Goal: Information Seeking & Learning: Find specific fact

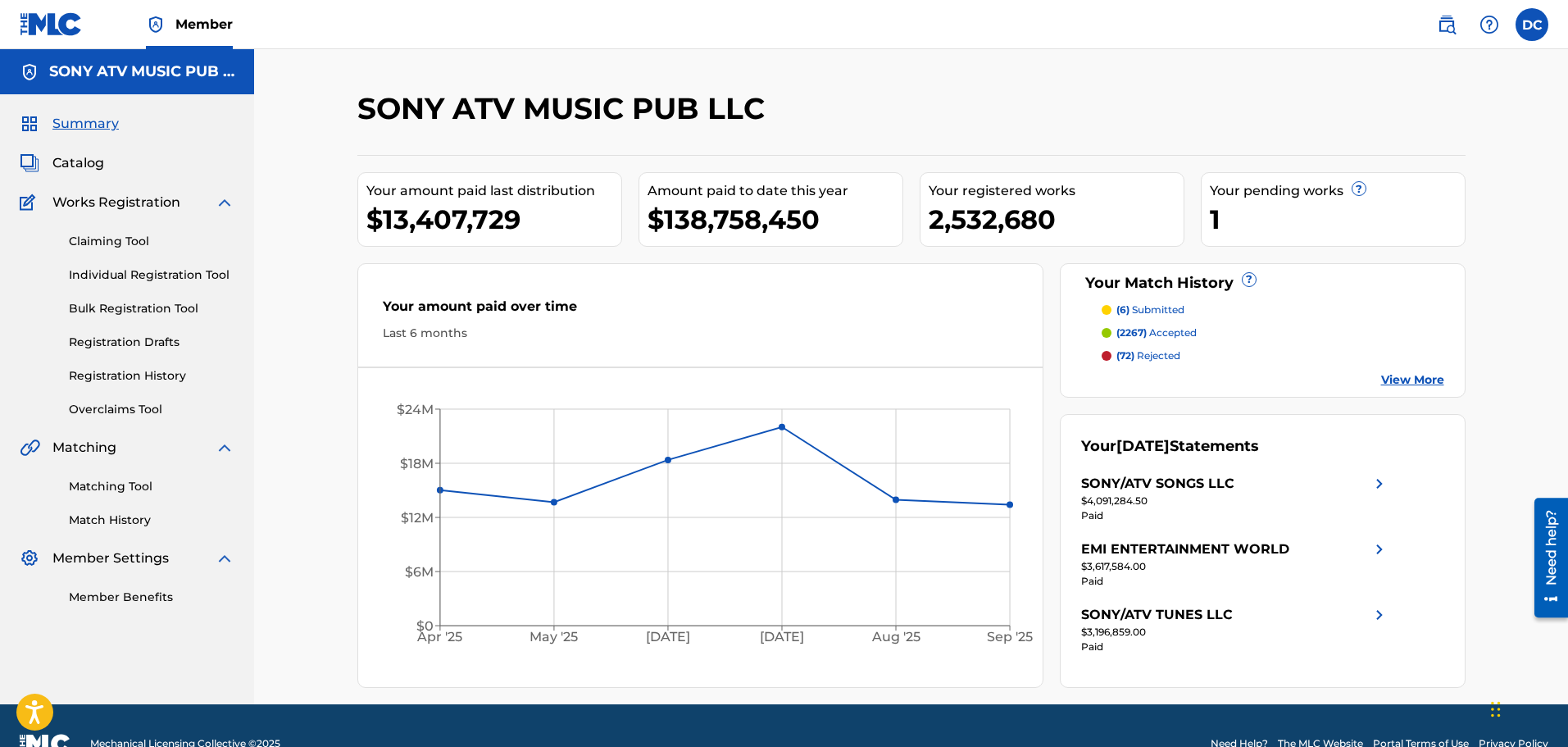
click at [114, 160] on div "Catalog" at bounding box center [126, 164] width 214 height 20
click at [98, 171] on span "Catalog" at bounding box center [78, 164] width 52 height 20
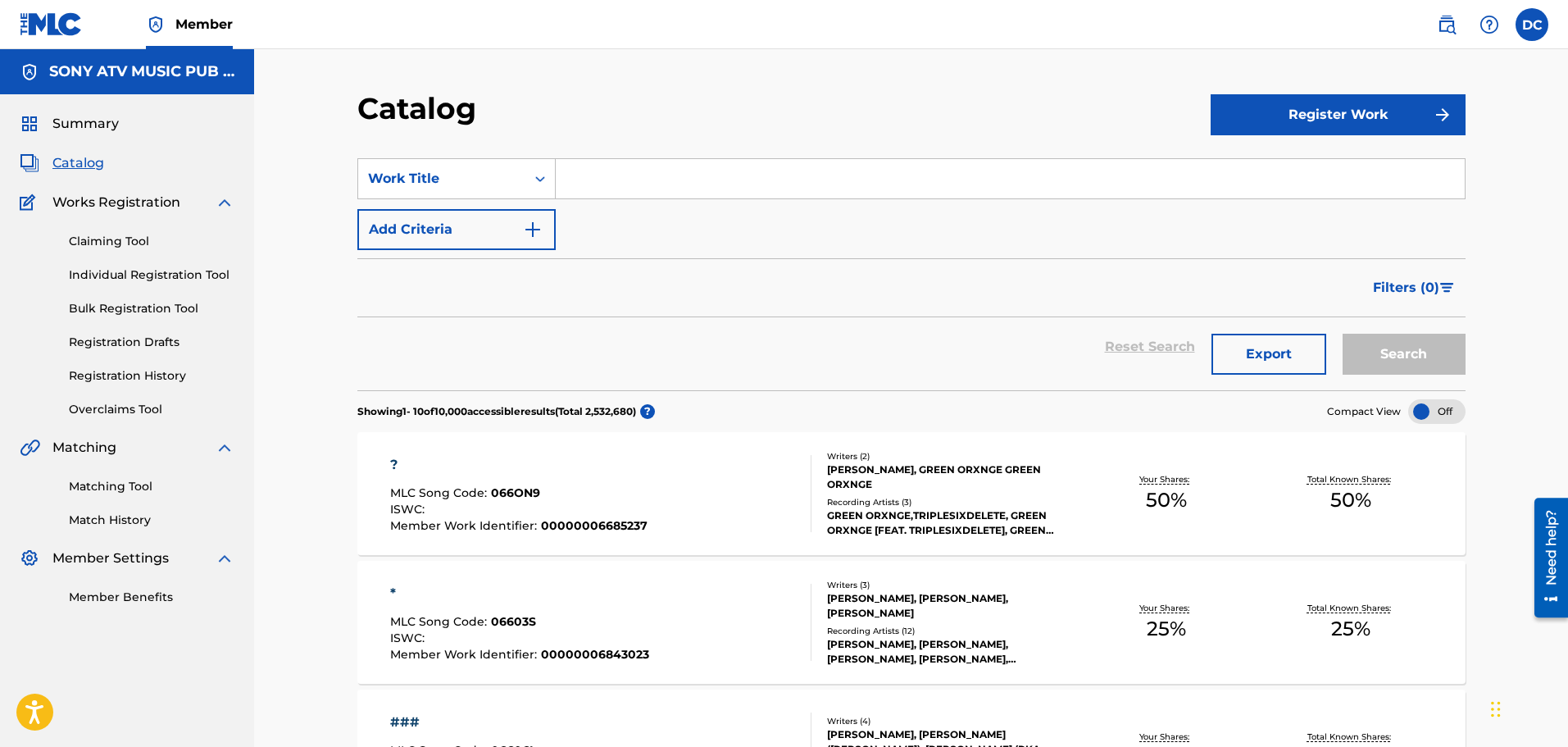
click at [744, 189] on input "Search Form" at bounding box center [1010, 179] width 909 height 39
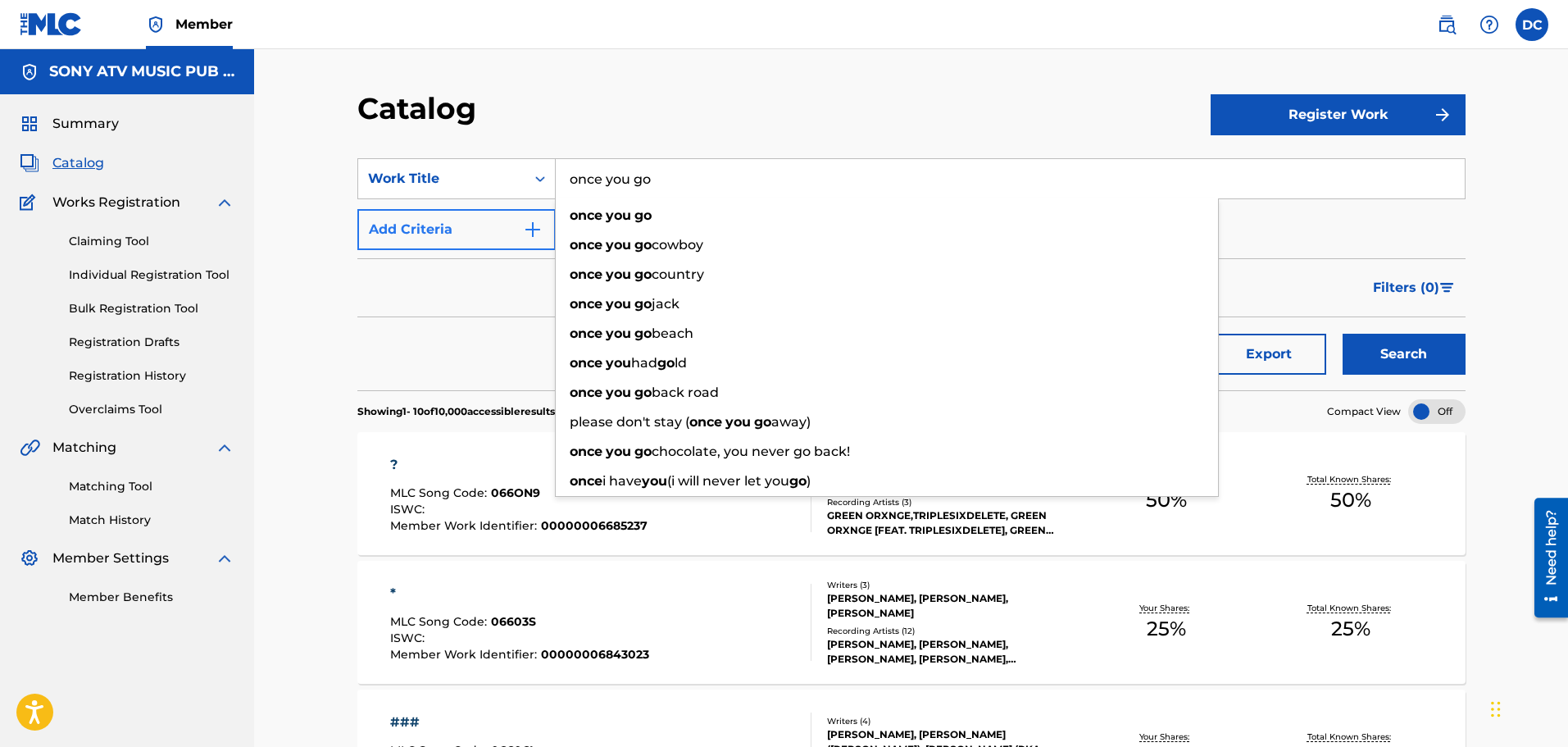
type input "once you go"
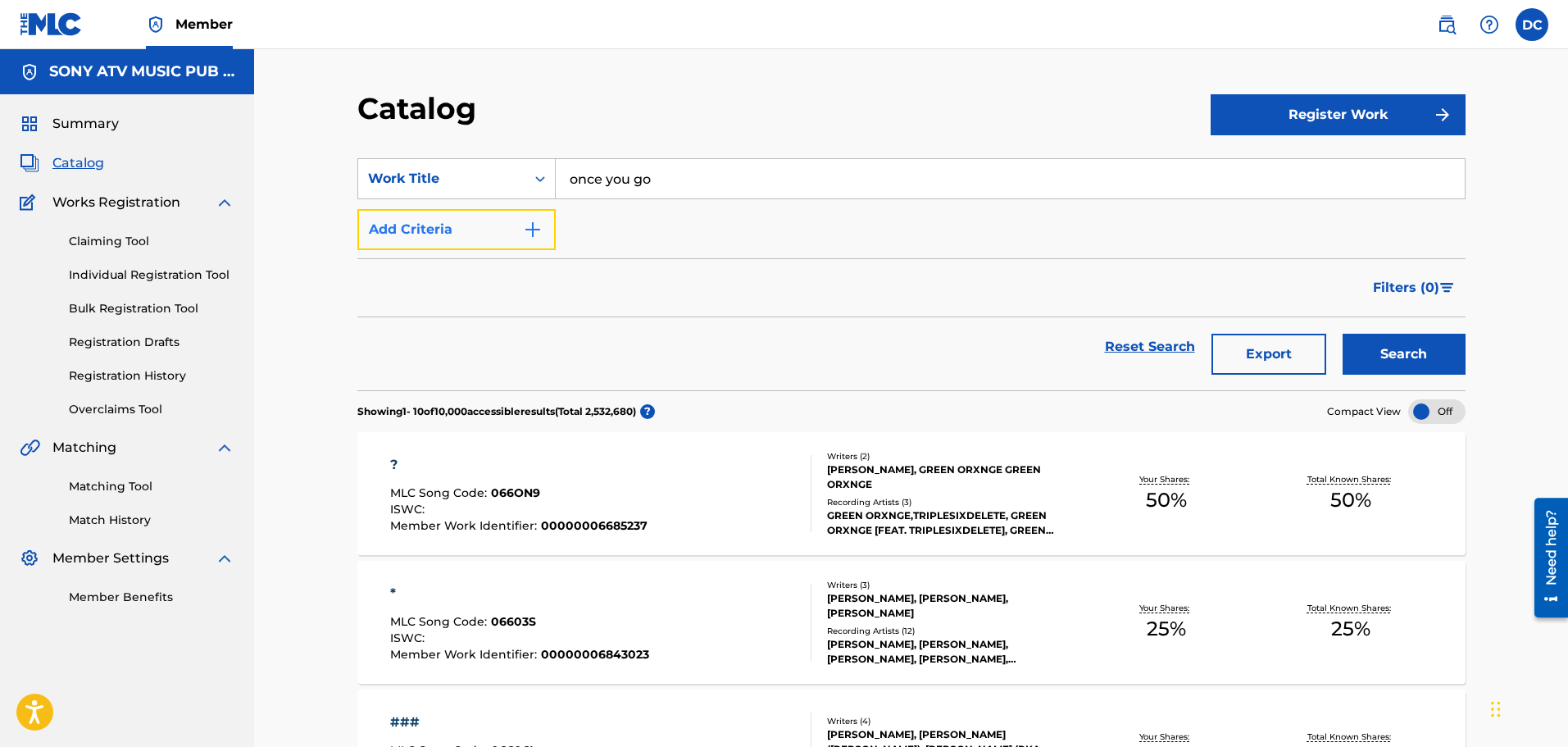
click at [497, 230] on button "Add Criteria" at bounding box center [457, 229] width 199 height 41
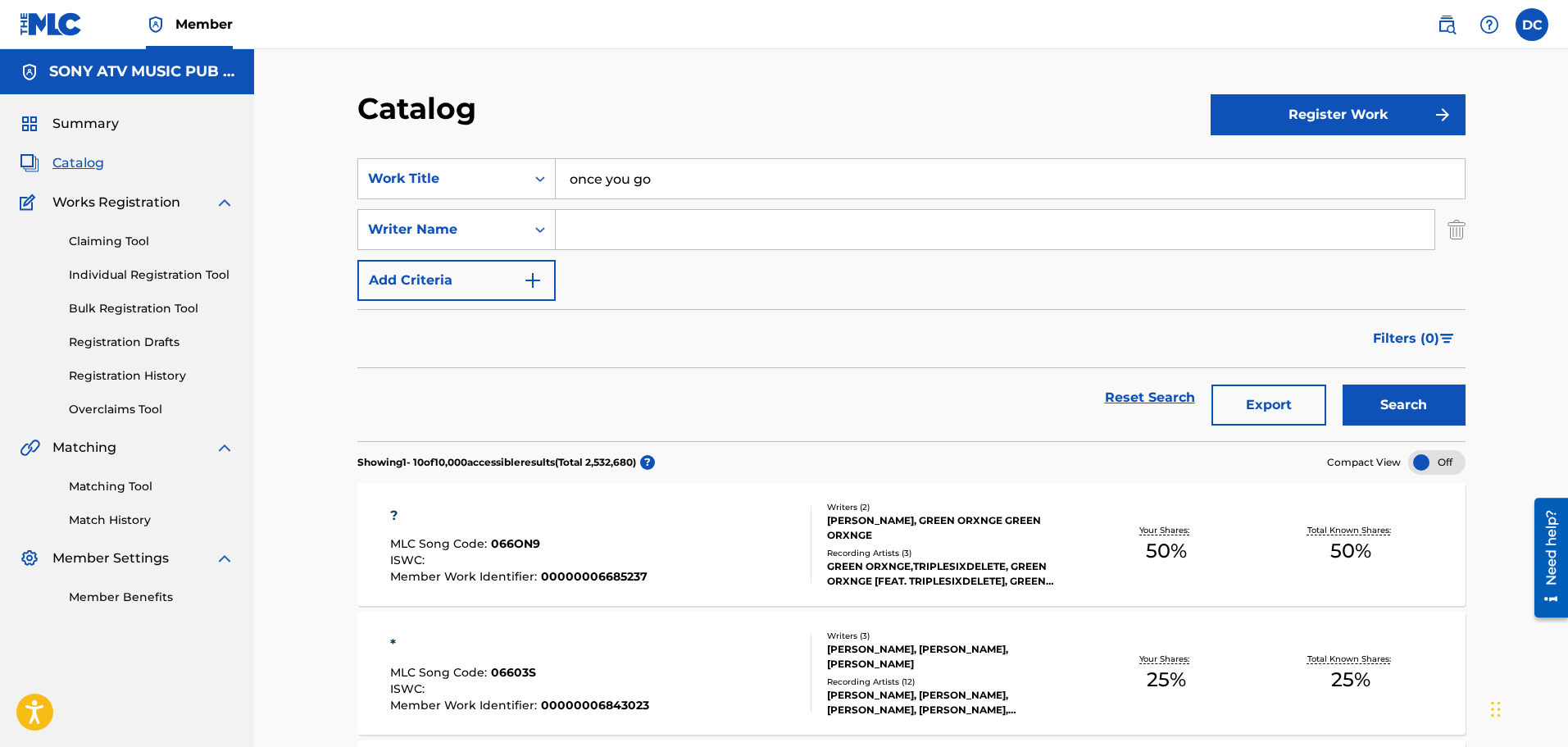
click at [634, 228] on input "Search Form" at bounding box center [996, 229] width 879 height 39
type input "reyes"
click at [1343, 385] on button "Search" at bounding box center [1405, 405] width 123 height 41
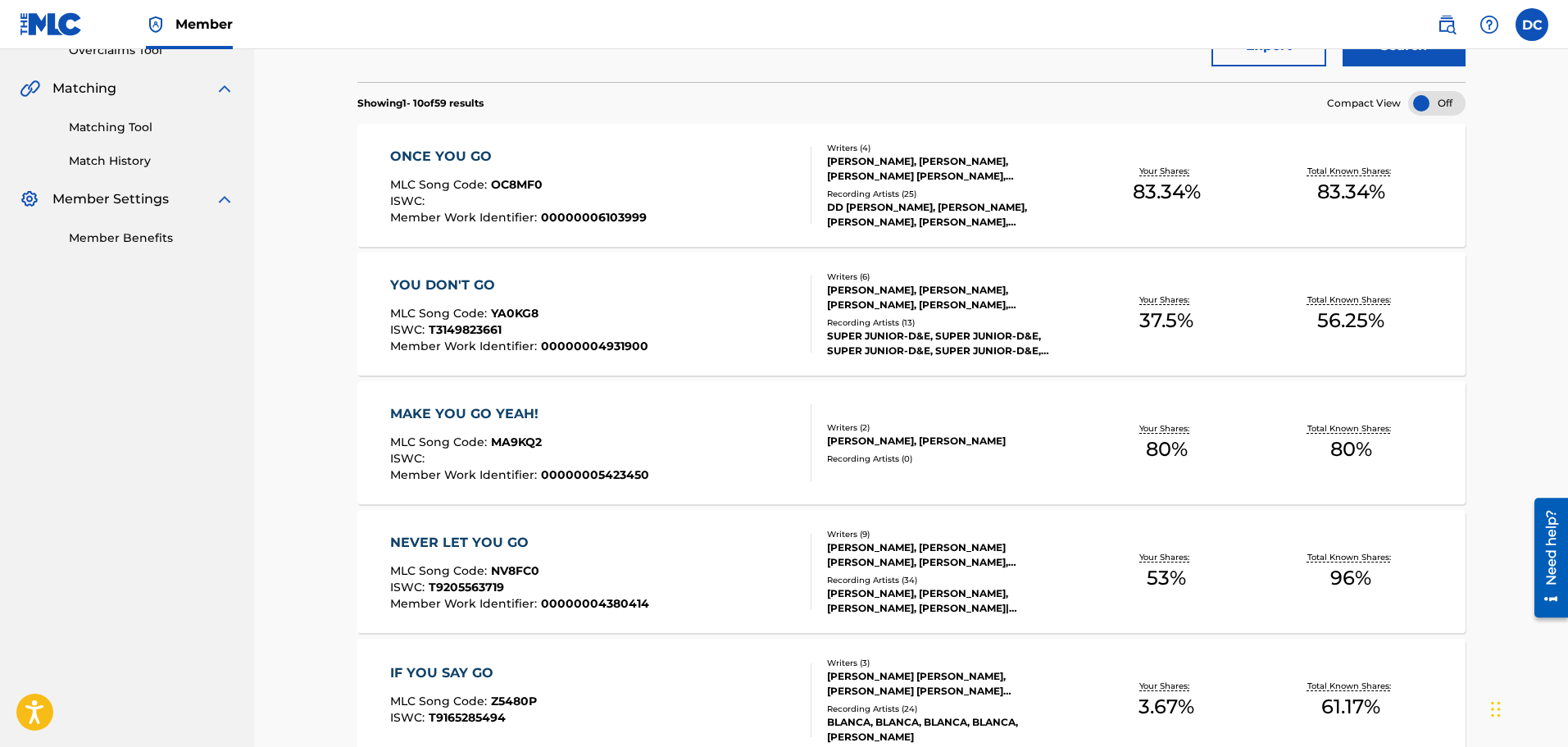
scroll to position [197, 0]
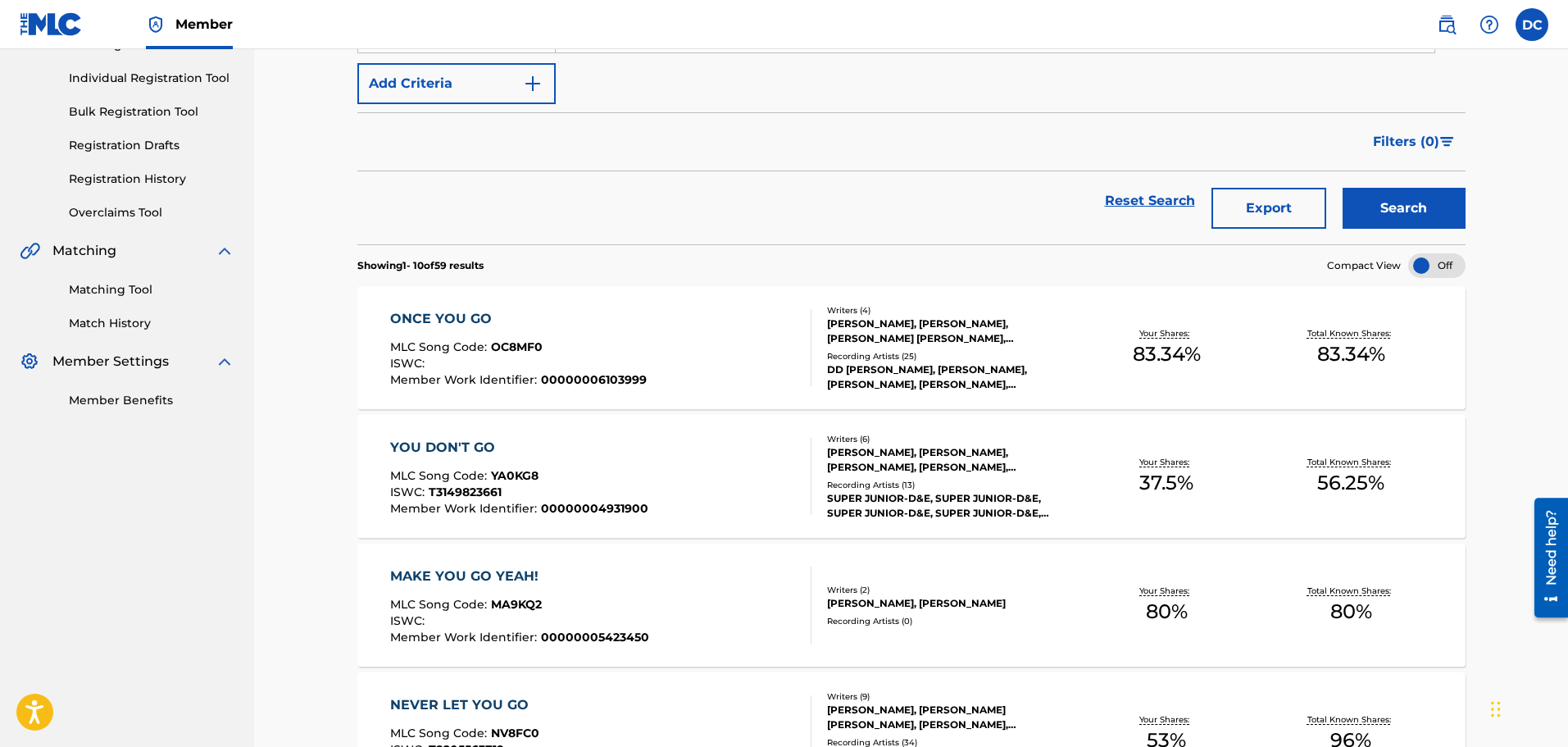
click at [743, 360] on div "ONCE YOU GO MLC Song Code : OC8MF0 ISWC : Member Work Identifier : 000000061039…" at bounding box center [600, 348] width 421 height 77
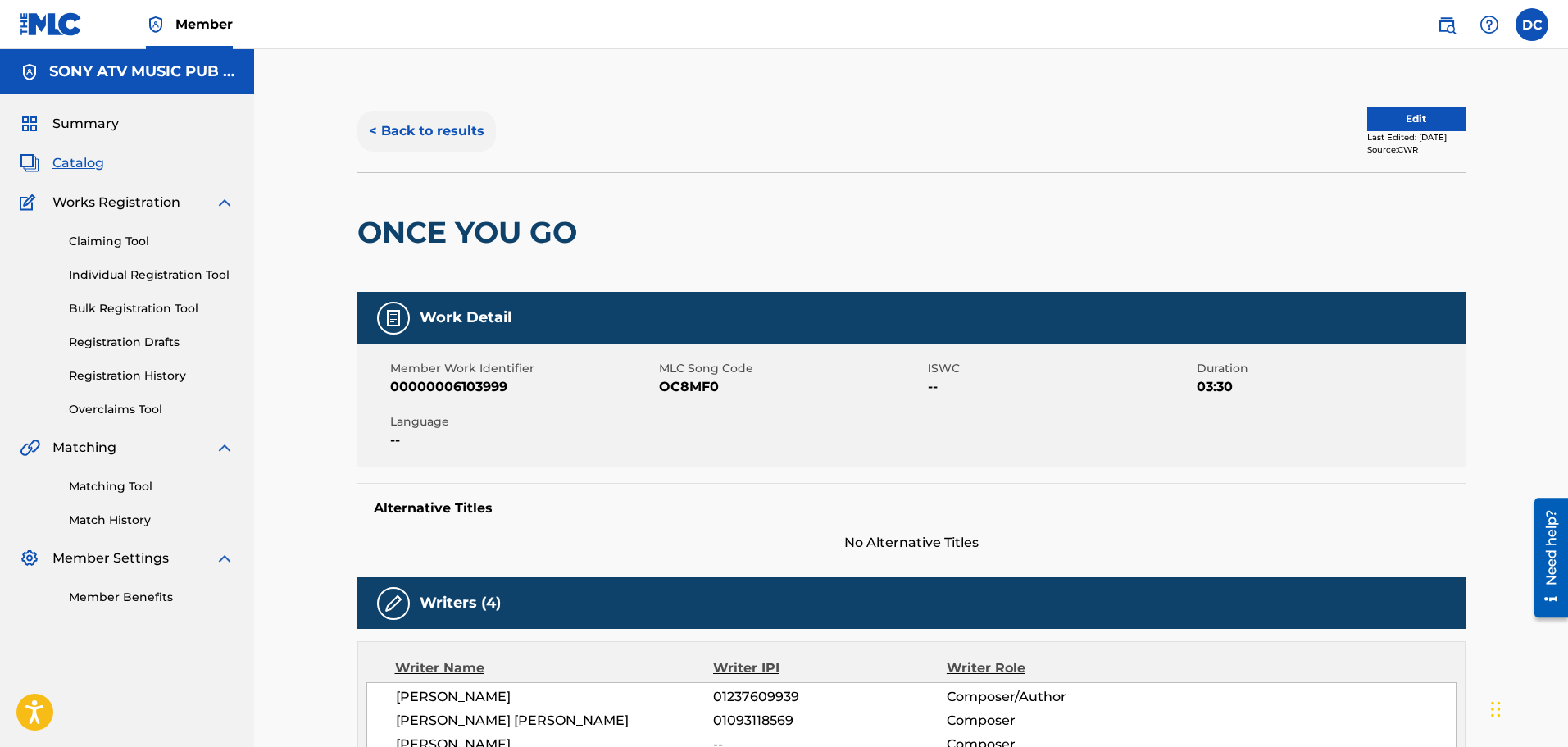
click at [366, 137] on button "< Back to results" at bounding box center [426, 131] width 139 height 41
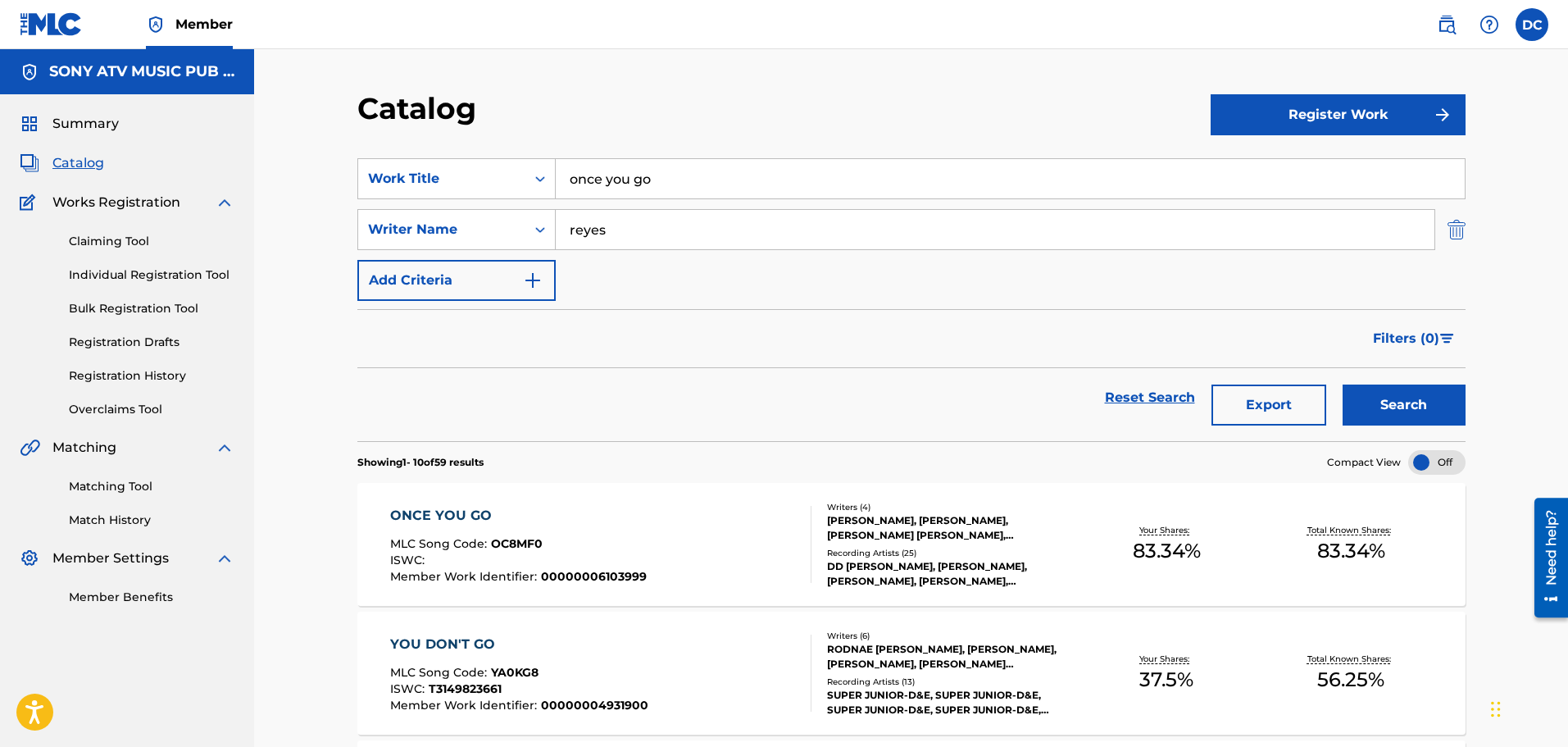
click at [1464, 233] on img "Search Form" at bounding box center [1456, 229] width 18 height 41
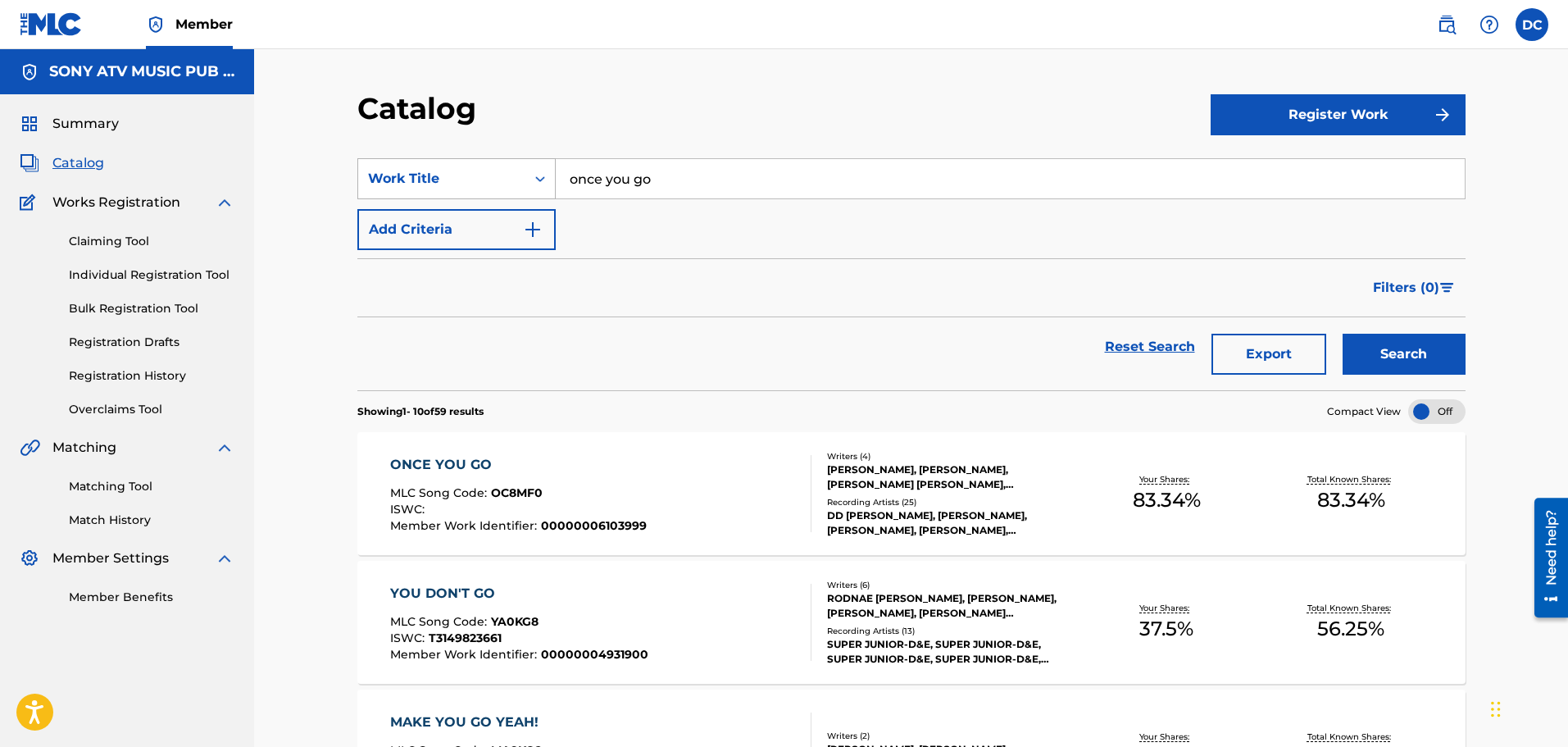
click at [508, 178] on div "Work Title" at bounding box center [442, 179] width 148 height 20
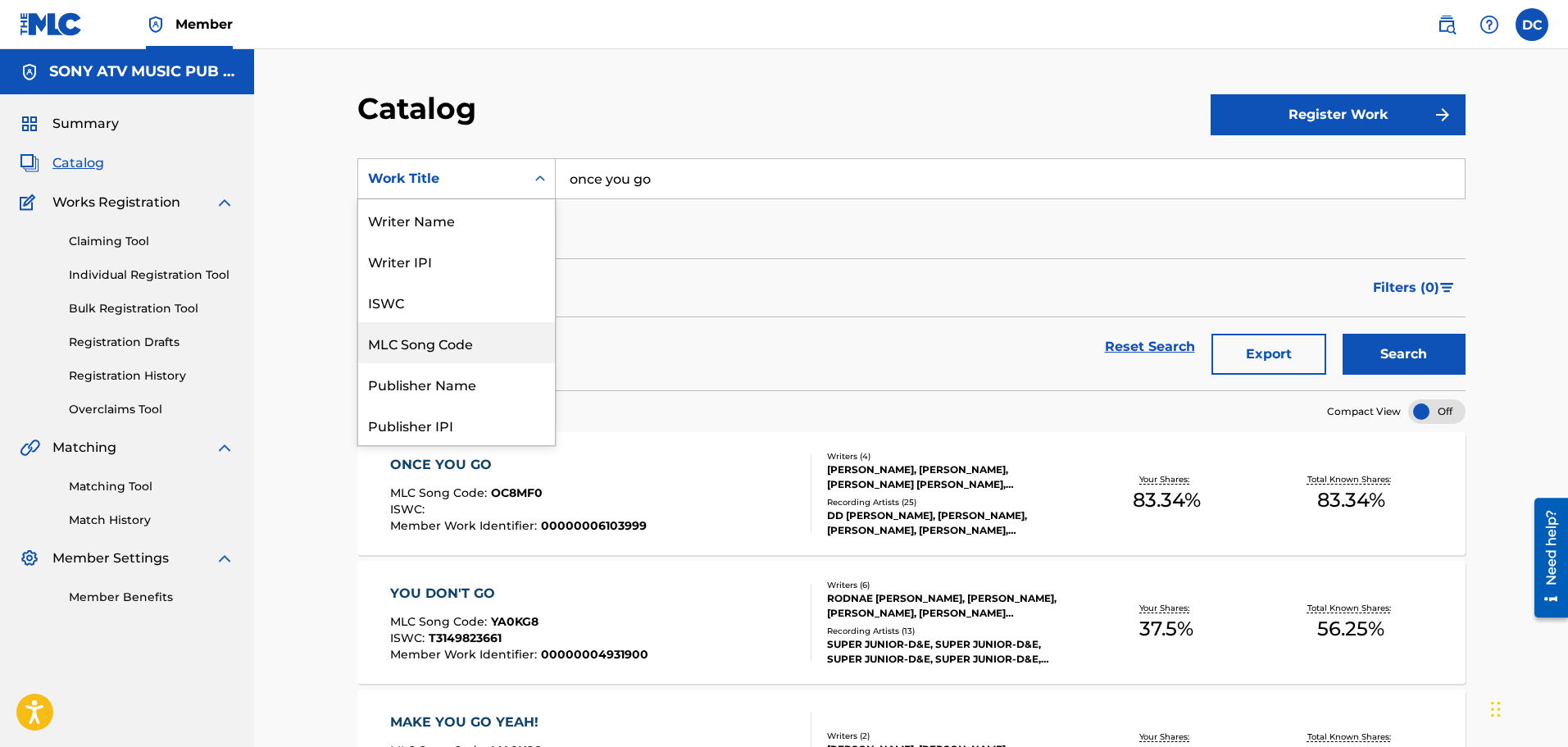
click at [485, 339] on div "MLC Song Code" at bounding box center [457, 343] width 197 height 41
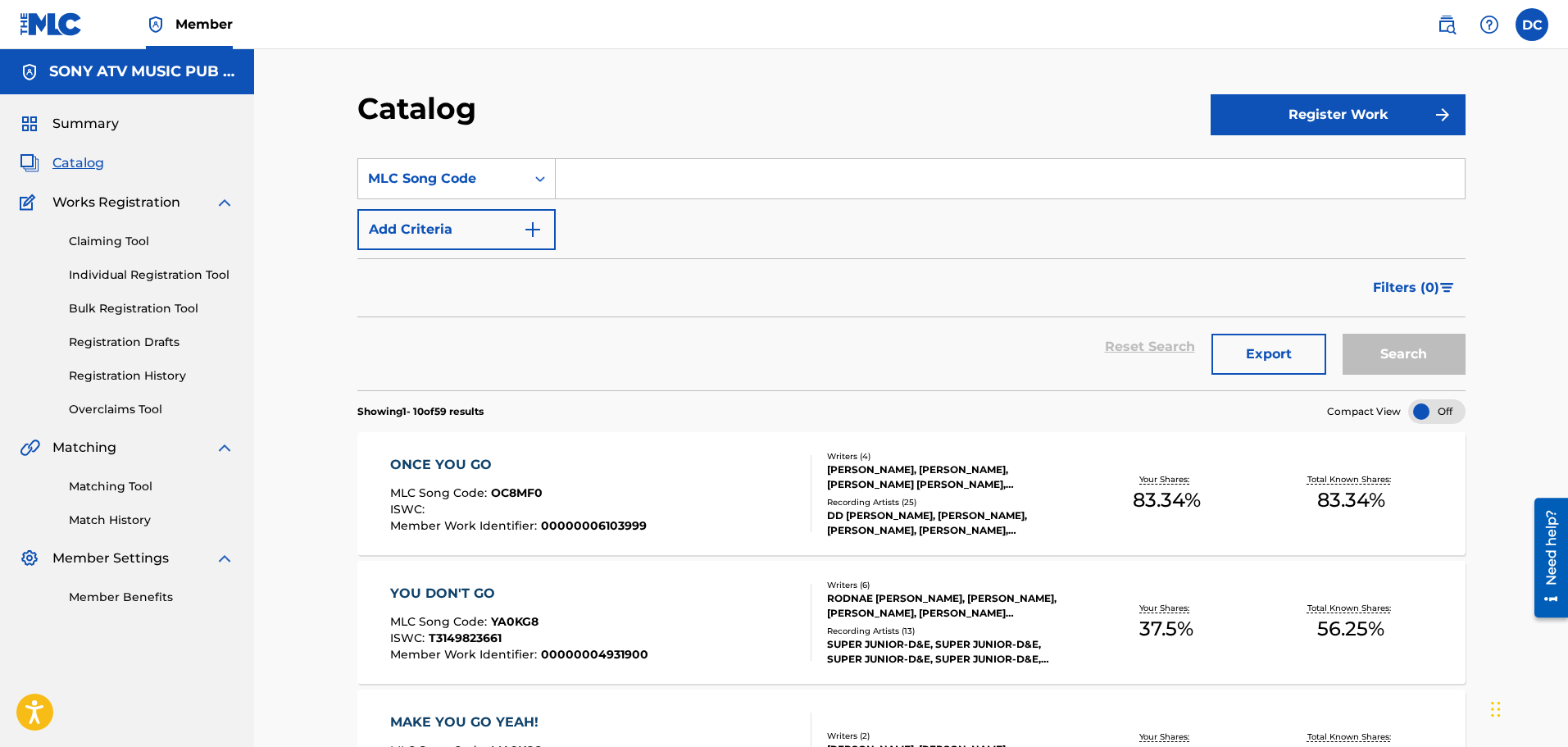
click at [676, 196] on input "Search Form" at bounding box center [1010, 179] width 909 height 39
paste input "IG8DI5"
type input "IG8DI5"
click at [1343, 334] on button "Search" at bounding box center [1405, 354] width 123 height 41
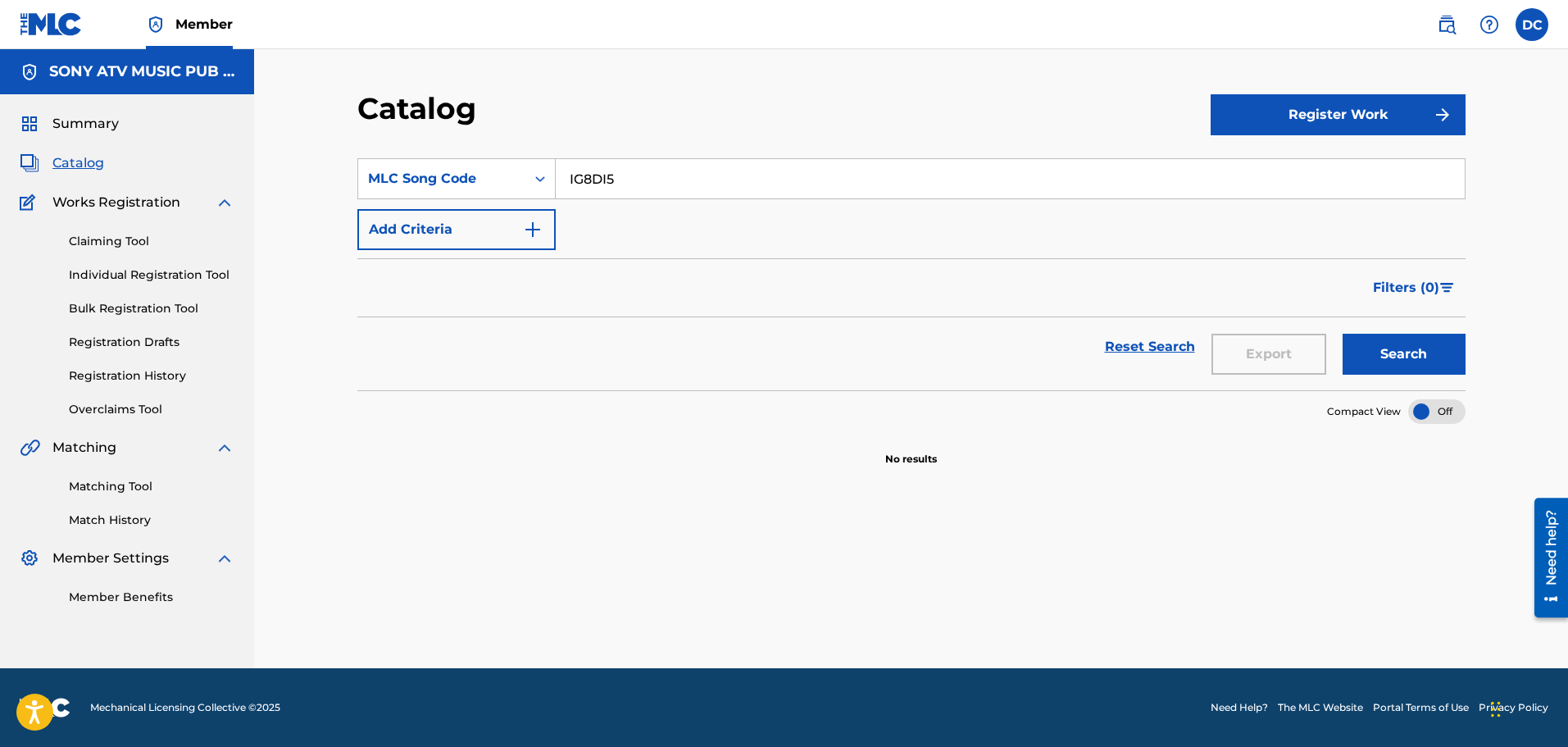
click at [594, 173] on input "IG8DI5" at bounding box center [1010, 179] width 909 height 39
click at [545, 175] on icon "Search Form" at bounding box center [540, 179] width 16 height 16
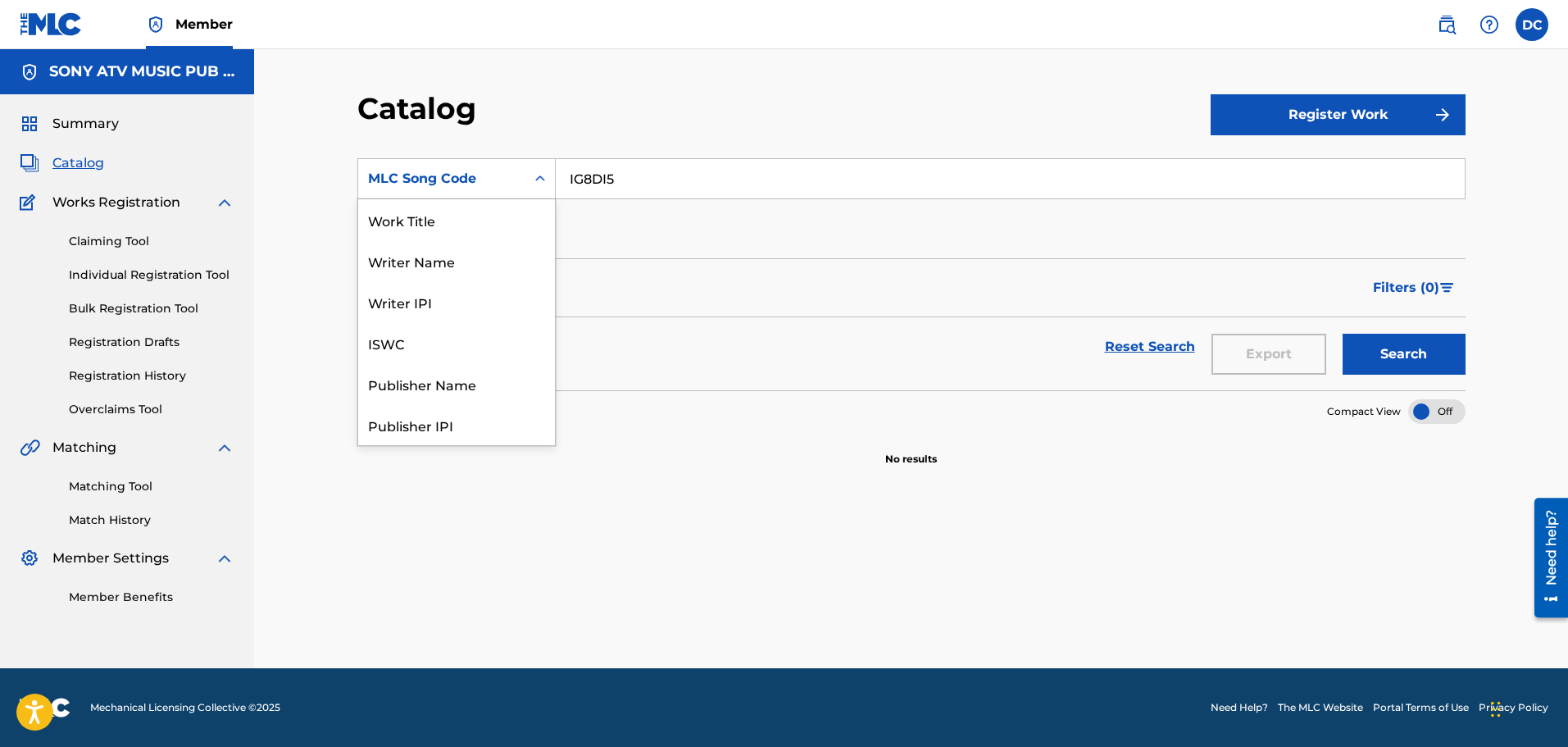
scroll to position [246, 0]
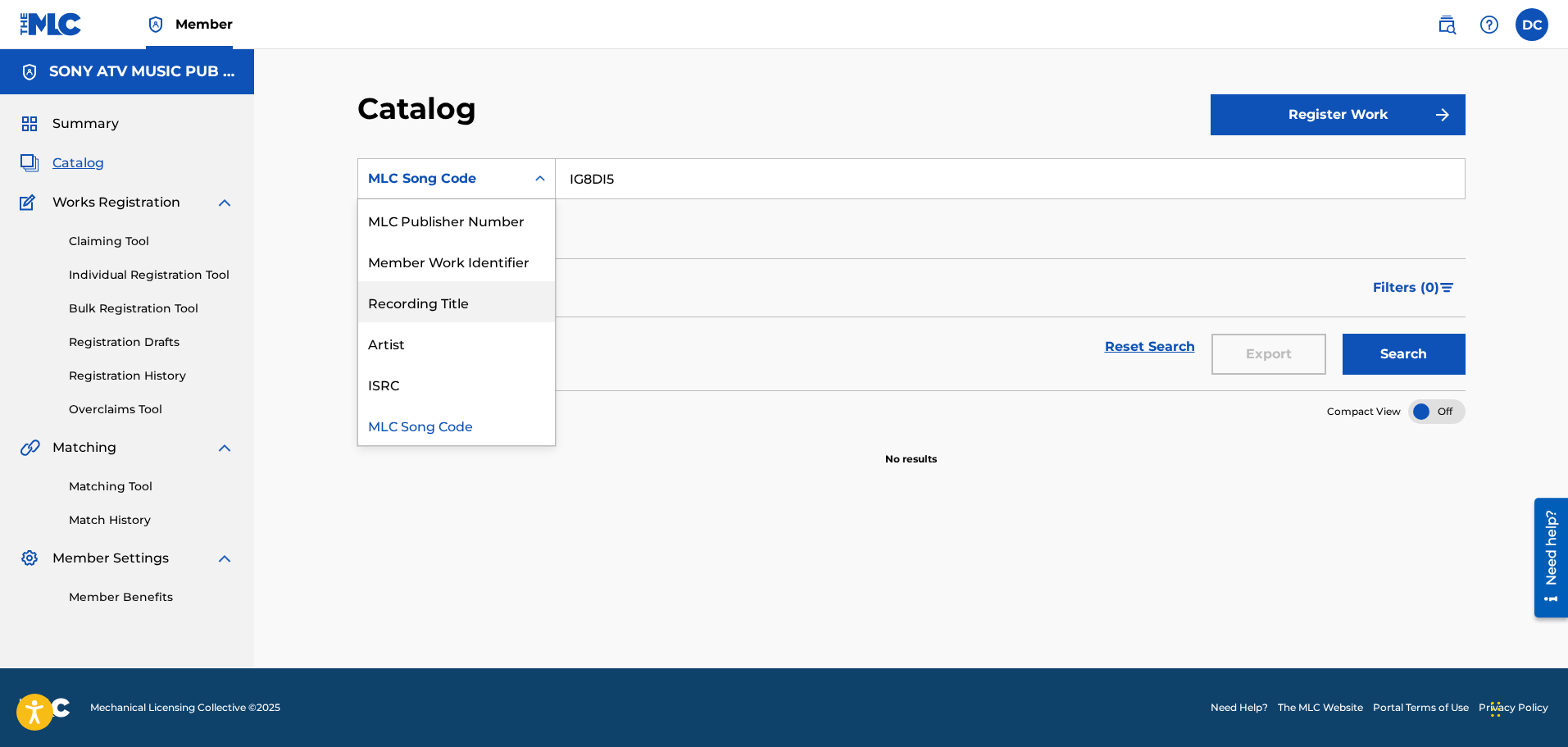
click at [462, 293] on div "Recording Title" at bounding box center [457, 302] width 197 height 41
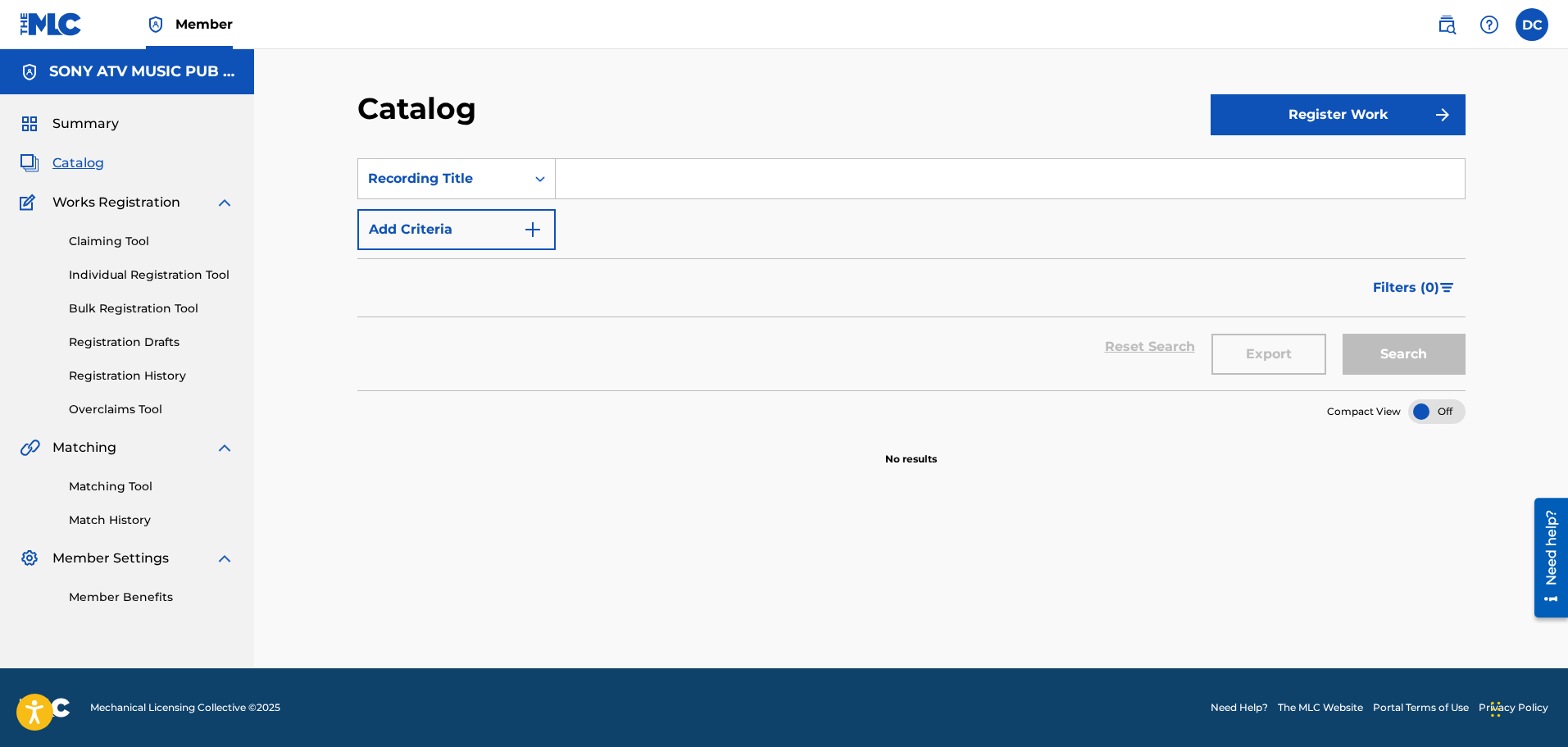
click at [607, 180] on input "Search Form" at bounding box center [1010, 179] width 909 height 39
type input "tear it down"
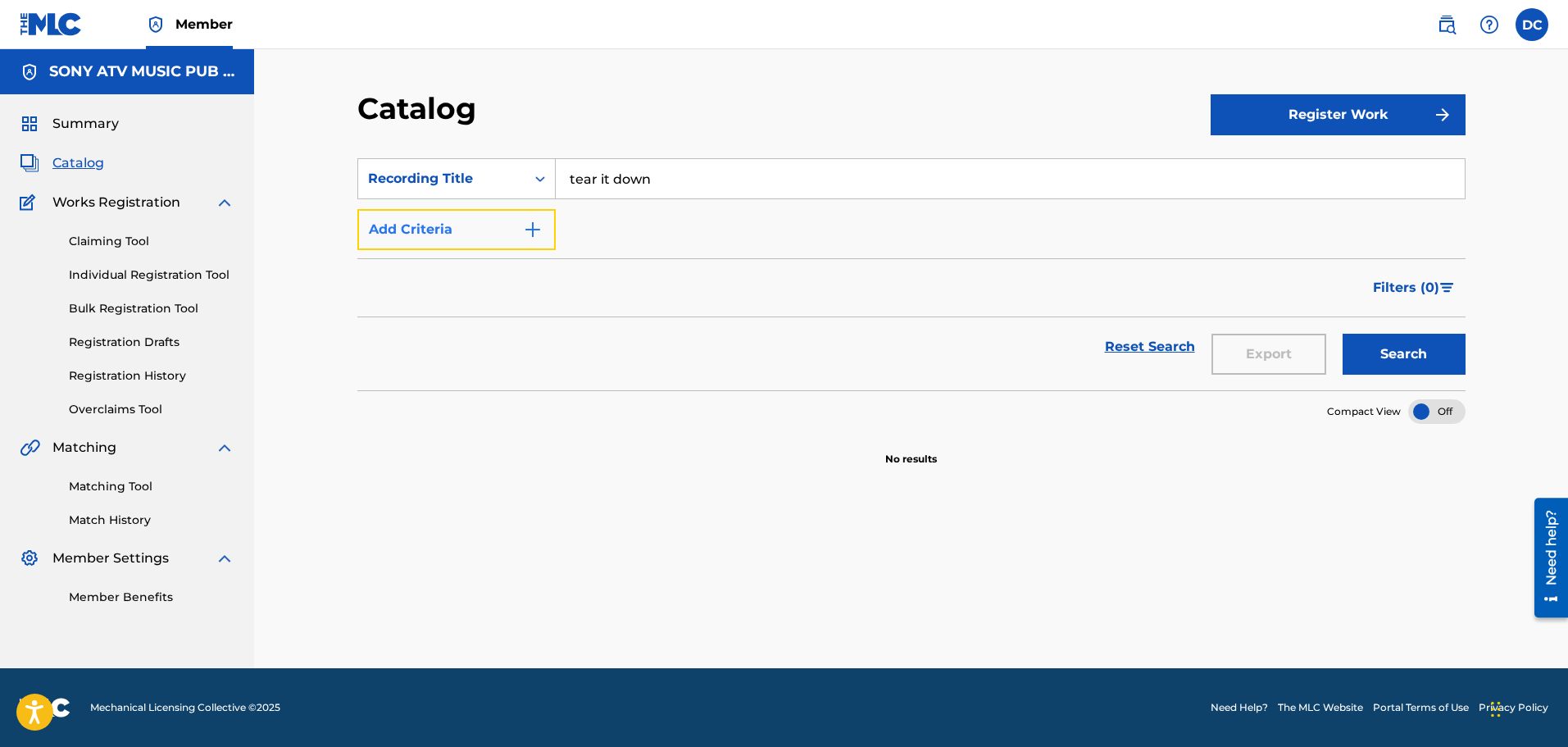
click at [548, 233] on button "Add Criteria" at bounding box center [457, 229] width 199 height 41
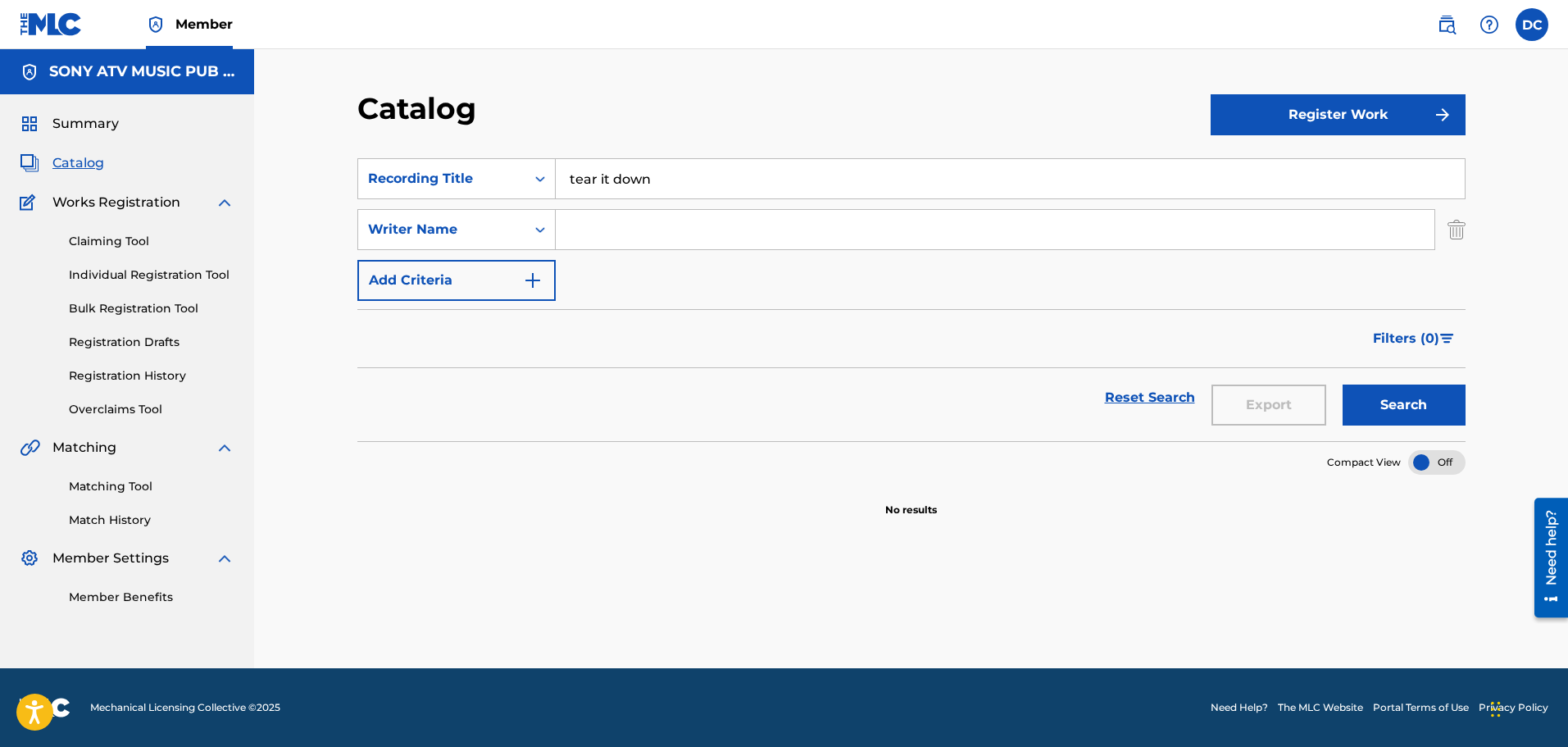
click at [525, 250] on div "SearchWithCriteria15449f33-196b-4b52-8215-e22e777ae04d Recording Title tear it …" at bounding box center [911, 230] width 1108 height 143
click at [526, 240] on div "Search Form" at bounding box center [540, 229] width 30 height 30
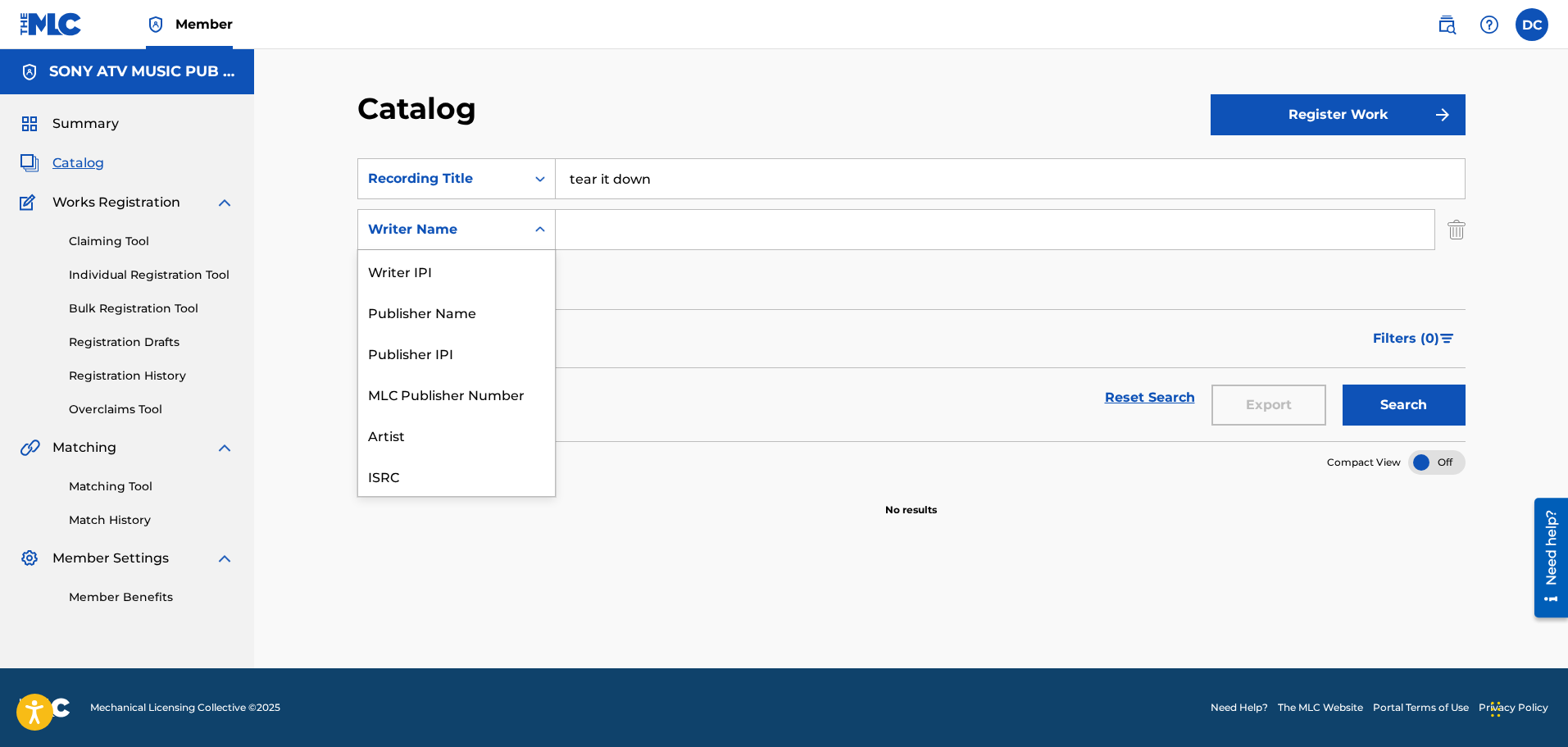
scroll to position [41, 0]
click at [528, 273] on div "Publisher Name" at bounding box center [457, 270] width 197 height 41
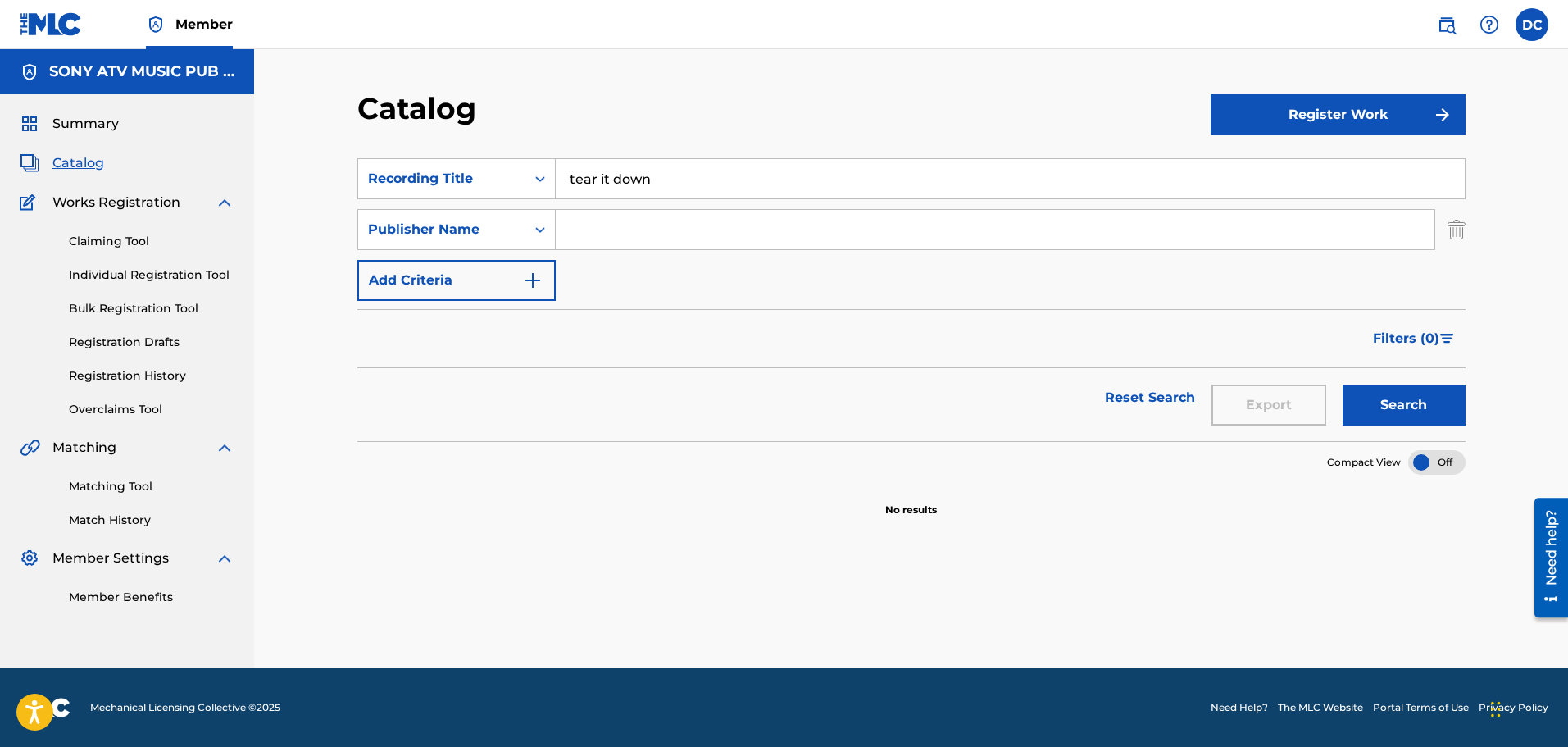
click at [568, 237] on input "Search Form" at bounding box center [996, 229] width 879 height 39
type input "beatstars"
click at [1343, 385] on button "Search" at bounding box center [1405, 405] width 123 height 41
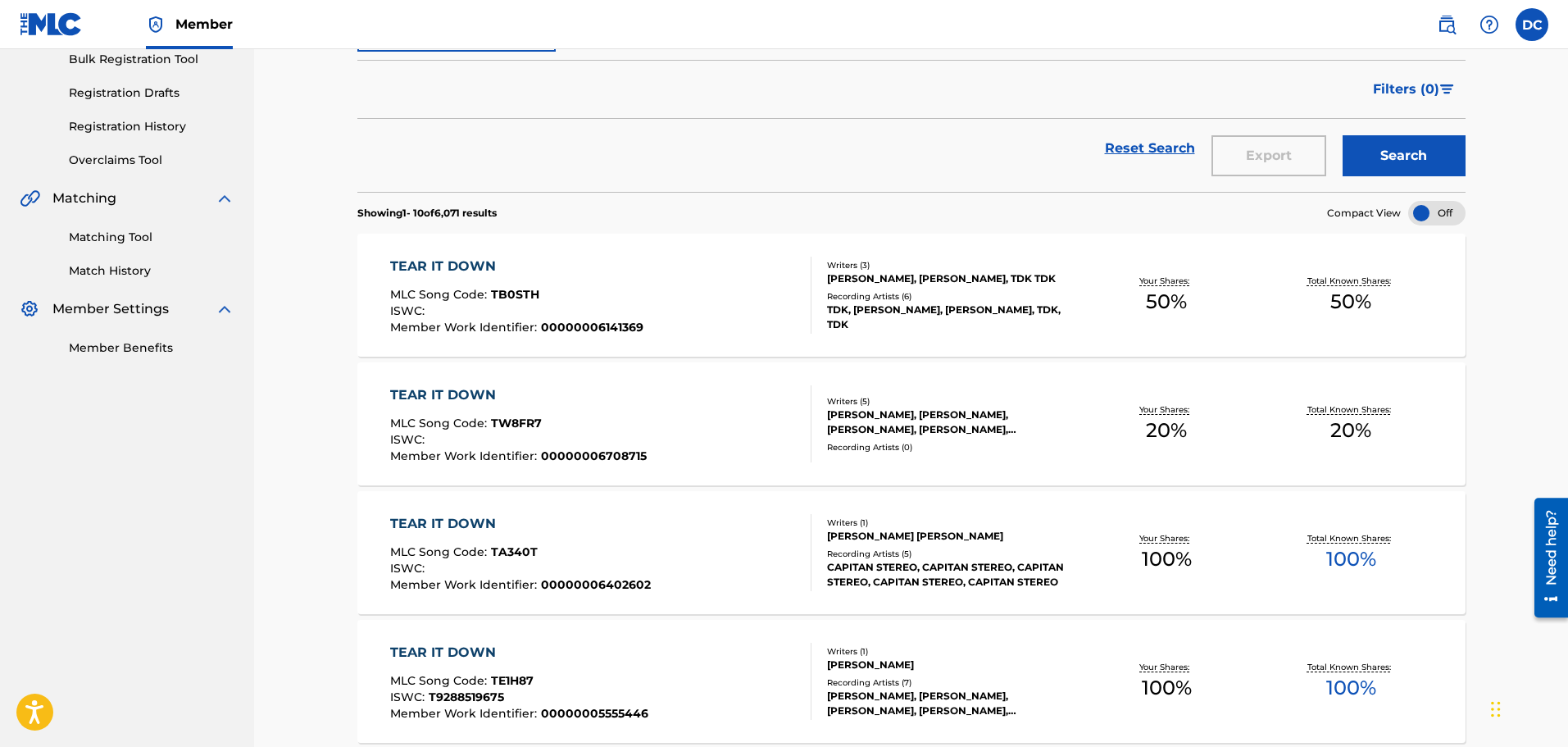
scroll to position [246, 0]
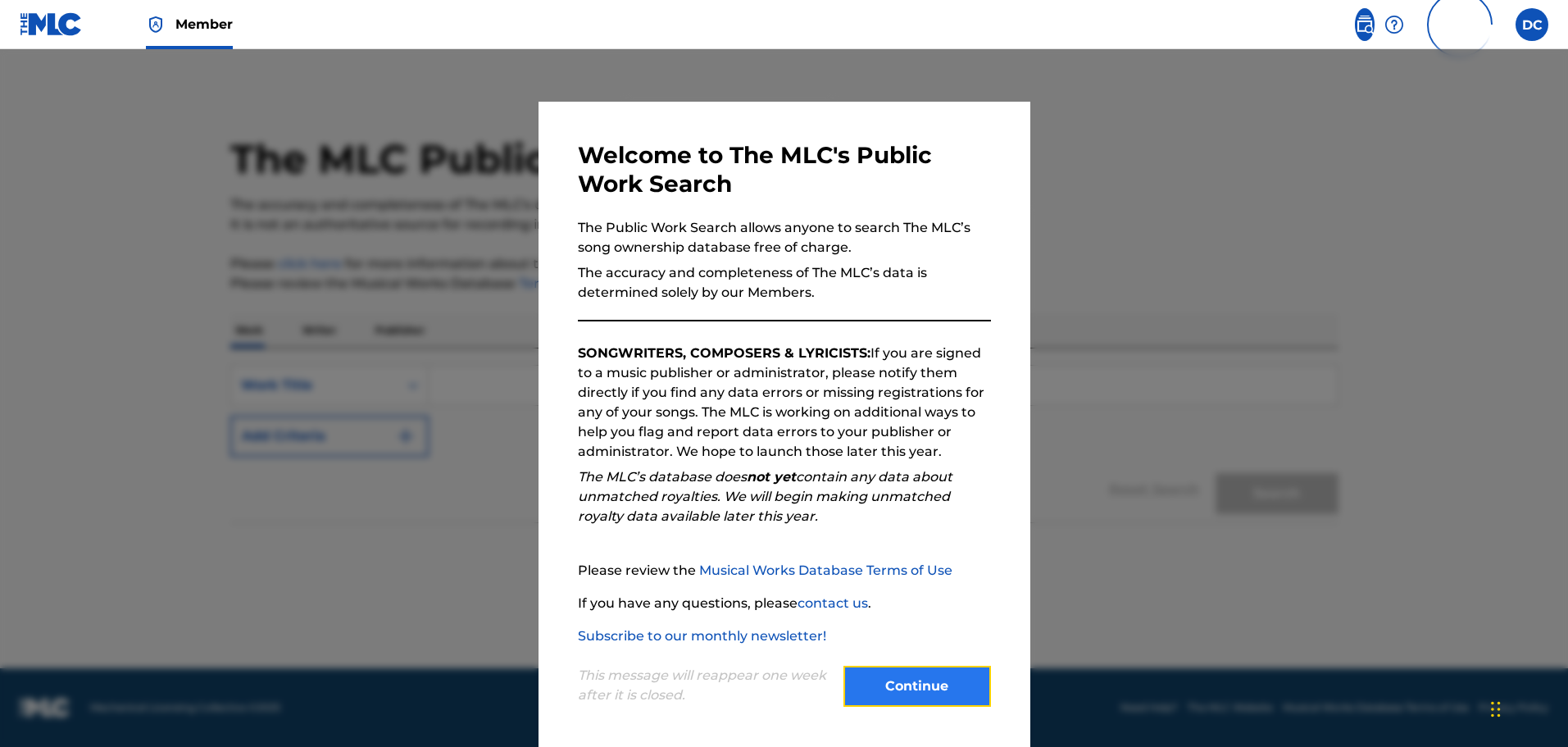
click at [872, 680] on button "Continue" at bounding box center [917, 686] width 148 height 41
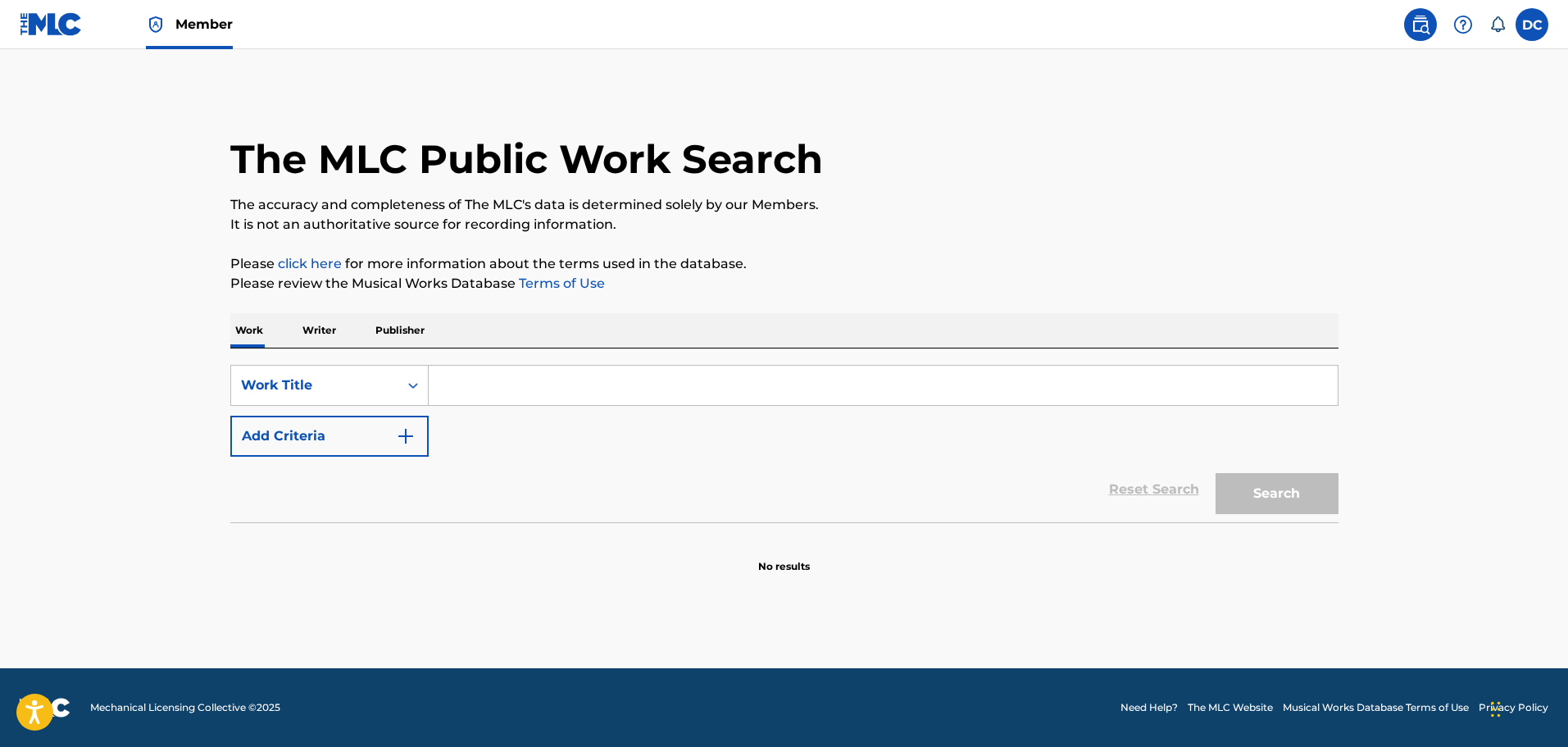
click at [552, 364] on div "SearchWithCriteriad2bd393b-4e03-428f-8827-20d7b1ca7cbc Work Title Add Criteria …" at bounding box center [784, 436] width 1108 height 174
click at [364, 392] on div "Work Title" at bounding box center [315, 385] width 148 height 20
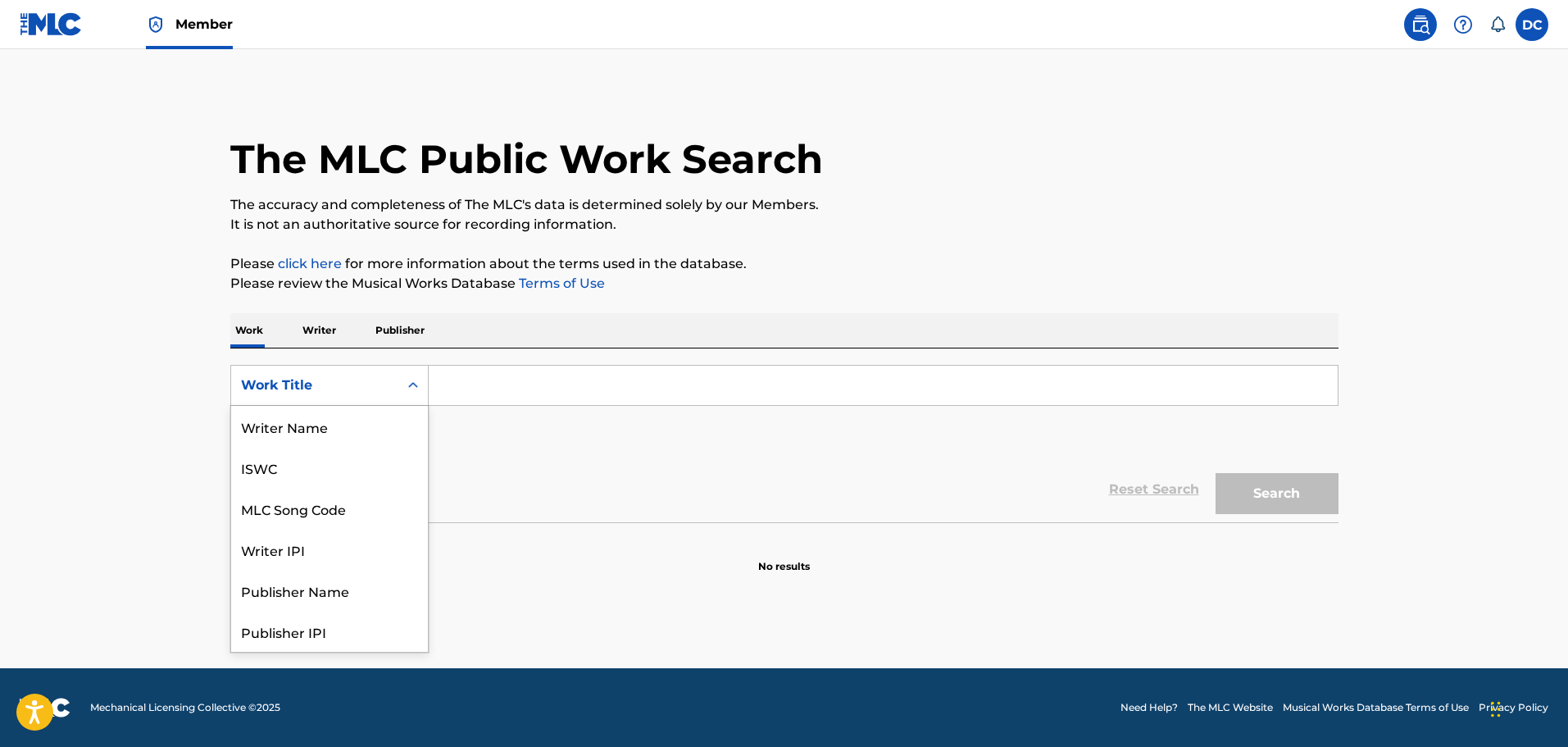
scroll to position [82, 0]
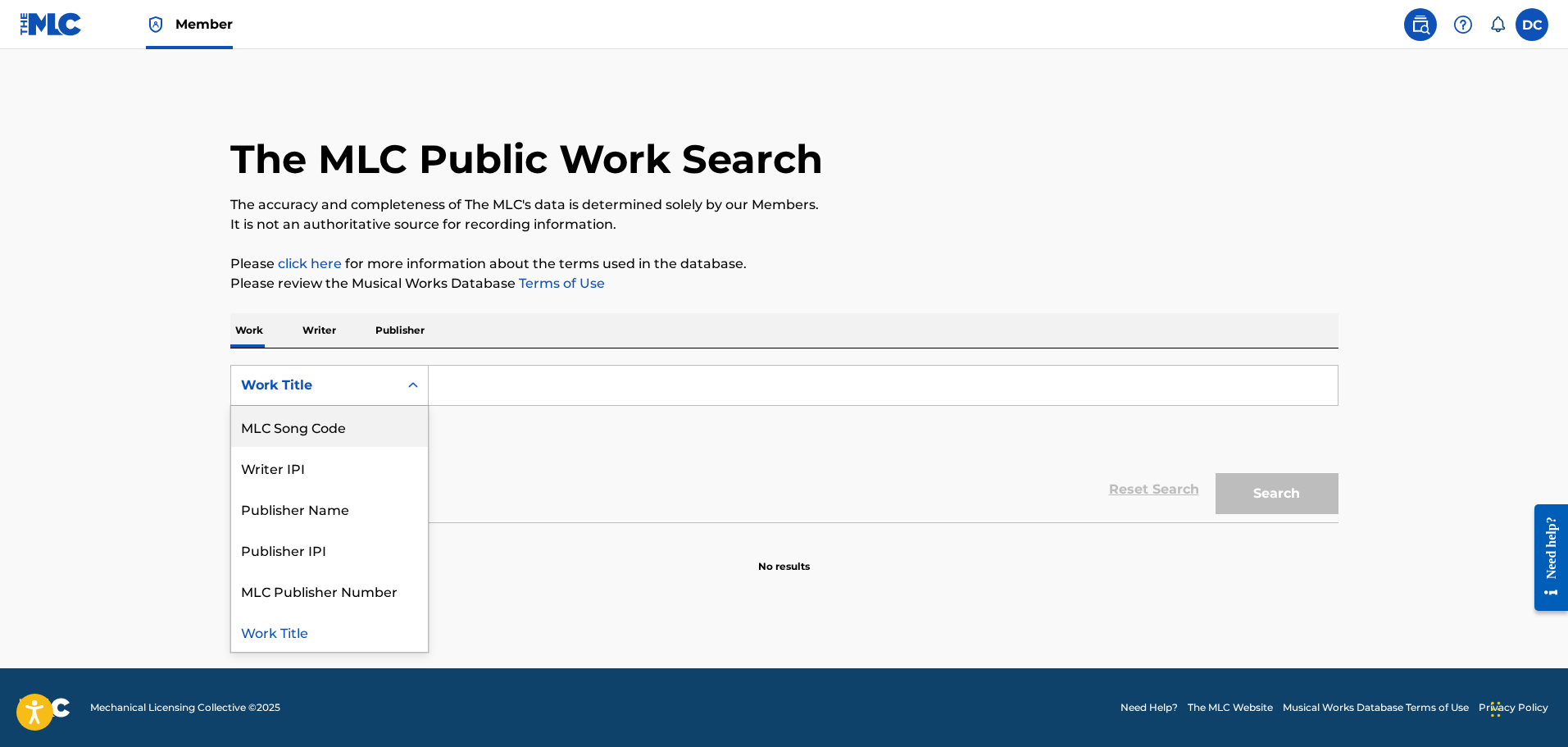
click at [360, 438] on div "MLC Song Code" at bounding box center [329, 427] width 197 height 41
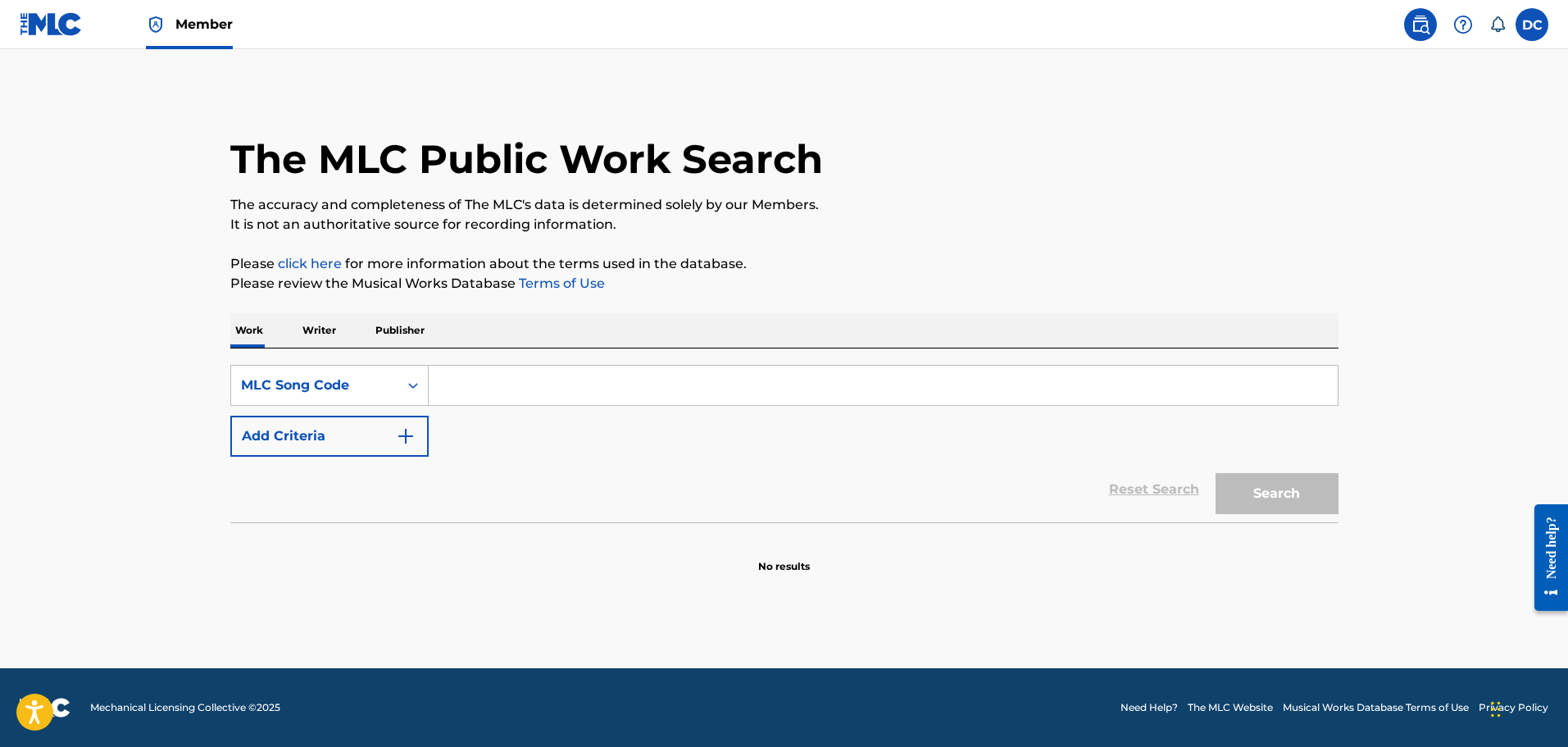
click at [508, 399] on input "Search Form" at bounding box center [883, 385] width 909 height 39
paste input "IG8DI5"
type input "IG8DI5"
click at [1216, 473] on button "Search" at bounding box center [1277, 494] width 123 height 41
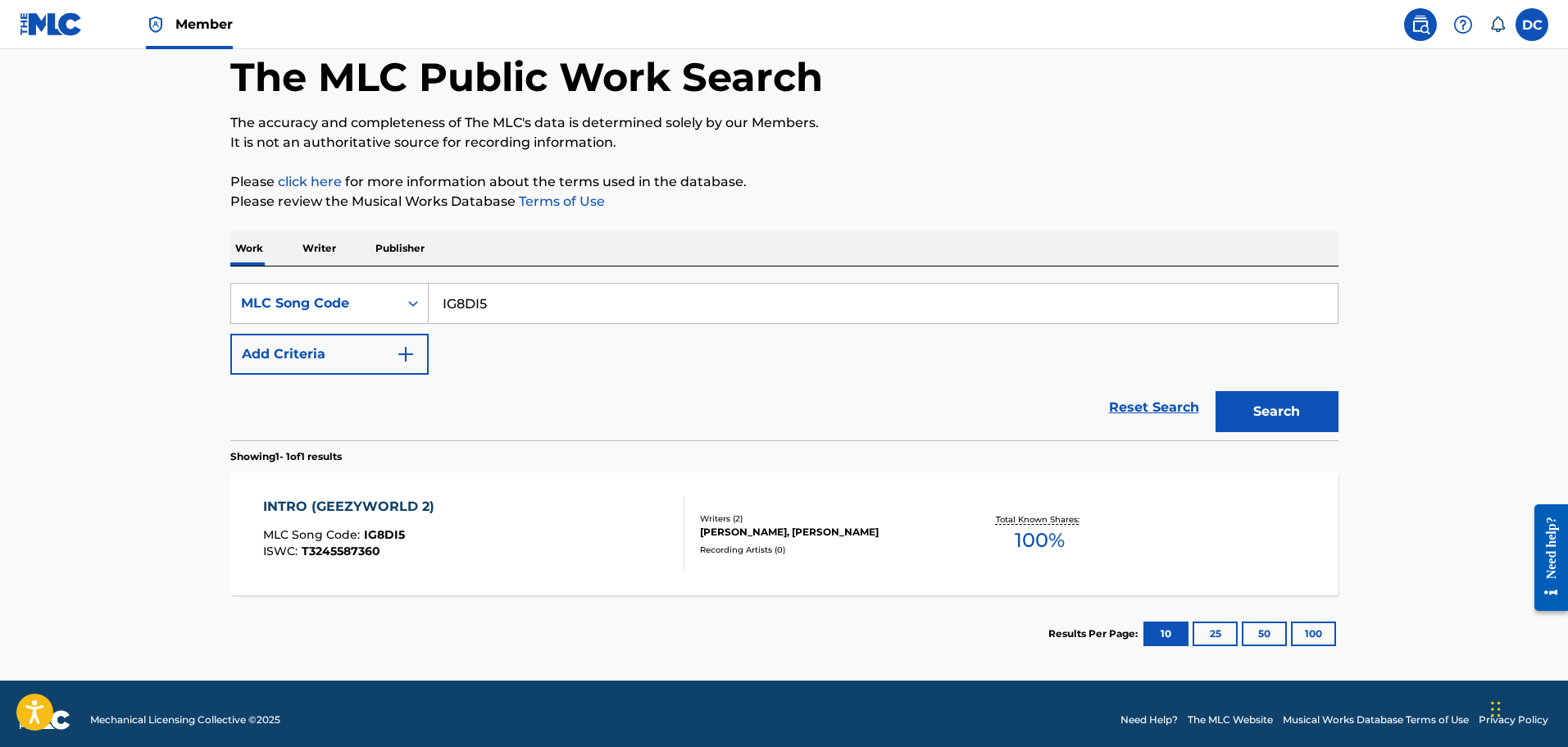
click at [388, 532] on span "IG8DI5" at bounding box center [384, 535] width 41 height 15
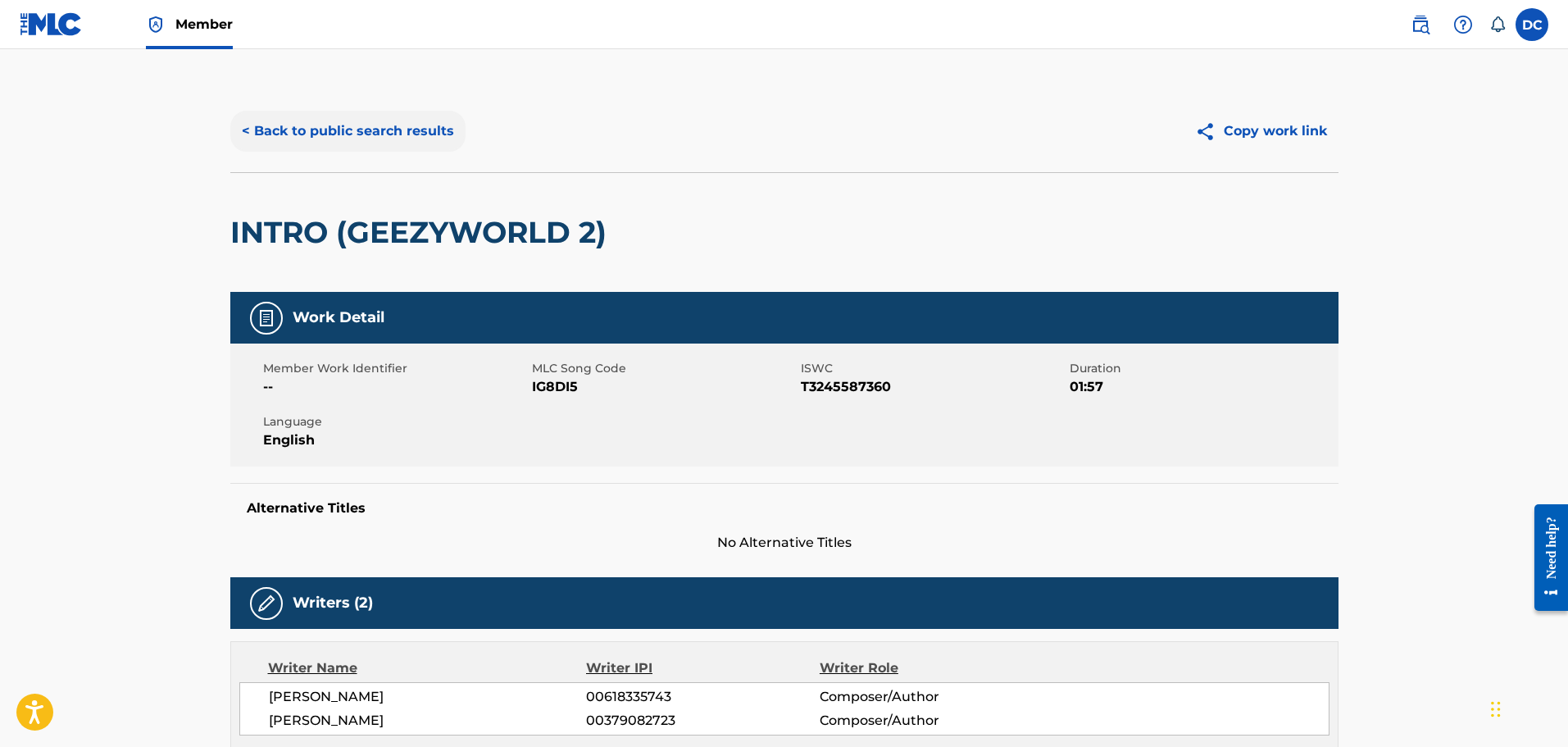
click at [421, 122] on button "< Back to public search results" at bounding box center [347, 131] width 235 height 41
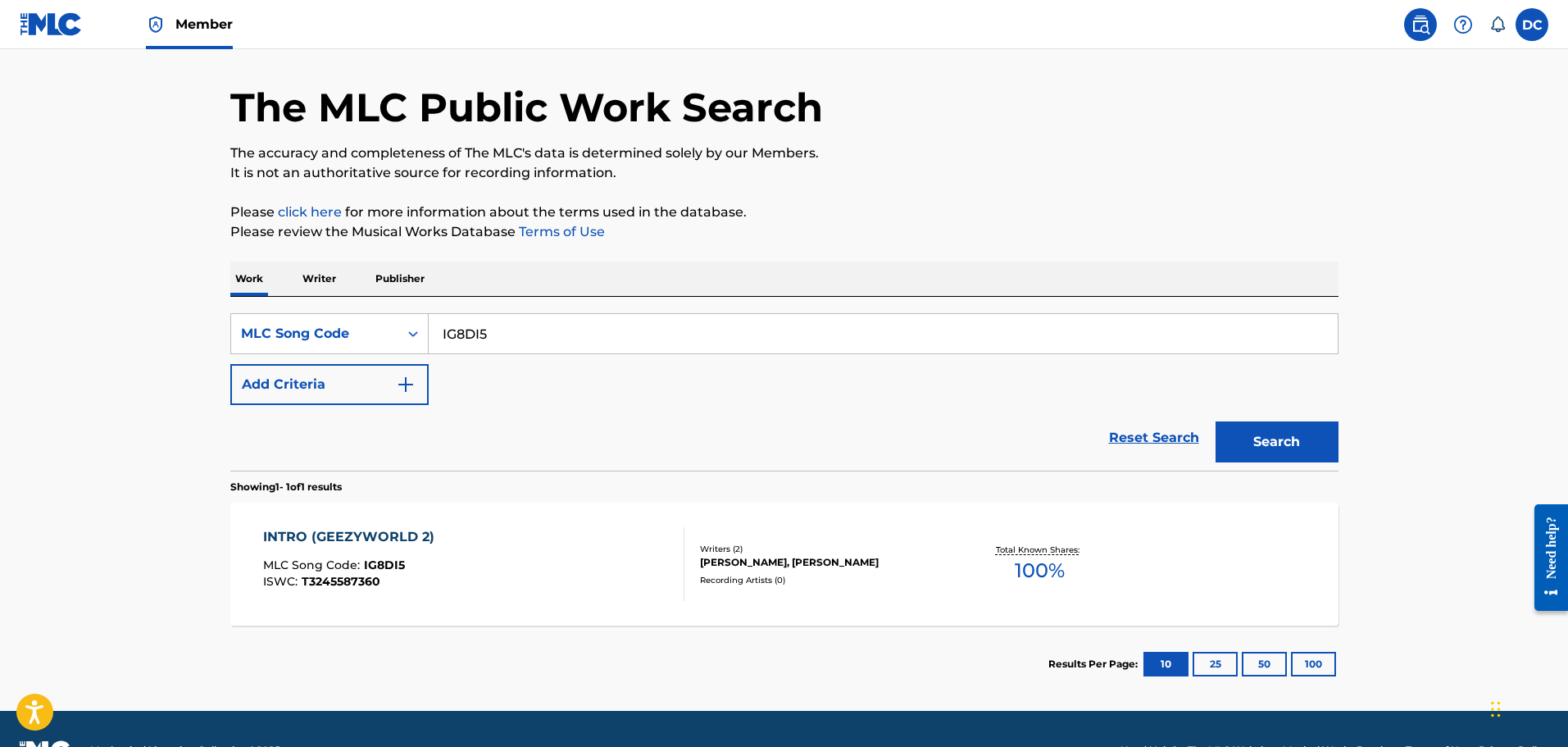
click at [499, 334] on input "IG8DI5" at bounding box center [883, 334] width 909 height 39
click at [374, 566] on span "IG8DI5" at bounding box center [384, 565] width 41 height 15
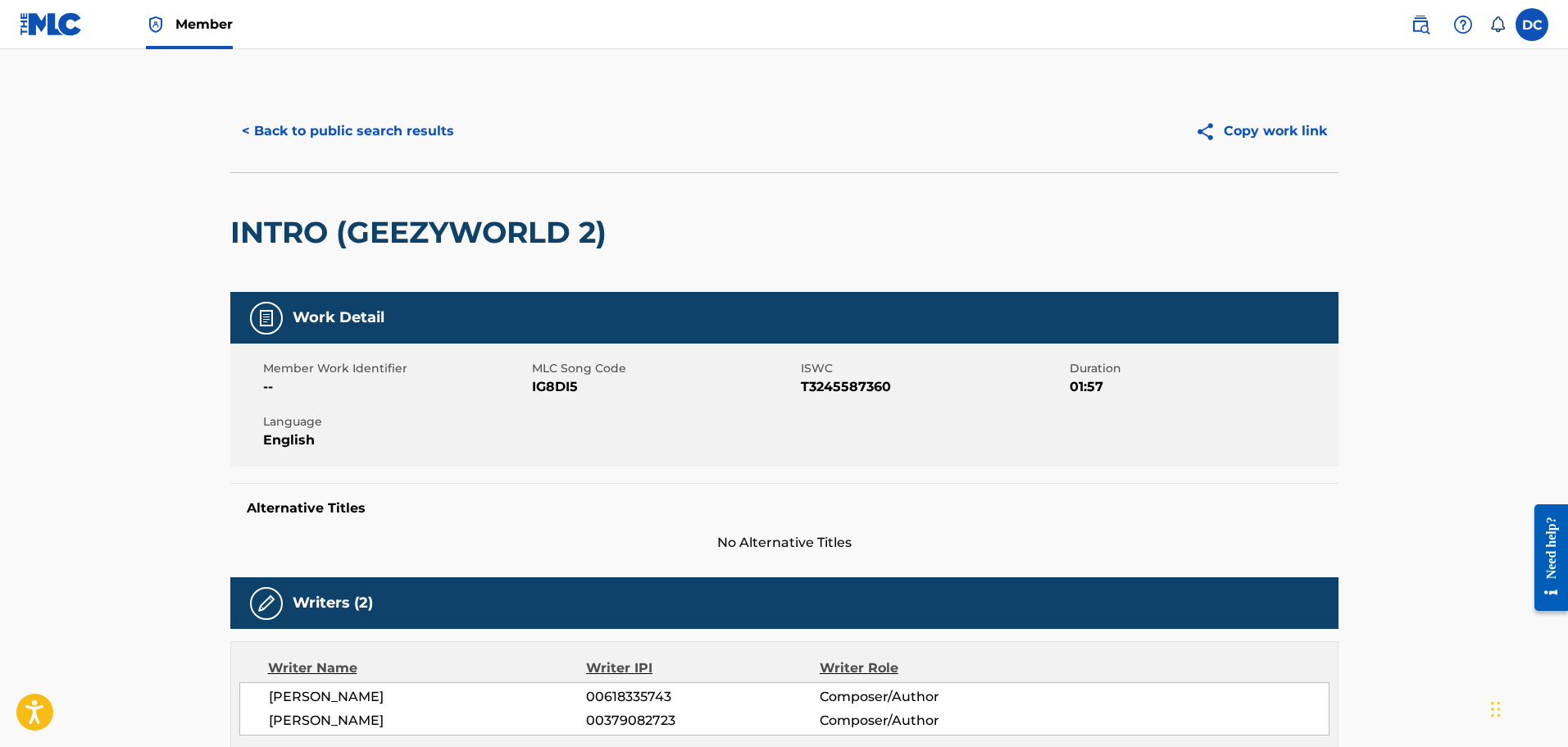
click at [569, 386] on span "IG8DI5" at bounding box center [664, 387] width 264 height 20
copy span "IG8DI5"
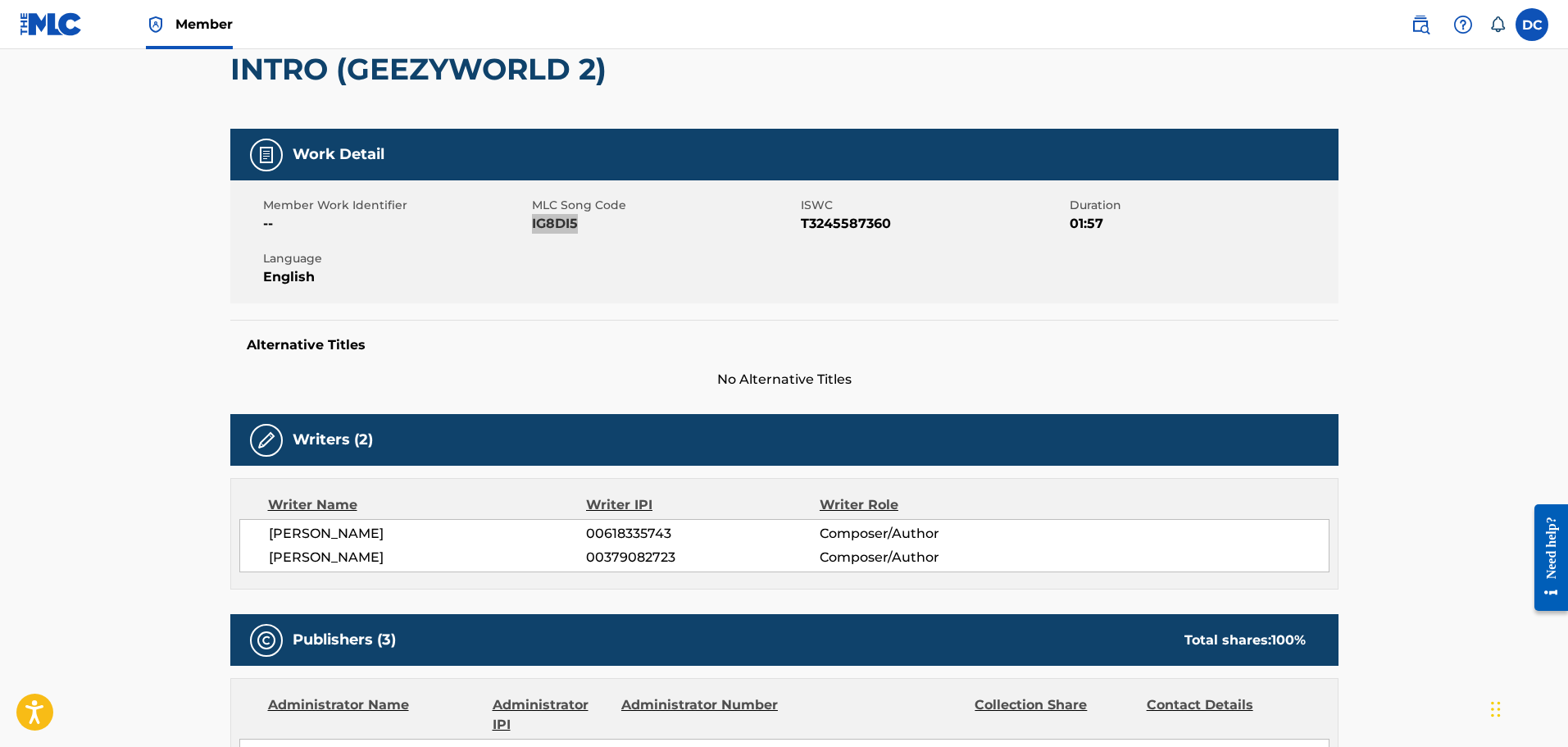
scroll to position [164, 0]
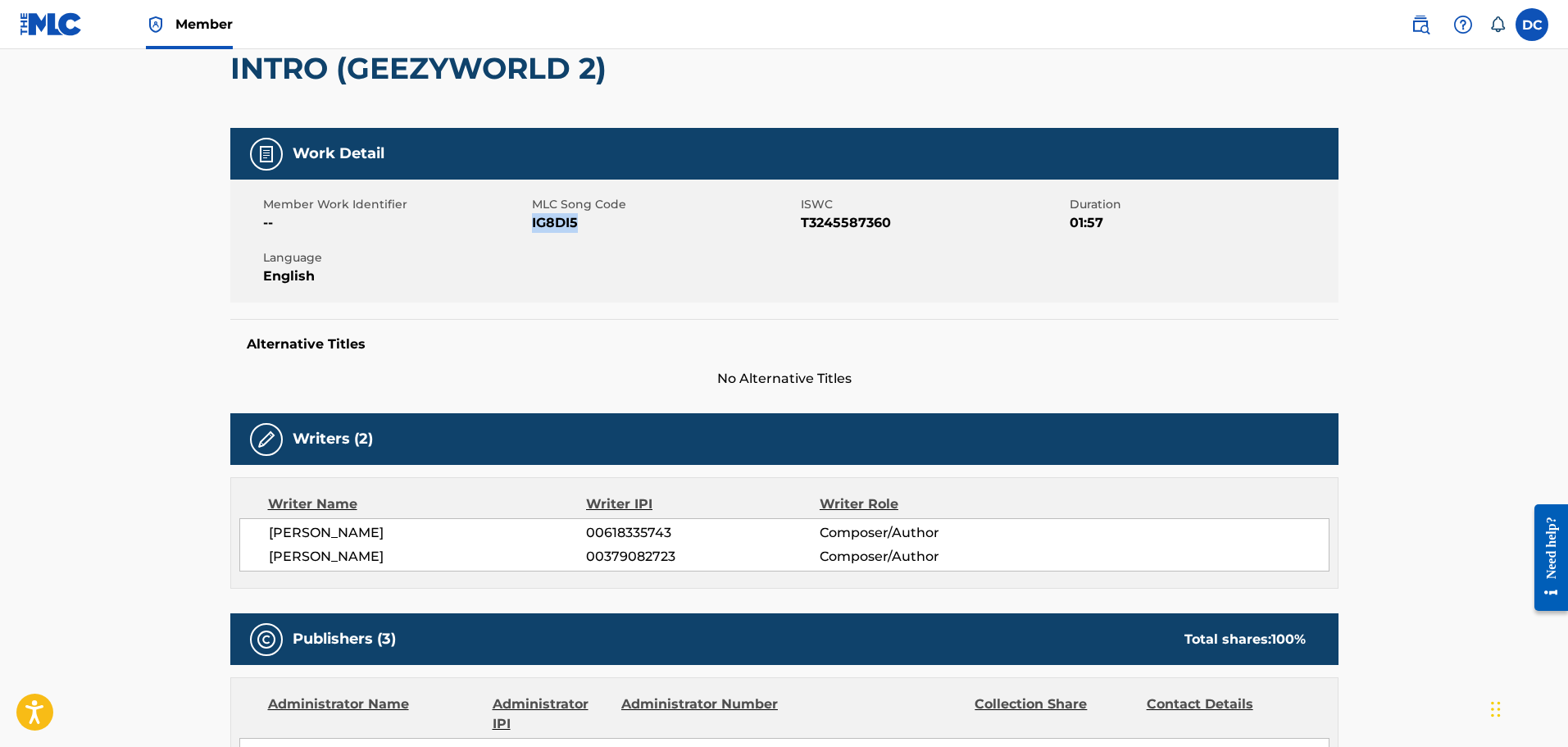
drag, startPoint x: 274, startPoint y: 529, endPoint x: 445, endPoint y: 532, distance: 171.0
click at [445, 532] on div "DIEGO JAVIER AVENDANO 00618335743 Composer/Author ALEJANDRO CARRANZA 0037908272…" at bounding box center [784, 545] width 1090 height 53
click at [445, 532] on span "DIEGO JAVIER AVENDANO" at bounding box center [427, 533] width 318 height 20
click at [275, 524] on span "DIEGO JAVIER AVENDANO" at bounding box center [427, 533] width 318 height 20
click at [270, 526] on span "DIEGO JAVIER AVENDANO" at bounding box center [427, 533] width 318 height 20
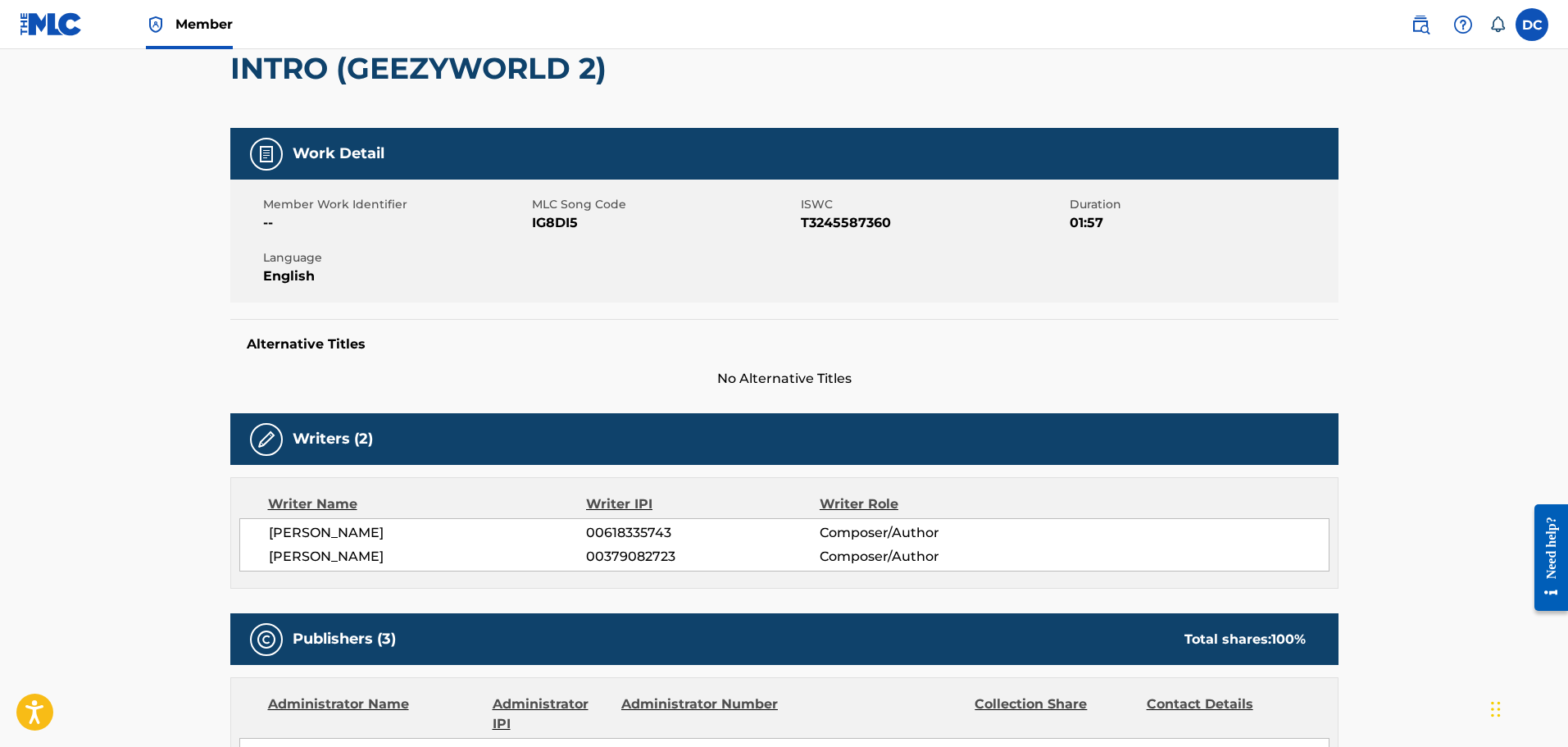
drag, startPoint x: 269, startPoint y: 527, endPoint x: 416, endPoint y: 531, distance: 147.1
click at [416, 531] on span "DIEGO JAVIER AVENDANO" at bounding box center [427, 533] width 318 height 20
copy span "DIEGO JAVIER AVENDANO"
drag, startPoint x: 276, startPoint y: 562, endPoint x: 410, endPoint y: 561, distance: 134.0
click at [410, 561] on span "ALEJANDRO CARRANZA" at bounding box center [427, 557] width 318 height 20
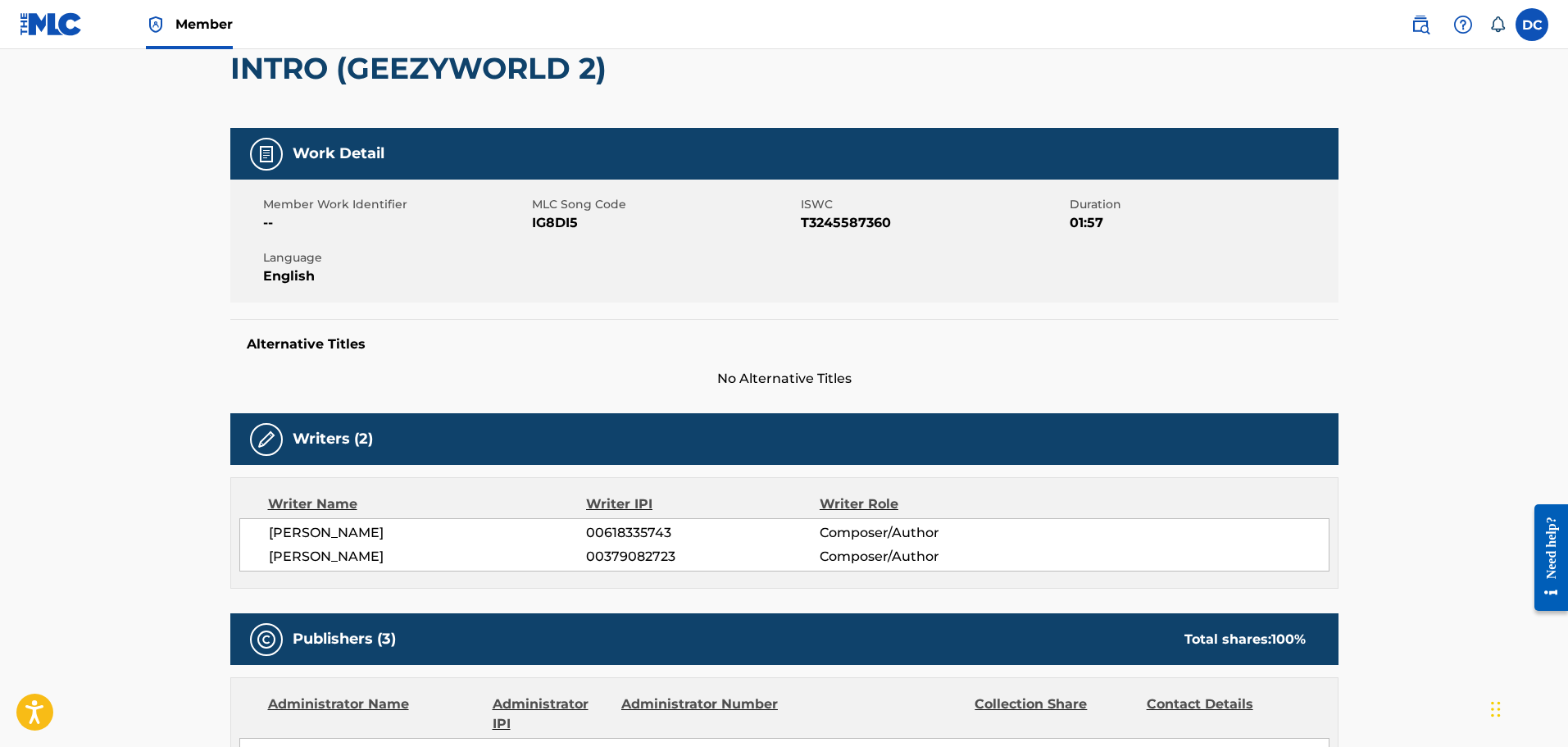
click at [355, 560] on span "ALEJANDRO CARRANZA" at bounding box center [427, 557] width 318 height 20
drag, startPoint x: 255, startPoint y: 557, endPoint x: 448, endPoint y: 553, distance: 193.0
click at [448, 553] on div "DIEGO JAVIER AVENDANO 00618335743 Composer/Author ALEJANDRO CARRANZA 0037908272…" at bounding box center [784, 545] width 1090 height 53
copy span "ALEJANDRO CARRANZA"
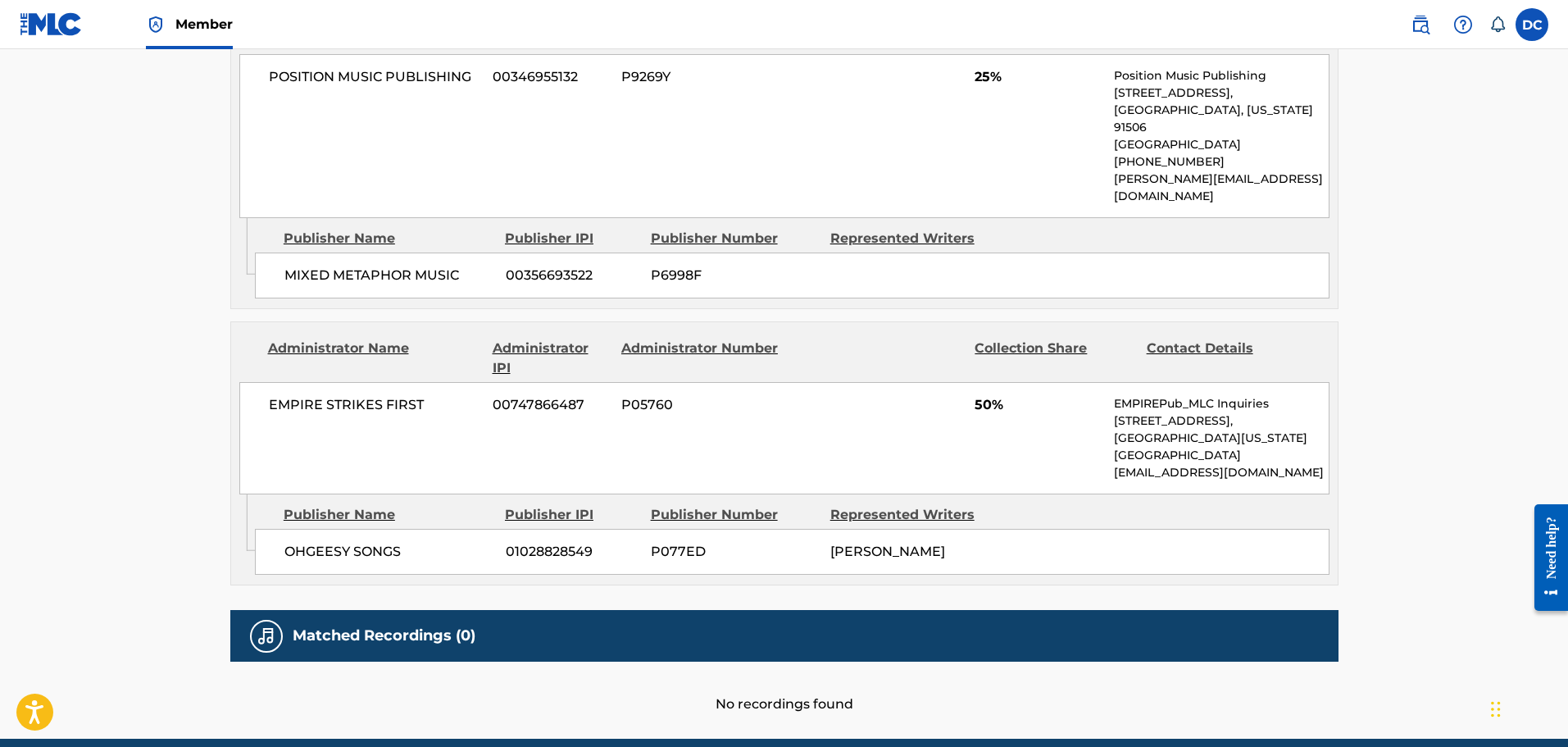
scroll to position [1178, 0]
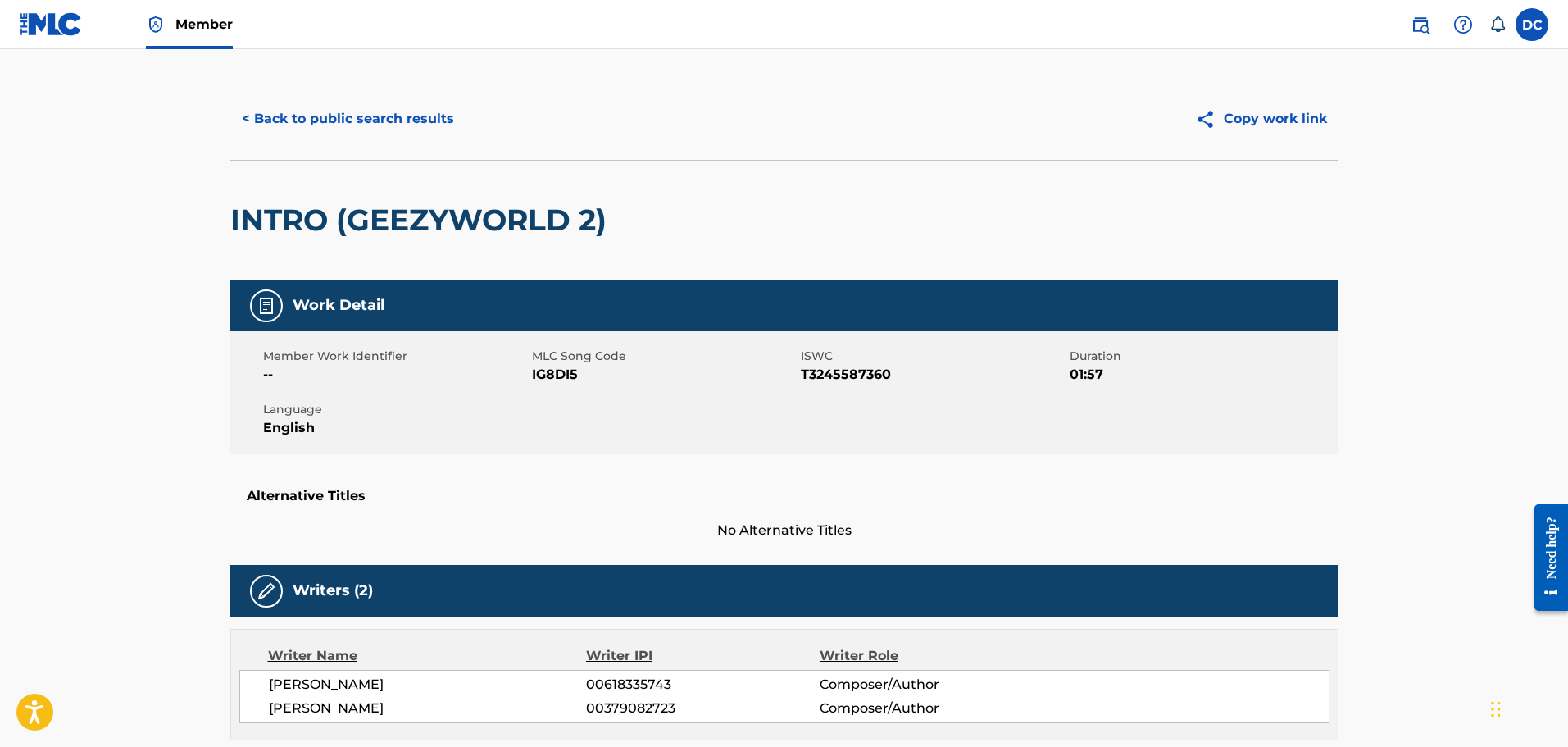
scroll to position [0, 0]
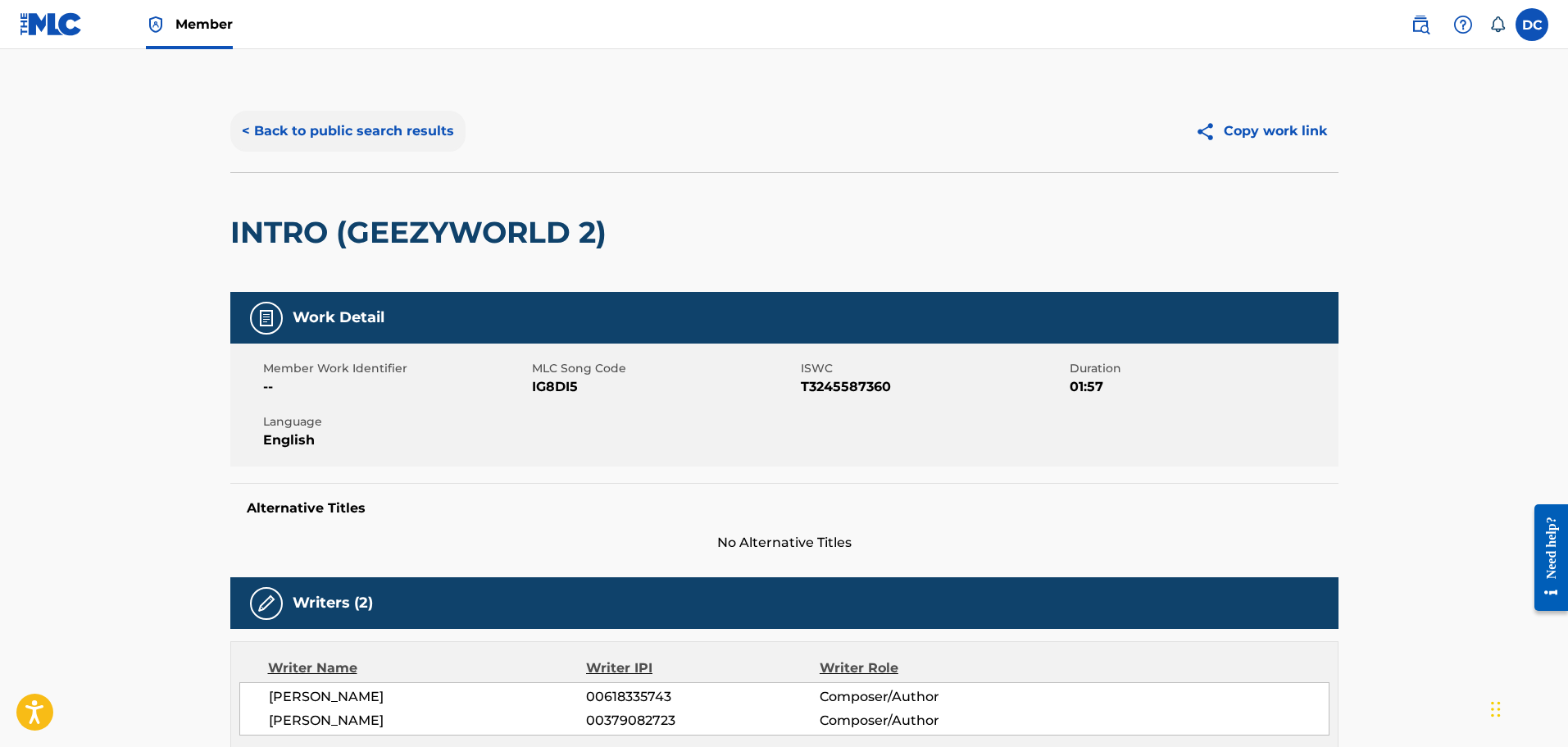
click at [394, 125] on button "< Back to public search results" at bounding box center [347, 131] width 235 height 41
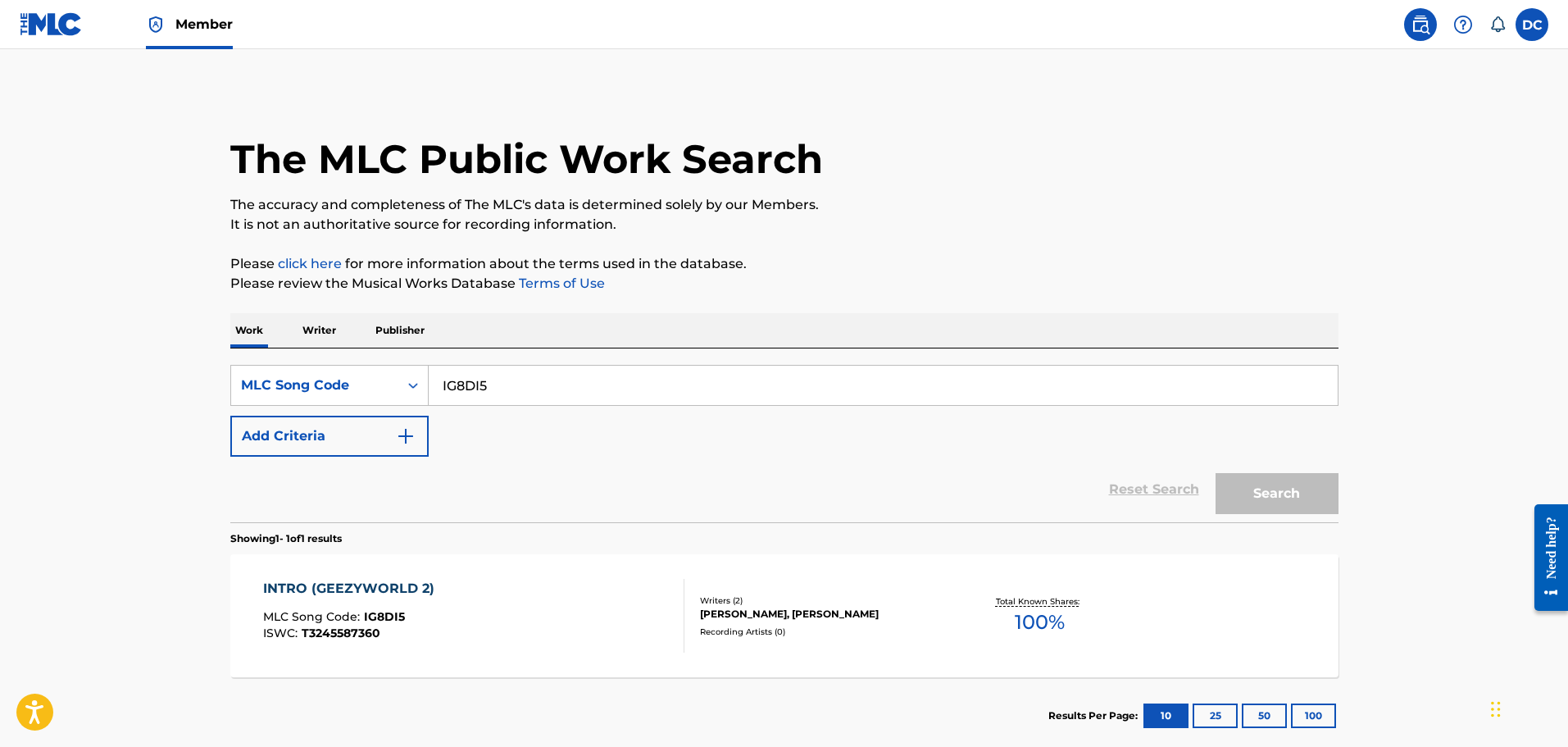
scroll to position [52, 0]
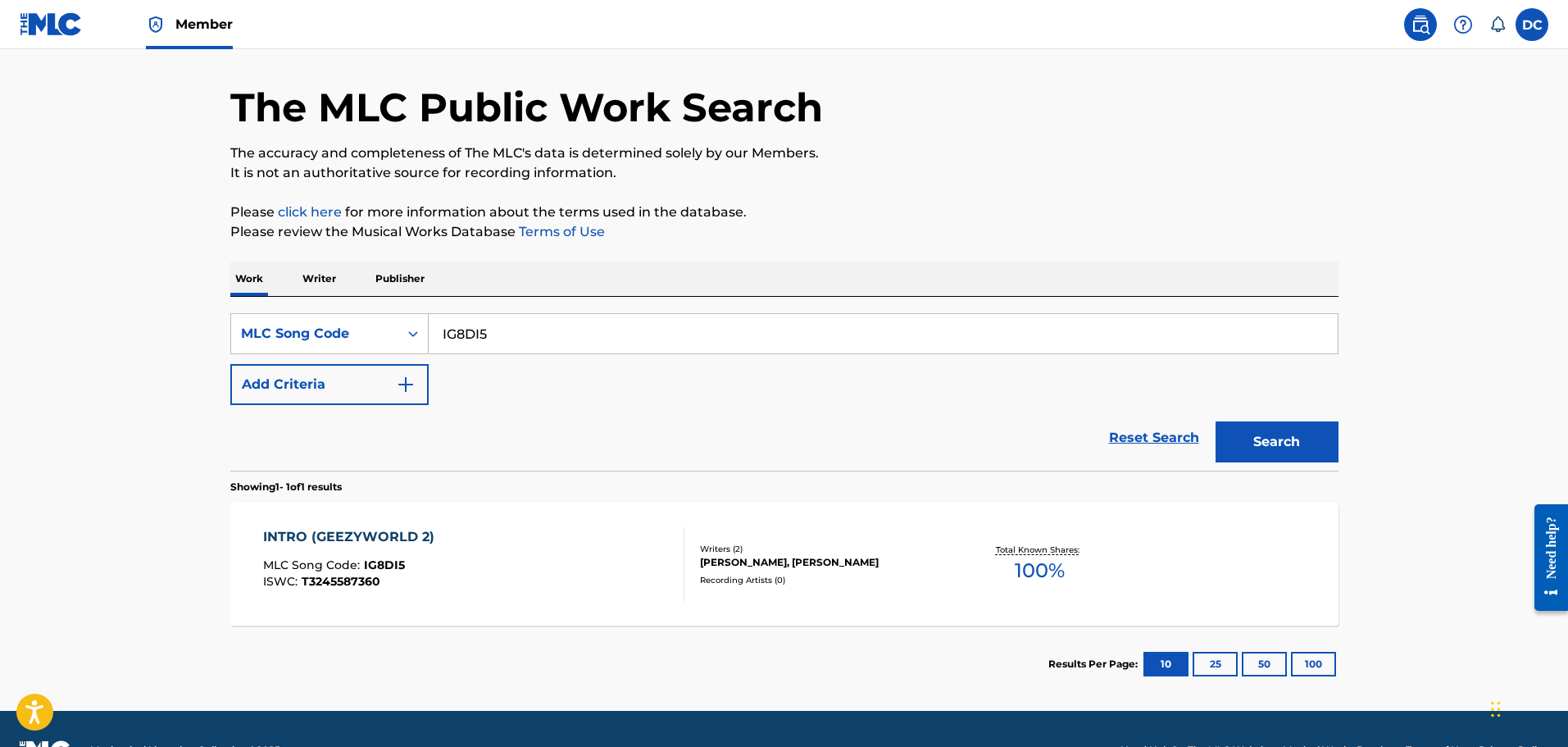
click at [522, 339] on input "IG8DI5" at bounding box center [883, 334] width 909 height 39
click at [401, 336] on div "Search Form" at bounding box center [413, 334] width 30 height 30
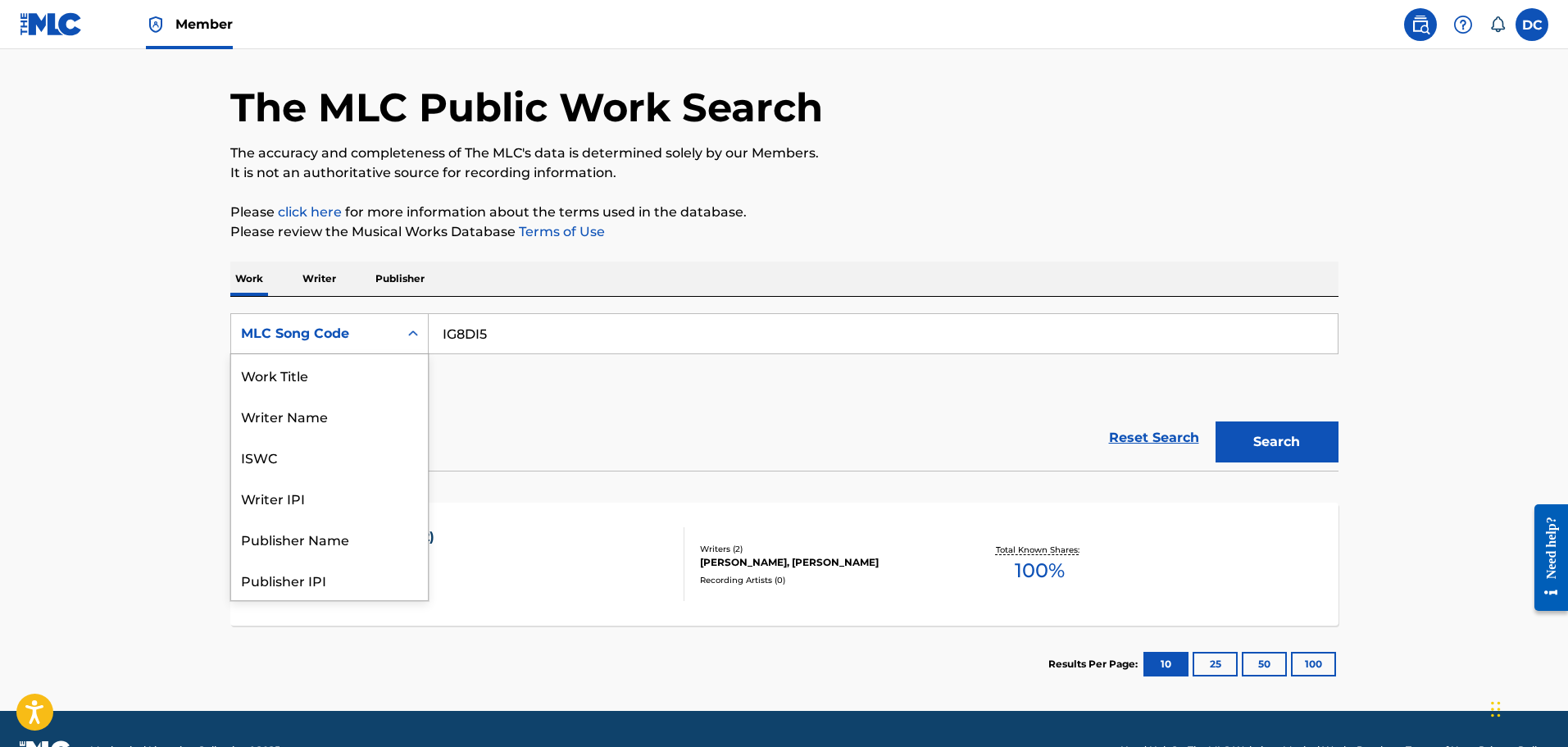
scroll to position [82, 0]
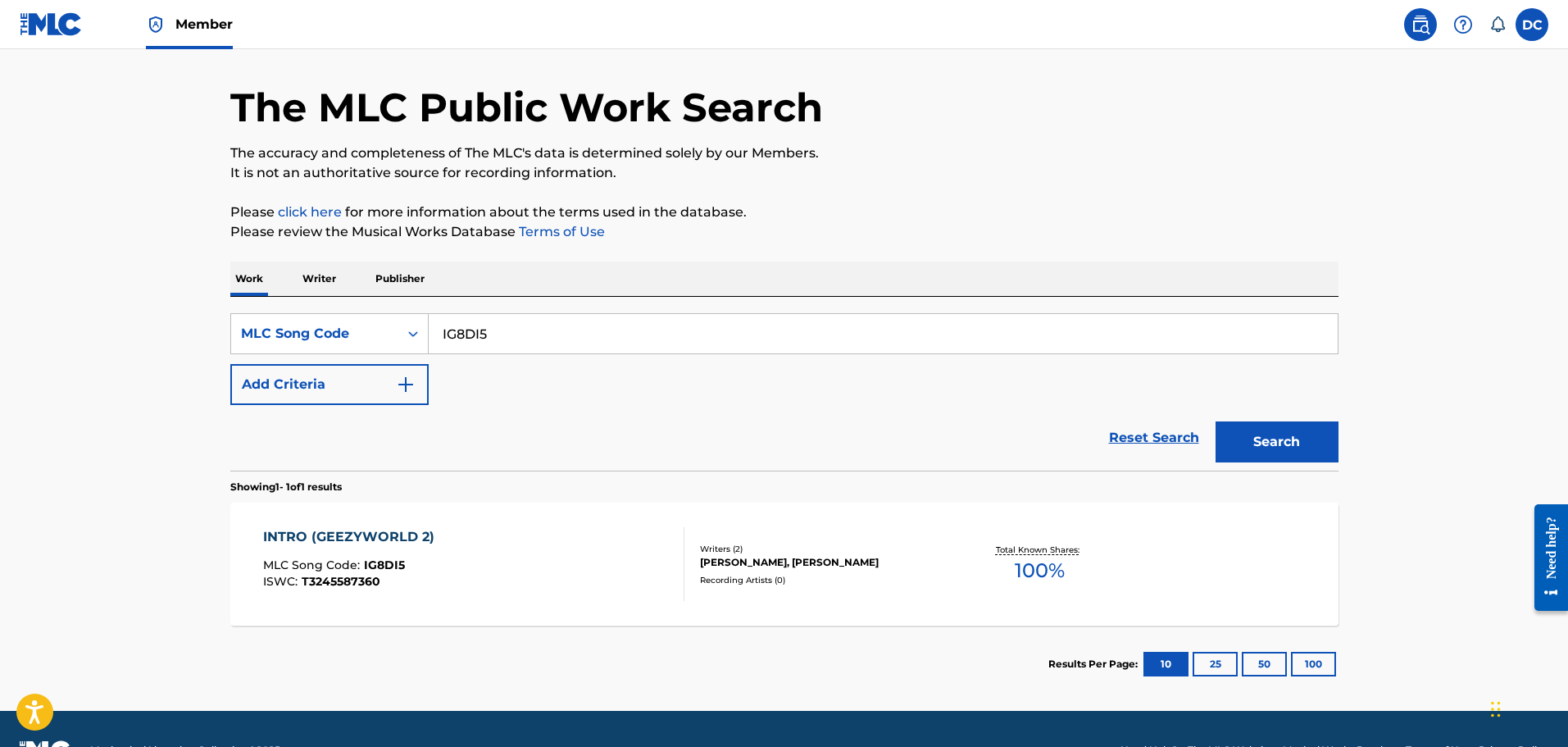
click at [523, 463] on div "Reset Search Search" at bounding box center [784, 438] width 1108 height 66
click at [639, 354] on div "SearchWithCriteria408a0476-615f-46e4-9fff-12ea1796f3f0 MLC Song Code IG8DI5 Add…" at bounding box center [784, 359] width 1108 height 92
click at [642, 345] on input "IG8DI5" at bounding box center [883, 334] width 909 height 39
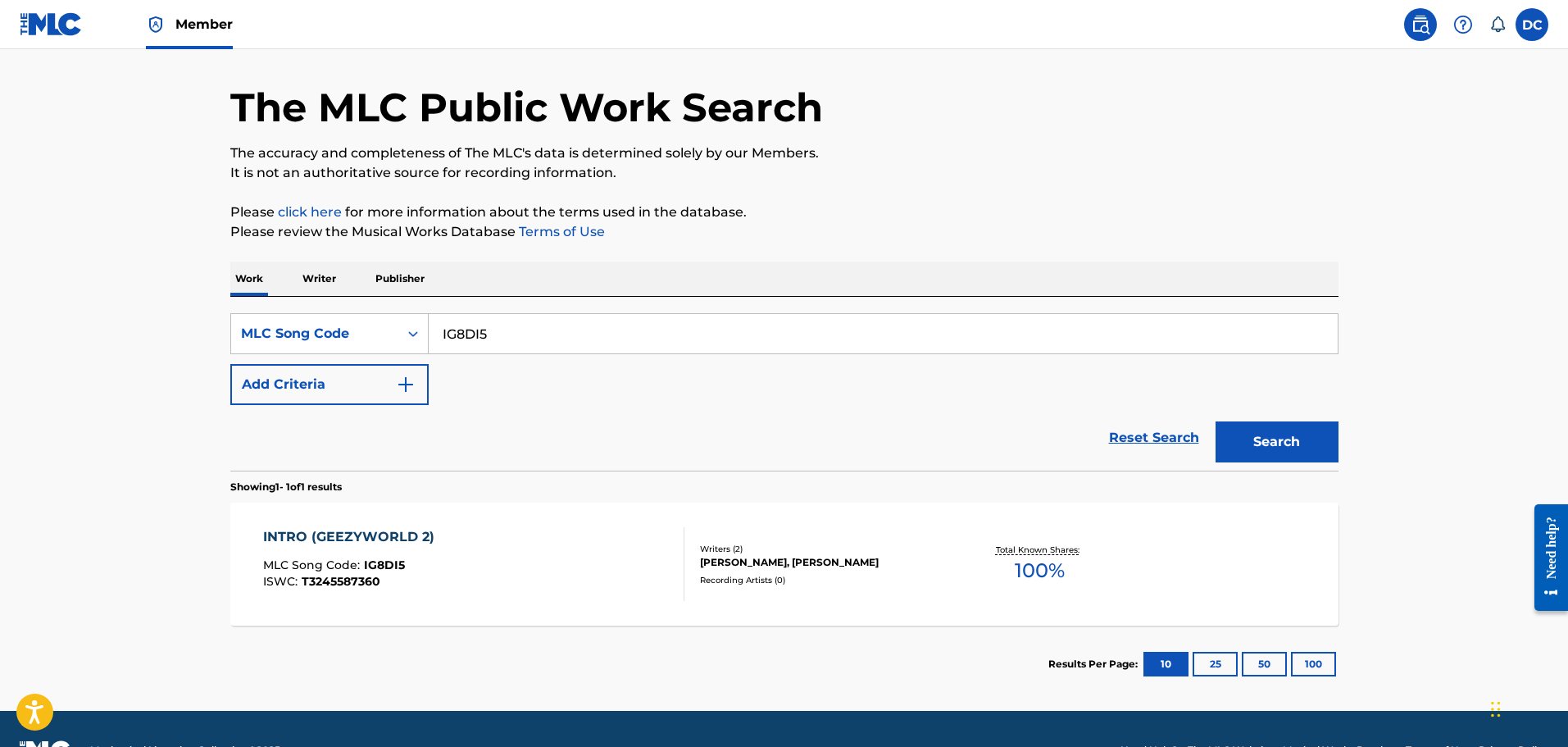
paste input "326DN"
type input "I326DN"
click at [1250, 452] on button "Search" at bounding box center [1277, 442] width 123 height 41
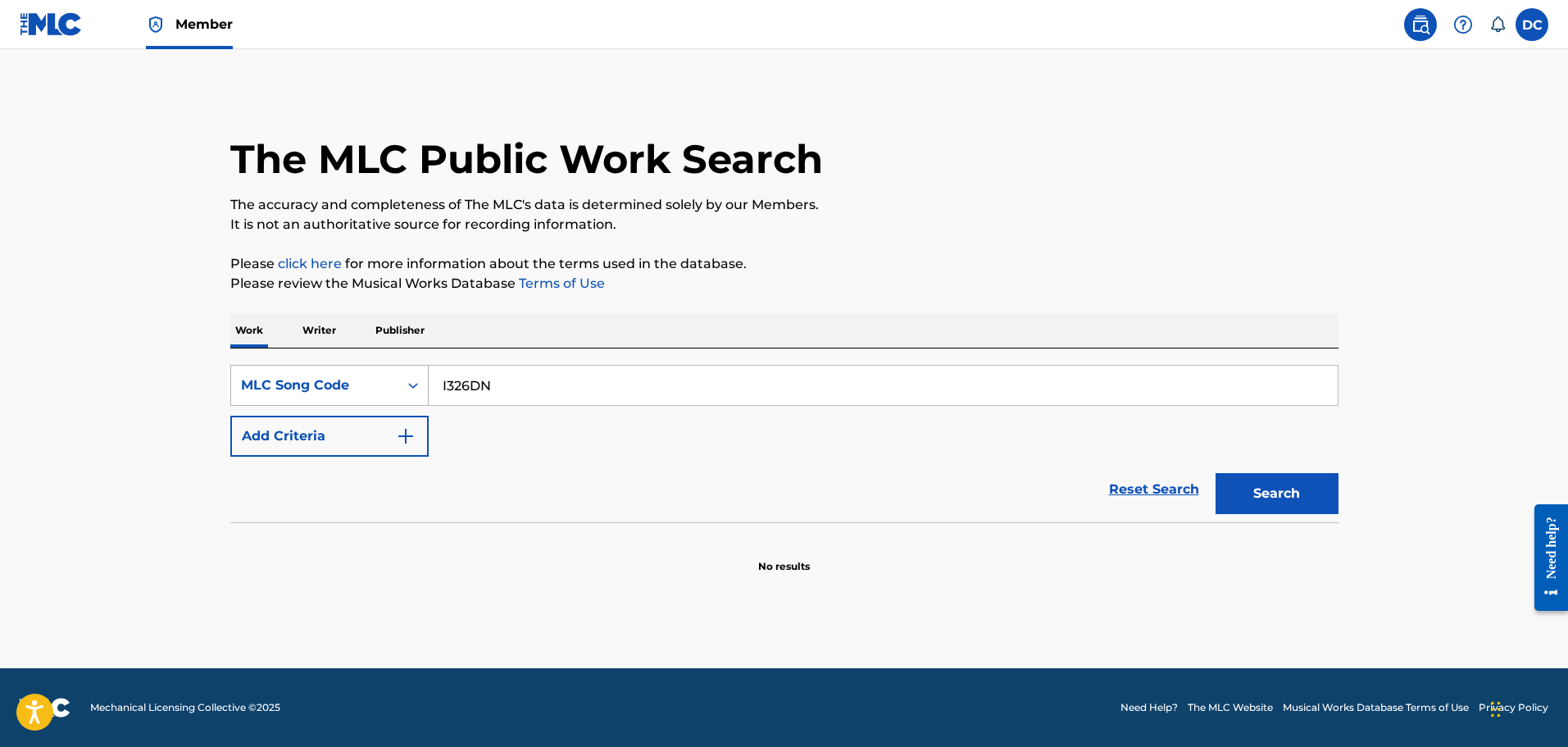
click at [339, 382] on div "MLC Song Code" at bounding box center [315, 385] width 148 height 20
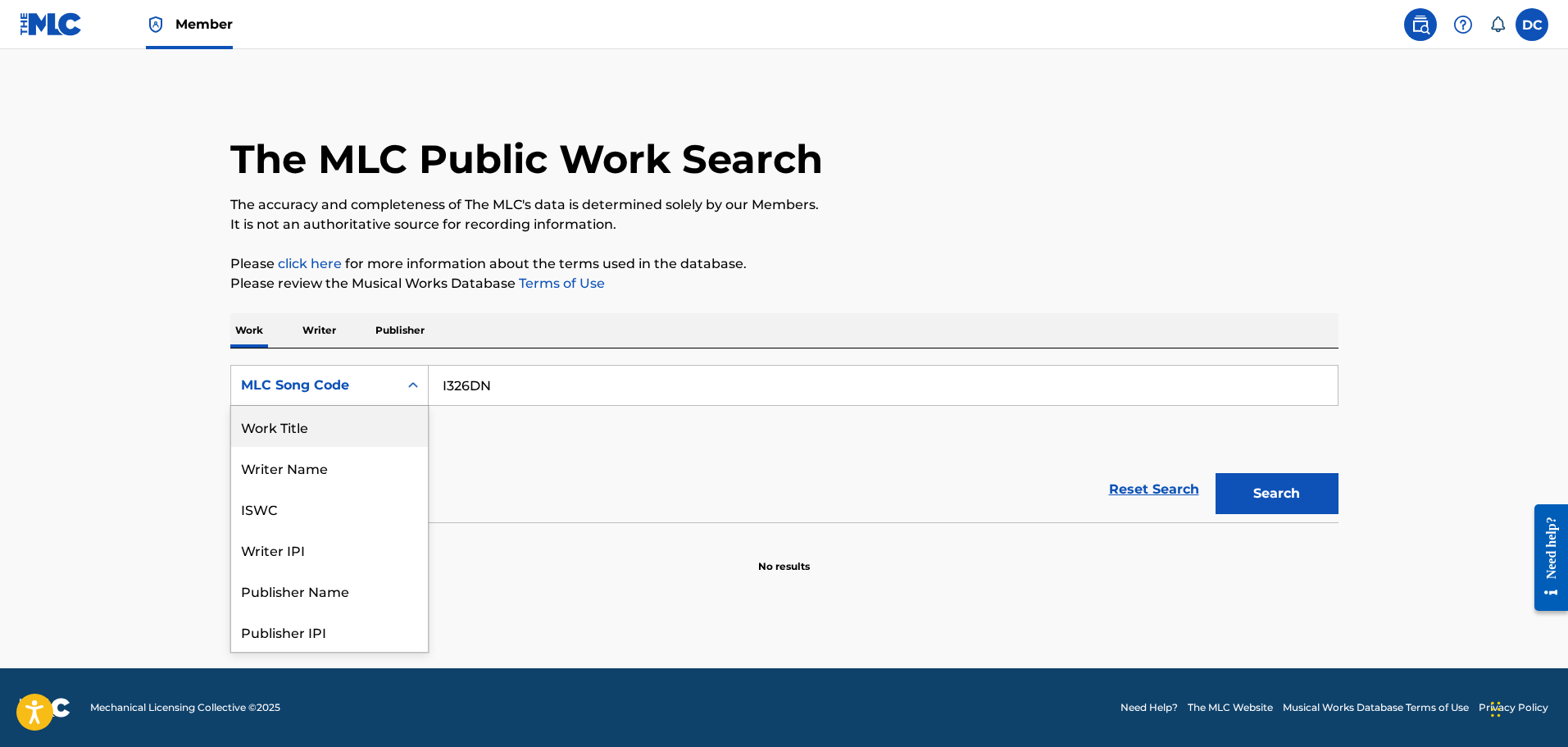
click at [343, 443] on div "Work Title" at bounding box center [329, 427] width 197 height 41
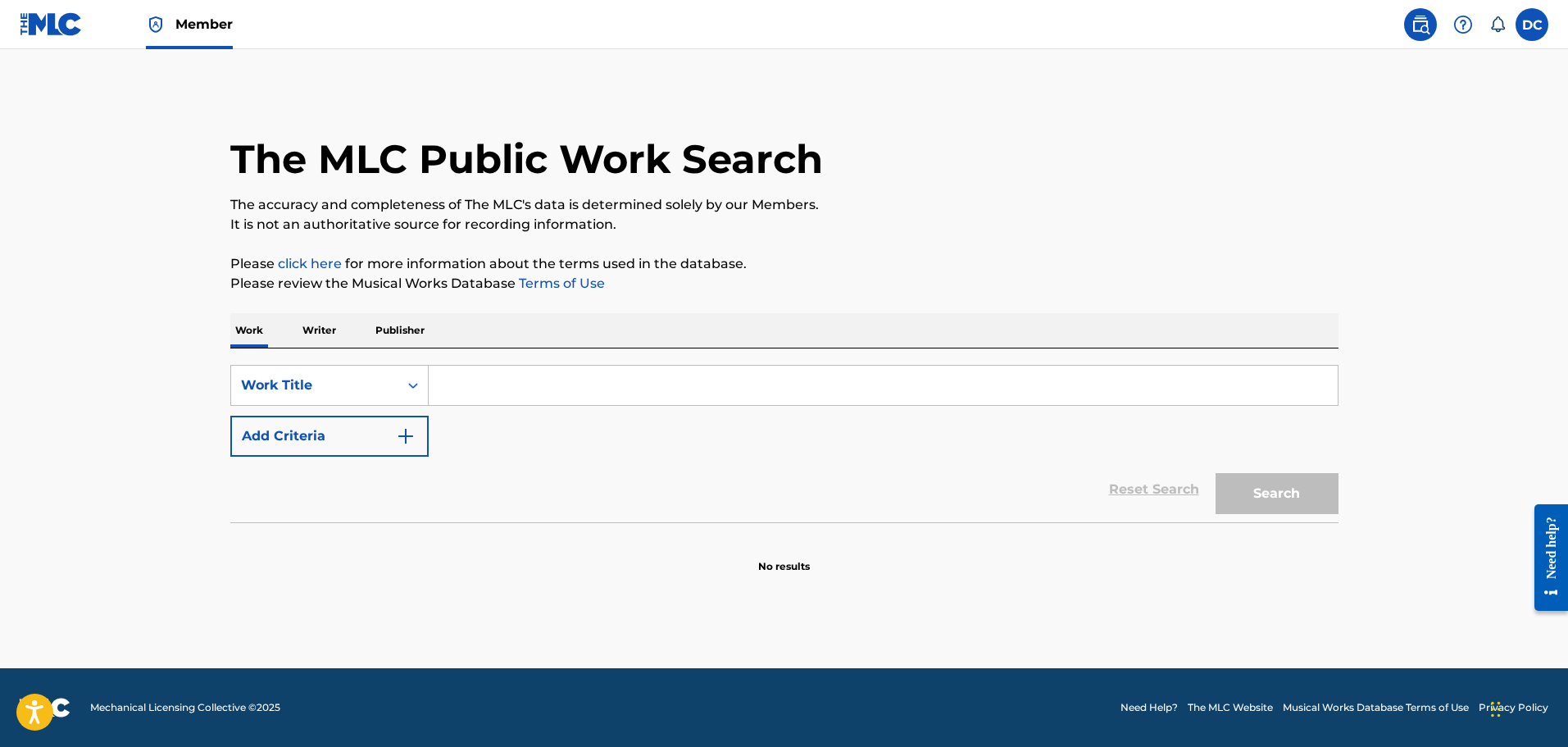
click at [518, 392] on input "Search Form" at bounding box center [883, 385] width 909 height 39
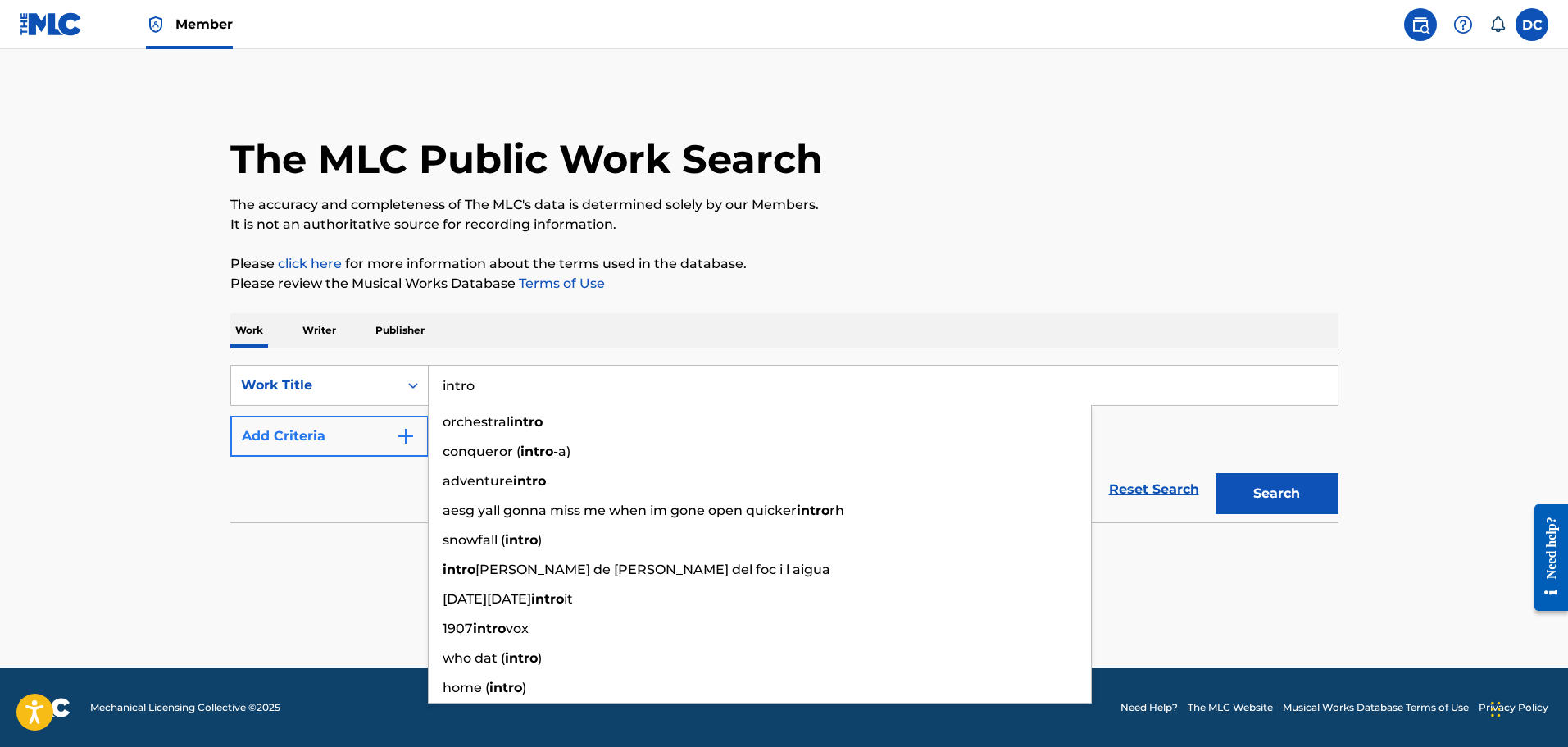
type input "intro"
click at [302, 440] on button "Add Criteria" at bounding box center [329, 436] width 199 height 41
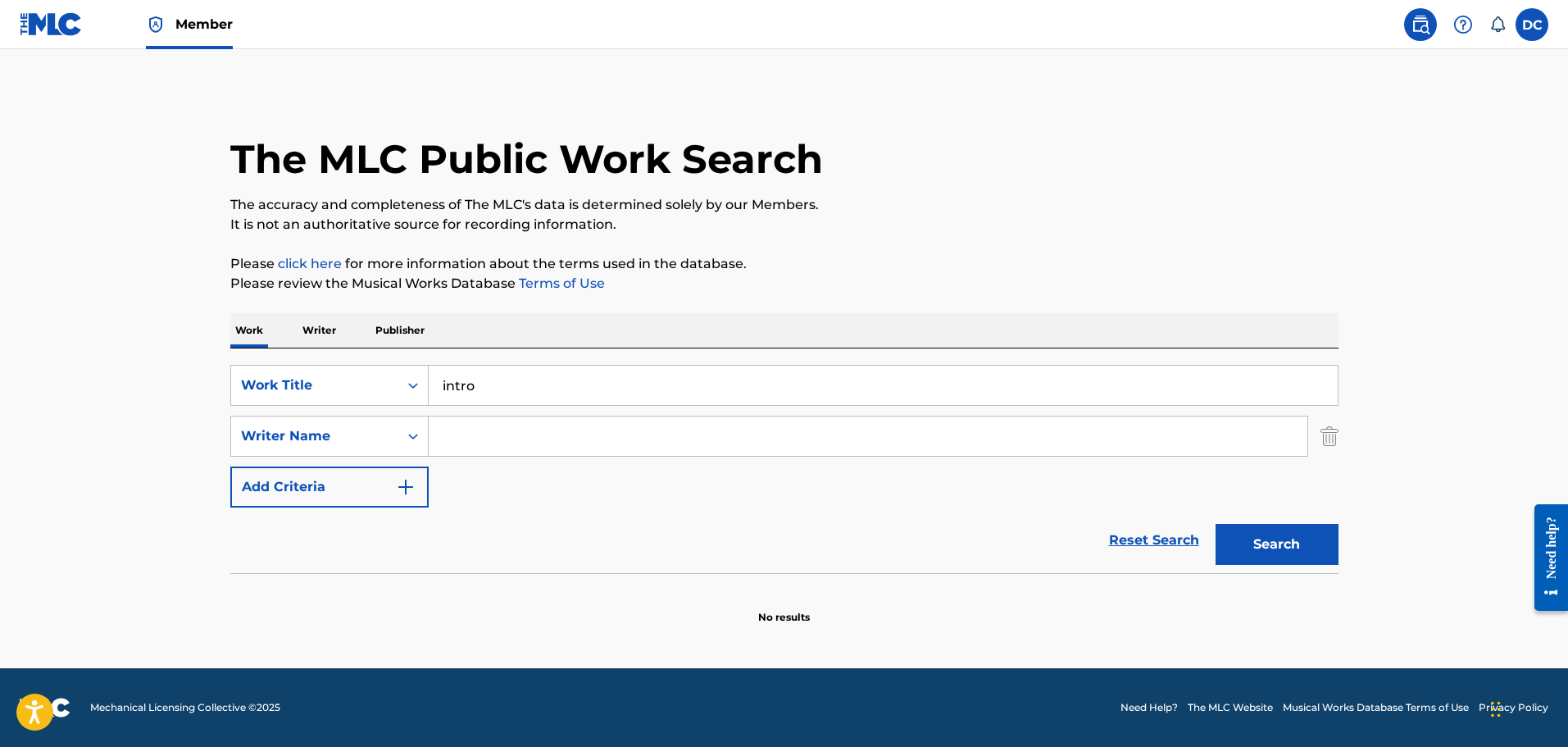
click at [995, 446] on input "Search Form" at bounding box center [868, 436] width 879 height 39
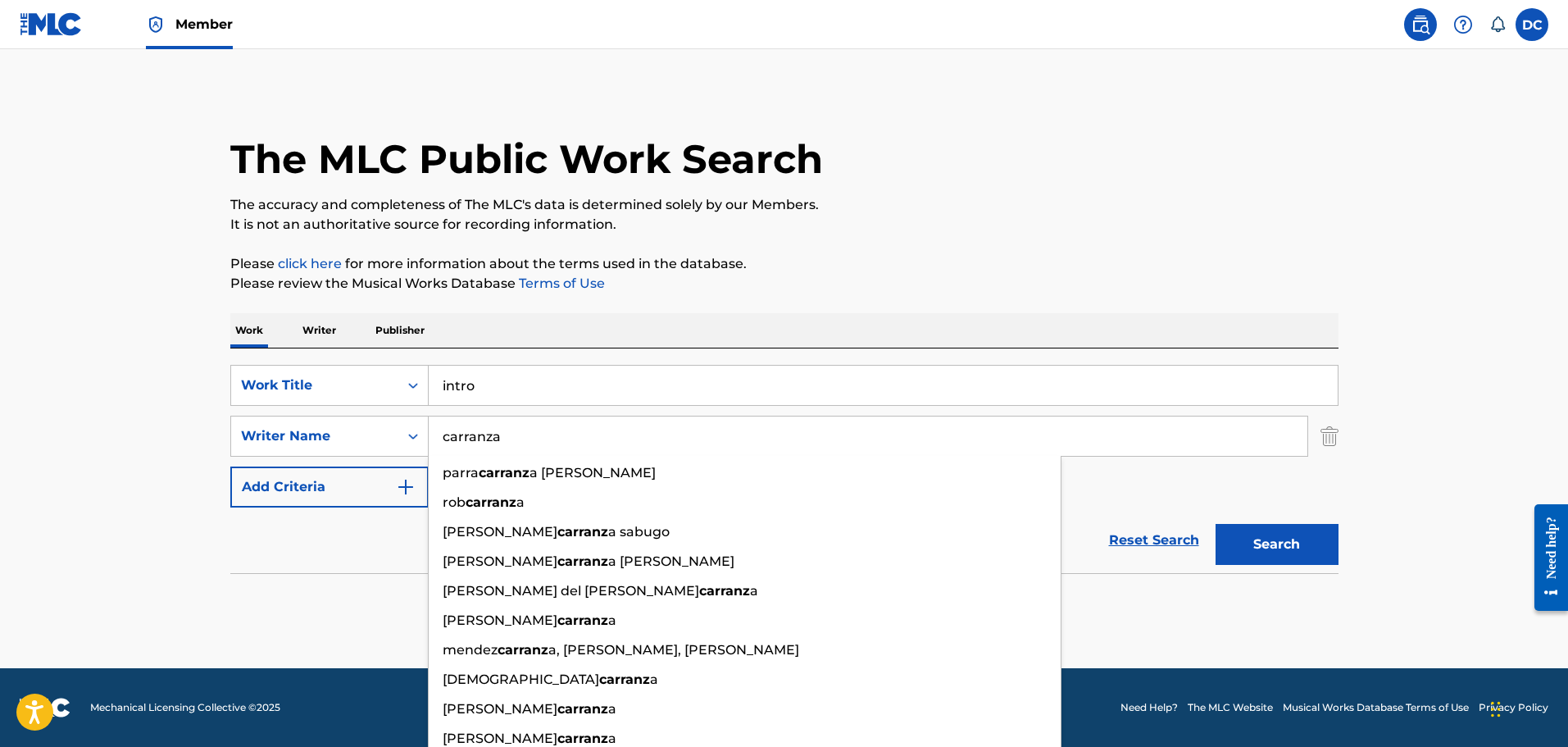
type input "carranza"
click at [1216, 524] on button "Search" at bounding box center [1277, 545] width 123 height 41
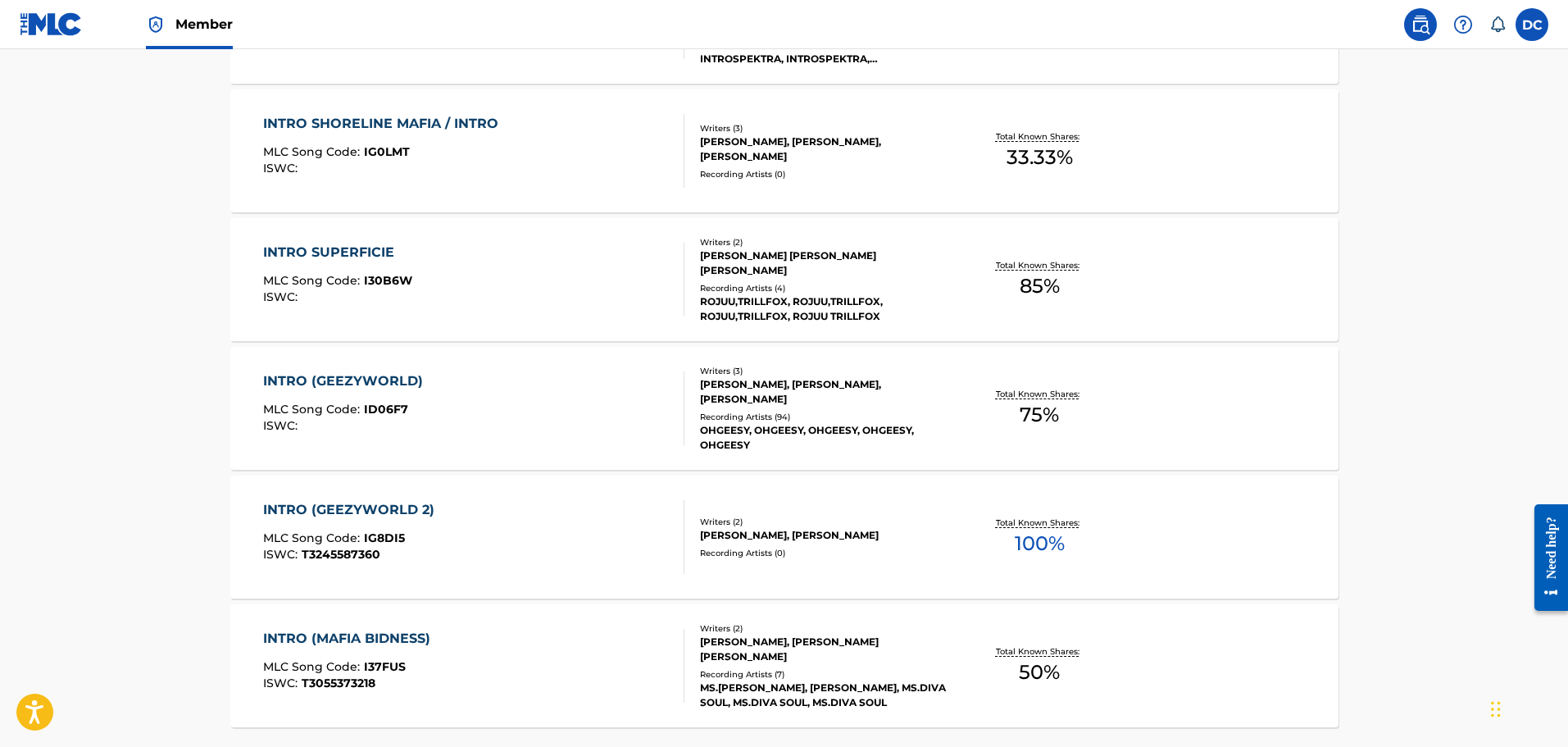
scroll to position [984, 0]
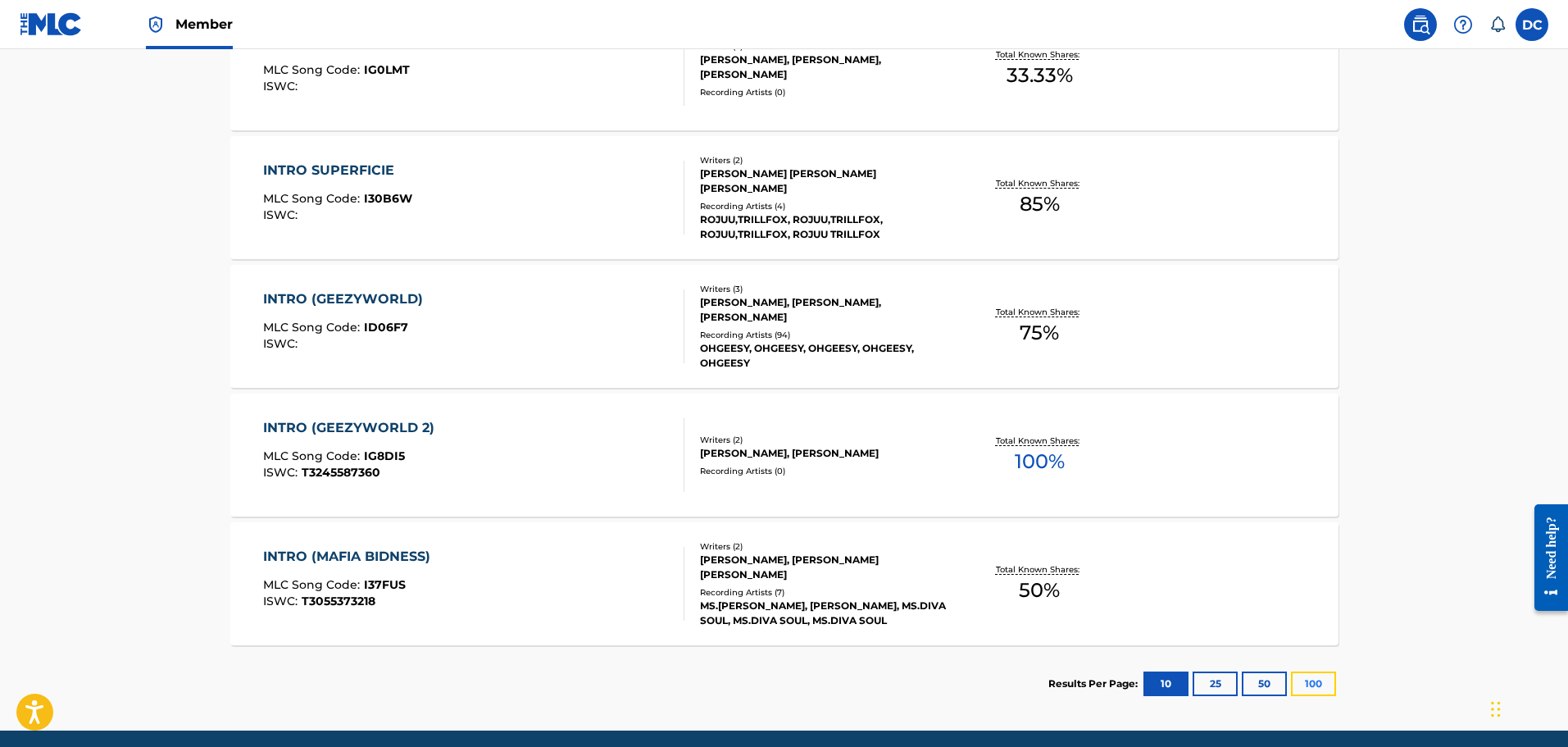
click at [1329, 680] on button "100" at bounding box center [1313, 684] width 45 height 25
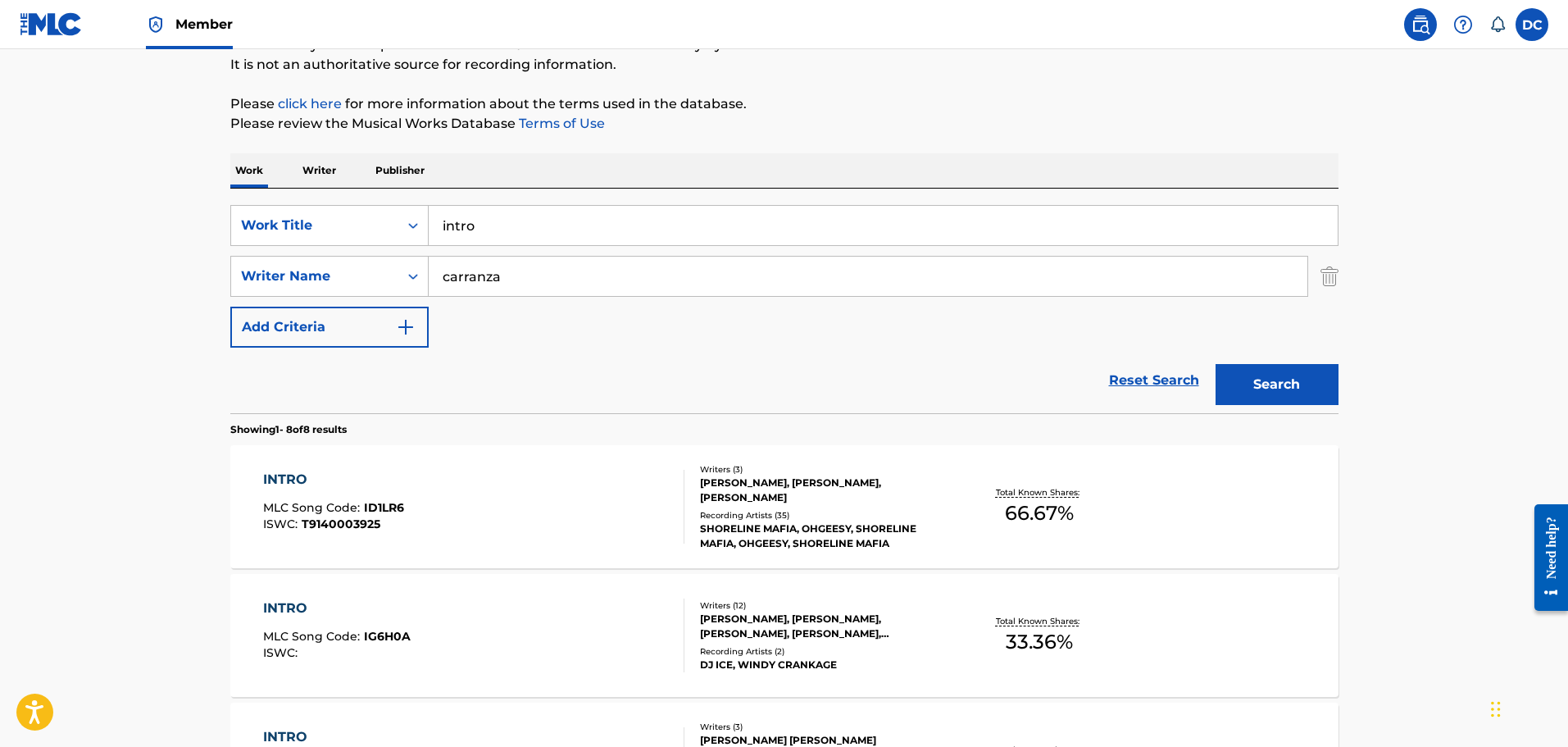
scroll to position [82, 0]
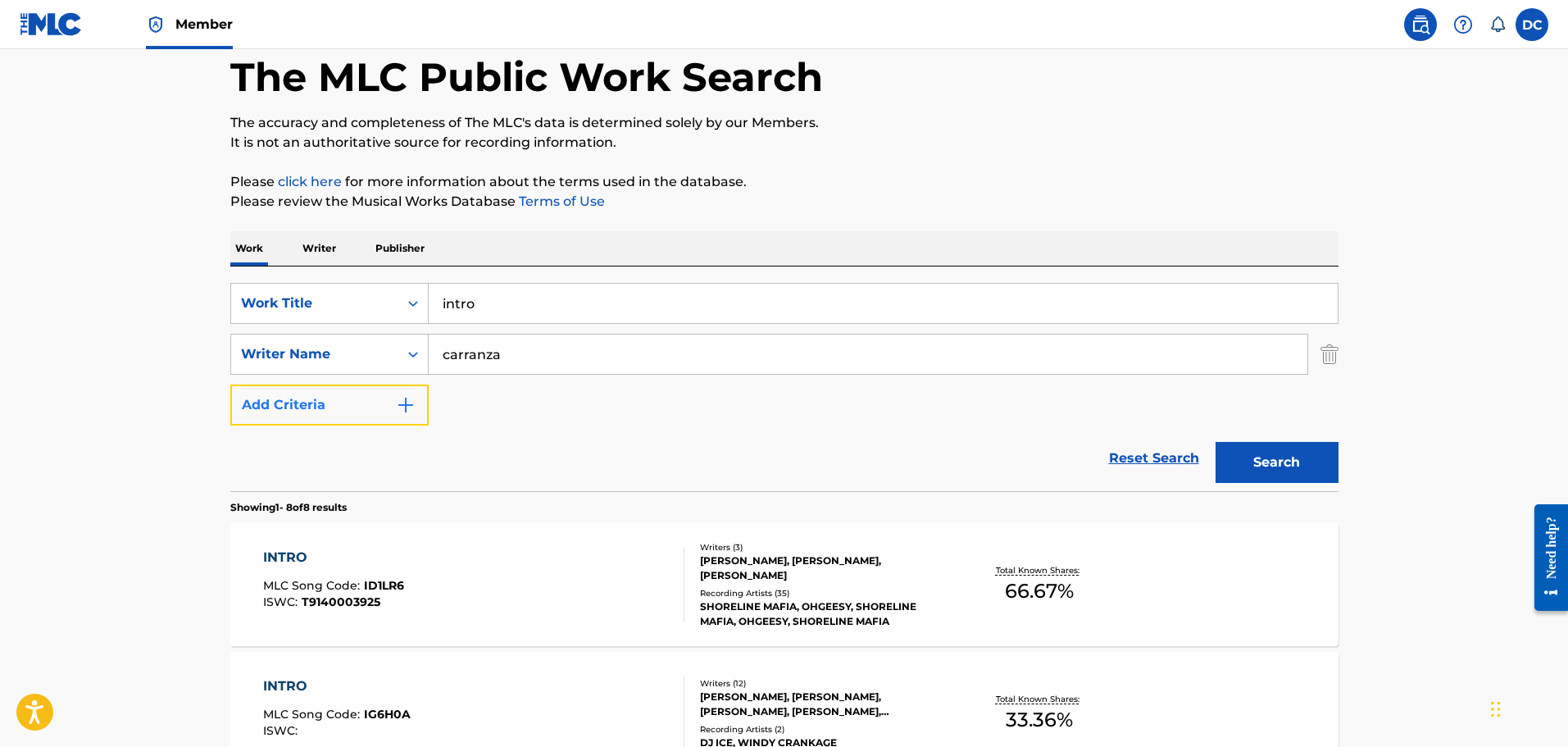
click at [363, 403] on button "Add Criteria" at bounding box center [329, 405] width 199 height 41
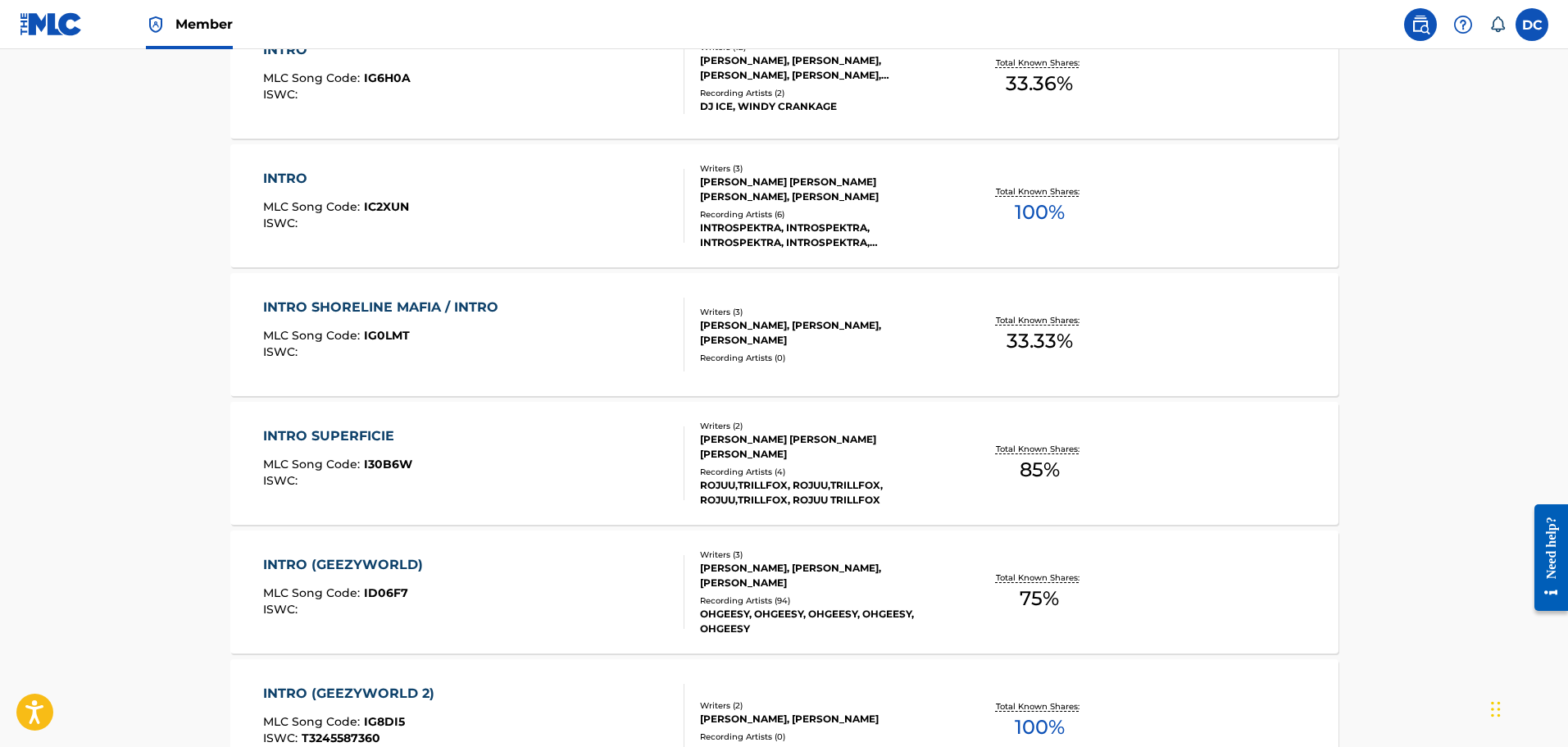
scroll to position [441, 0]
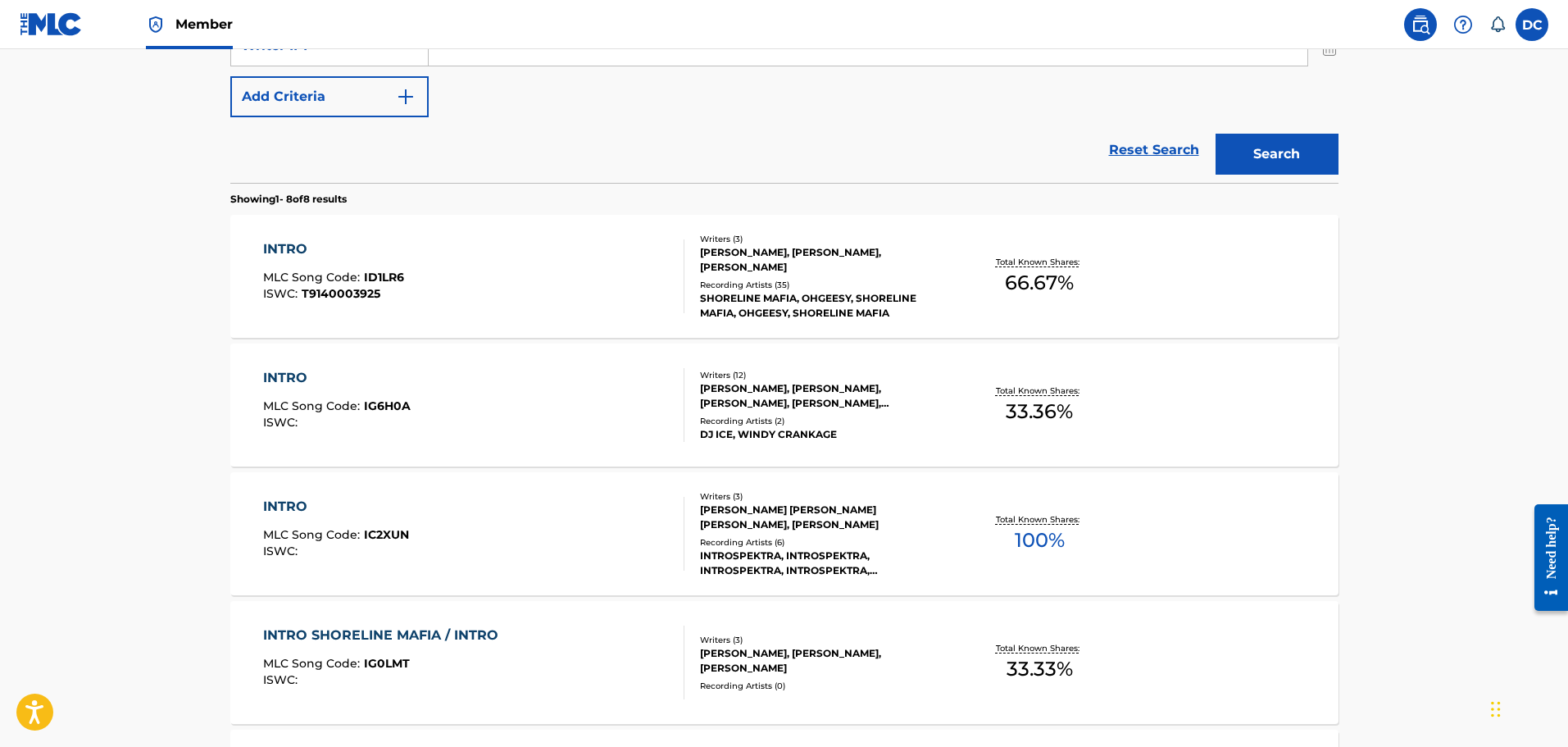
click at [390, 273] on span "ID1LR6" at bounding box center [384, 277] width 40 height 15
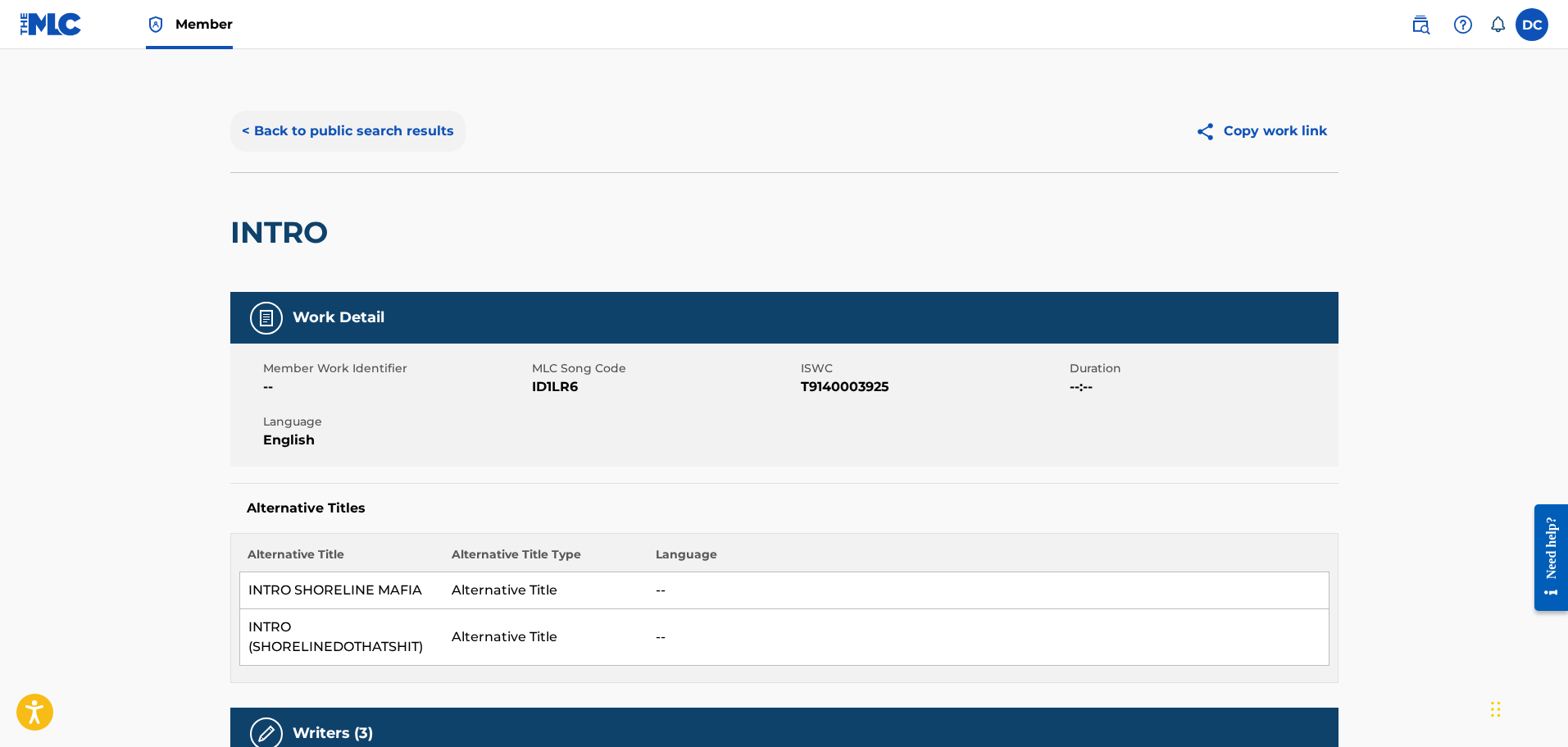
click at [316, 126] on button "< Back to public search results" at bounding box center [347, 131] width 235 height 41
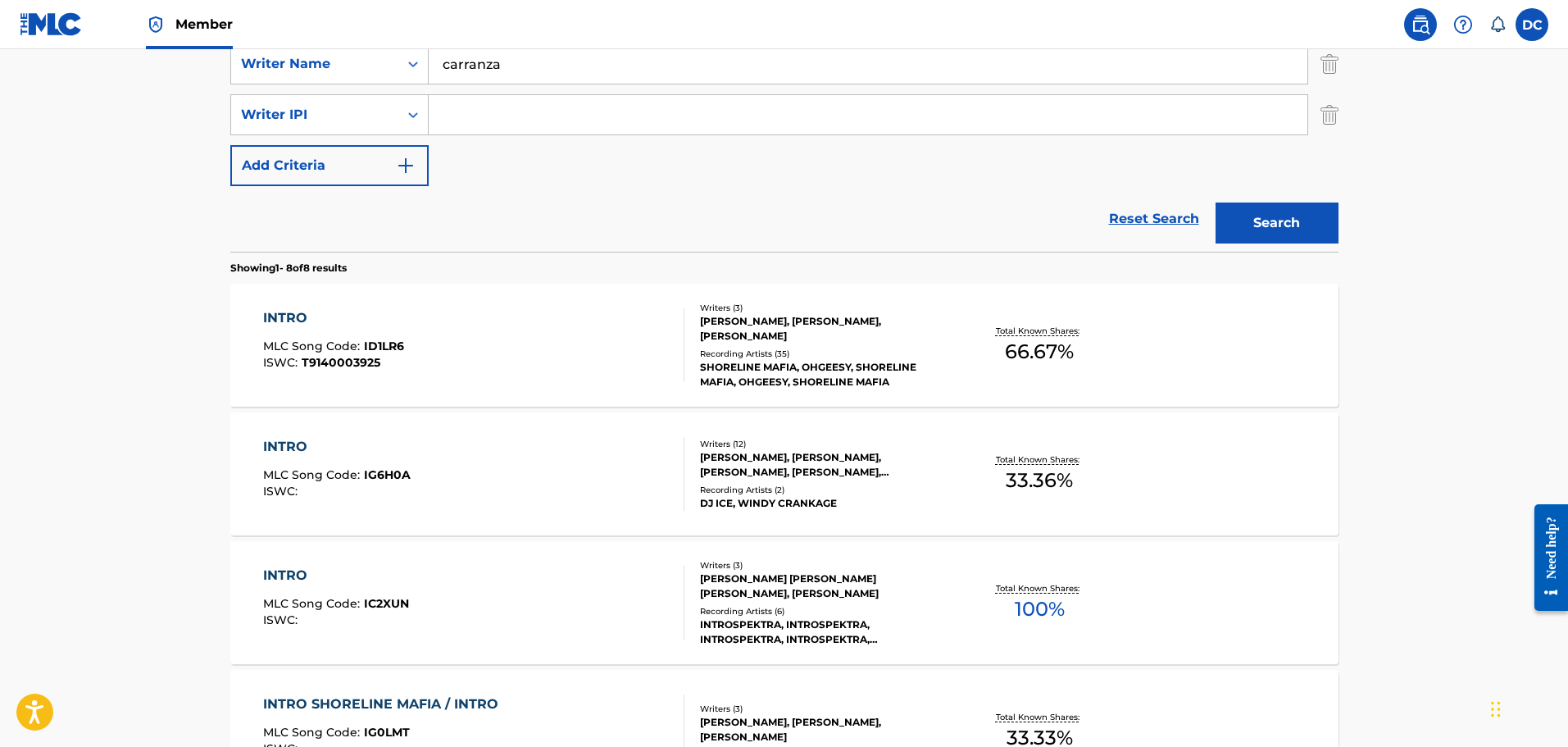
scroll to position [257, 0]
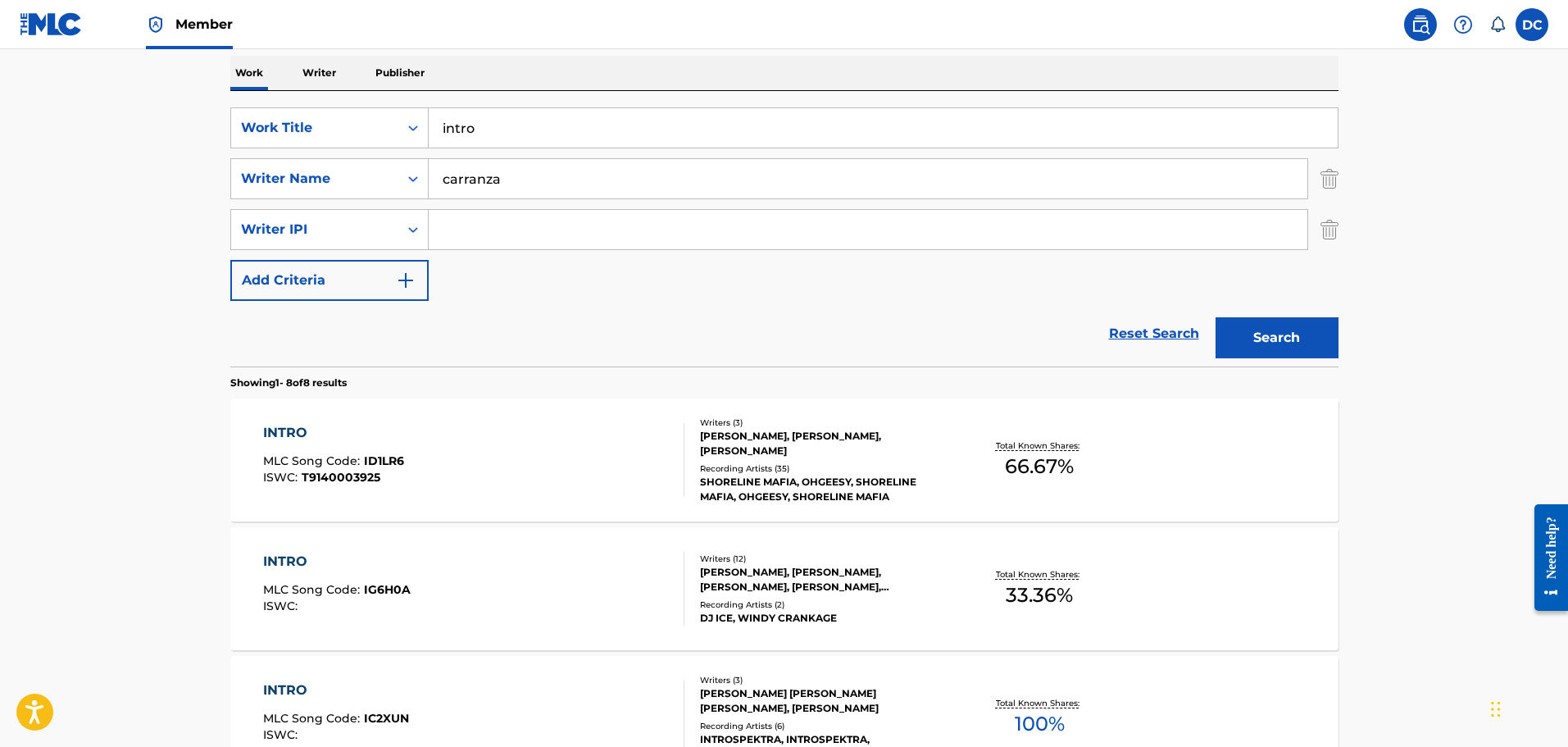
click at [401, 459] on span "ID1LR6" at bounding box center [384, 461] width 40 height 15
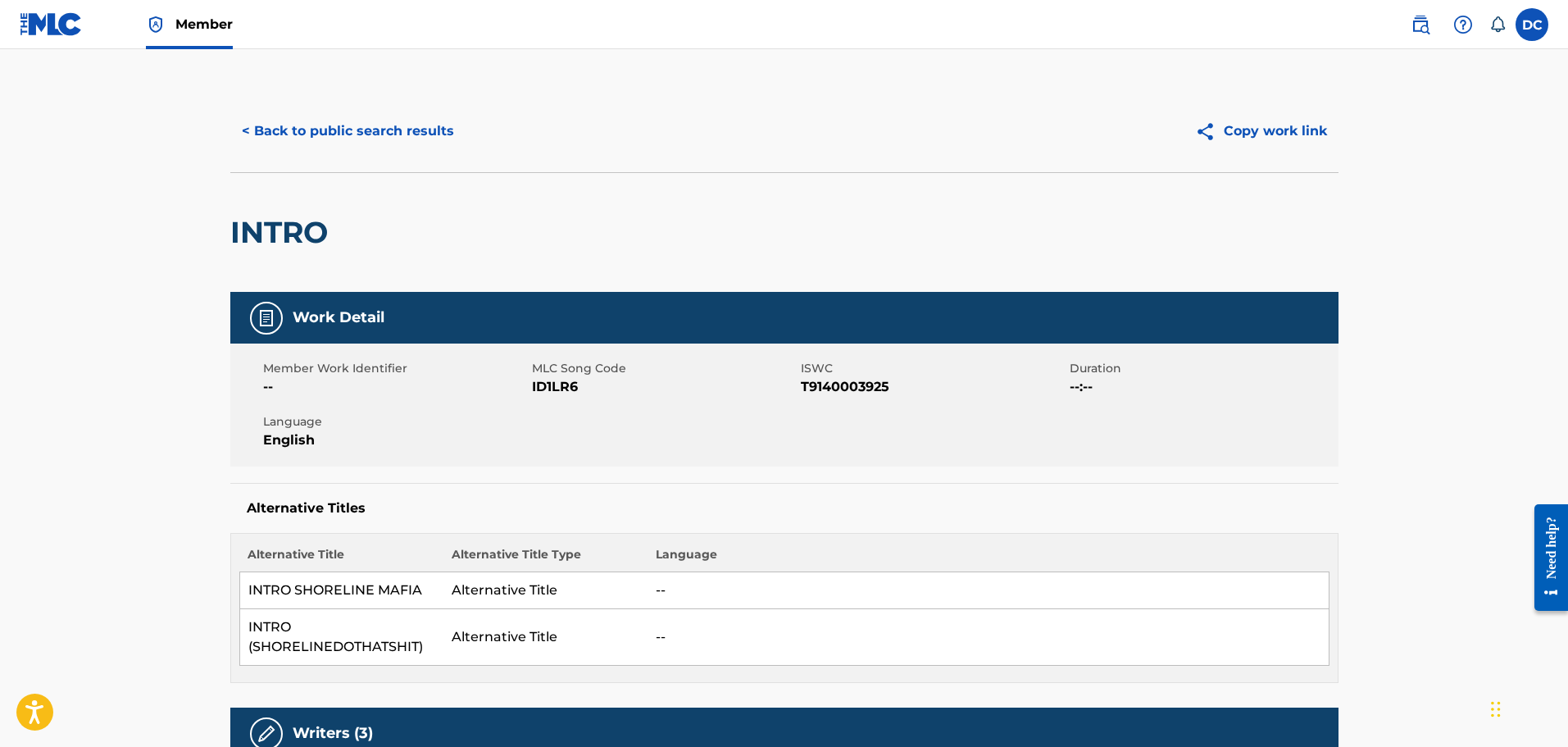
click at [554, 380] on span "ID1LR6" at bounding box center [664, 387] width 264 height 20
copy span "ID1LR6"
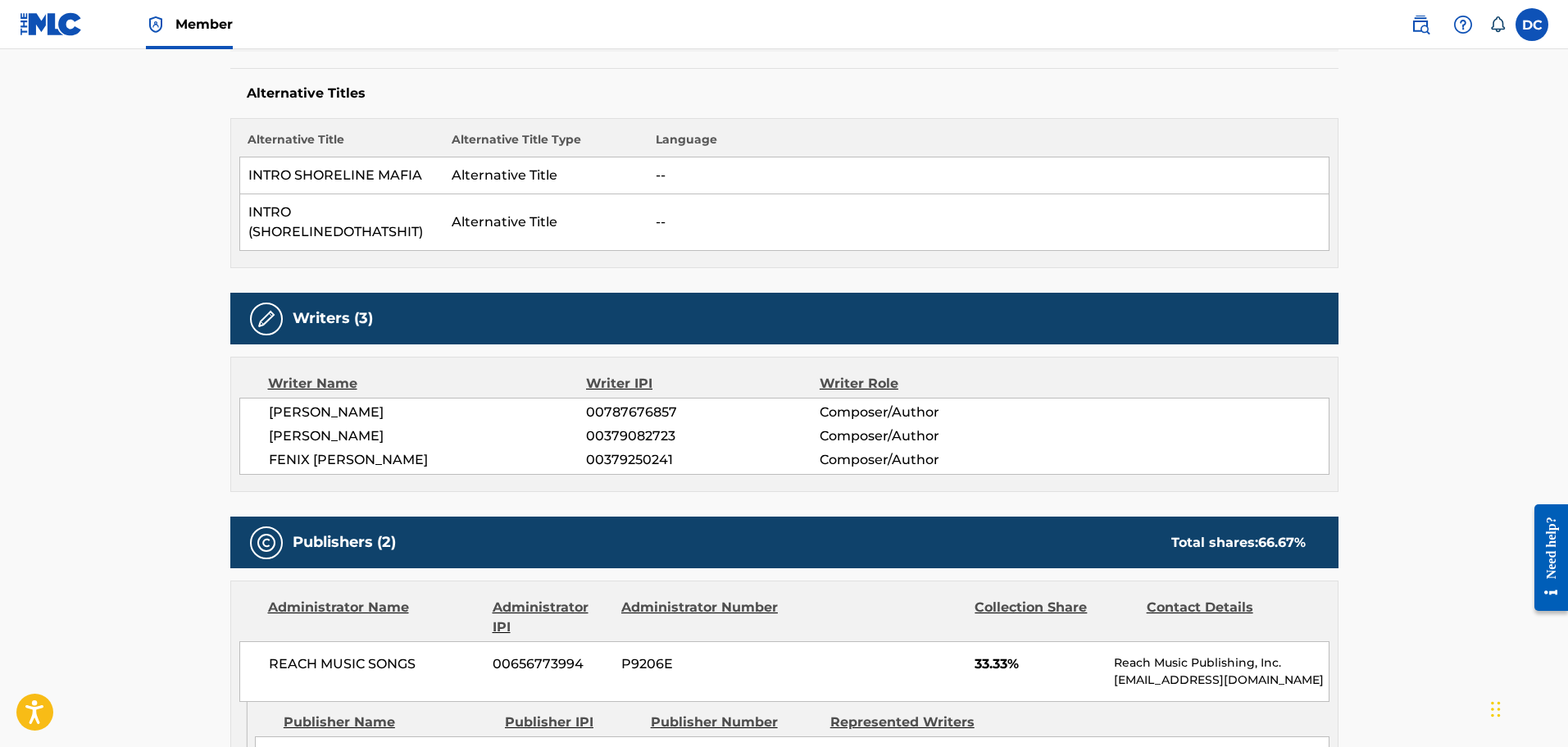
scroll to position [410, 0]
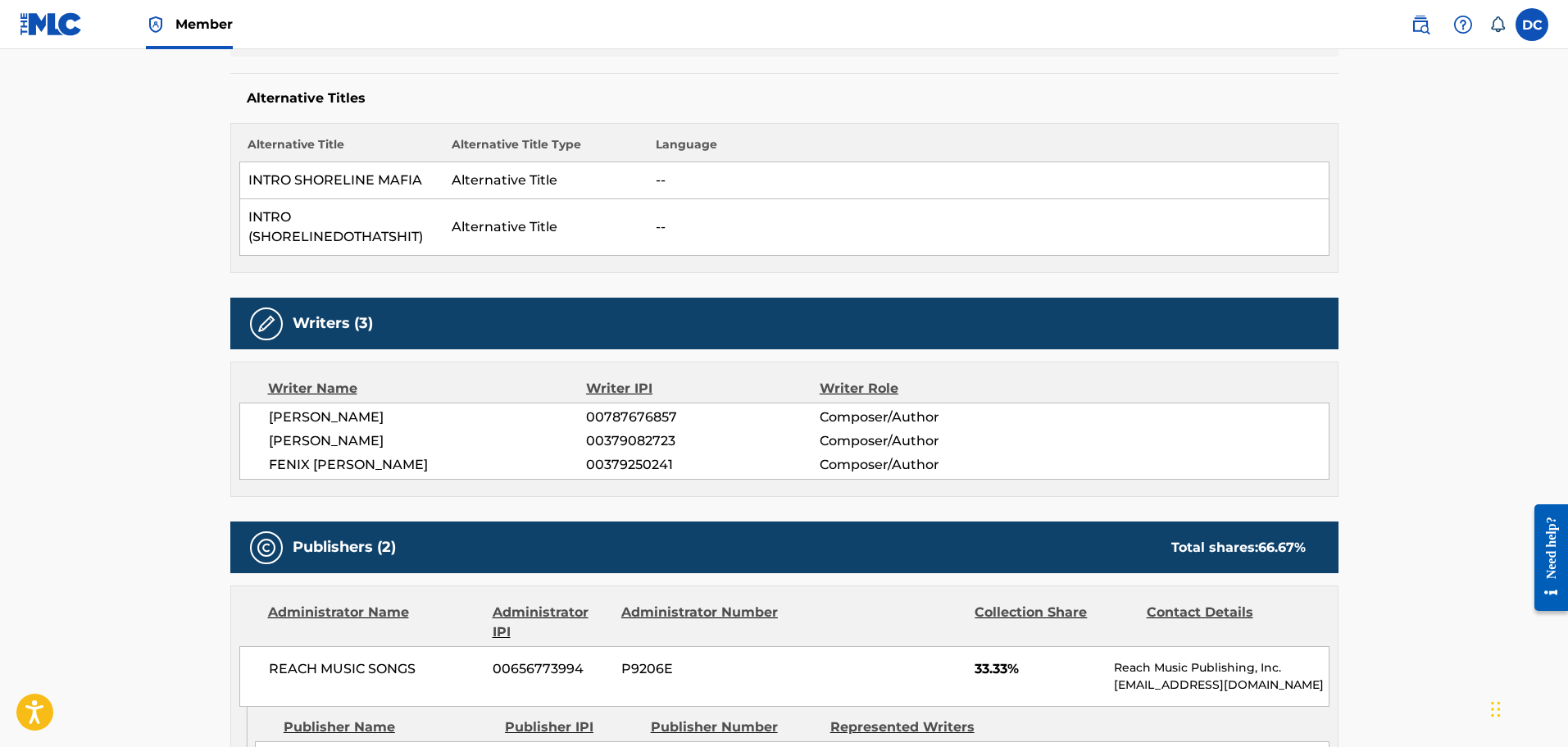
drag, startPoint x: 276, startPoint y: 417, endPoint x: 463, endPoint y: 409, distance: 187.2
click at [463, 409] on span "LARON ANTWAN ROBINSON" at bounding box center [427, 417] width 318 height 20
click at [442, 410] on span "LARON ANTWAN ROBINSON" at bounding box center [427, 417] width 318 height 20
click at [270, 420] on span "LARON ANTWAN ROBINSON" at bounding box center [427, 417] width 318 height 20
drag, startPoint x: 264, startPoint y: 419, endPoint x: 457, endPoint y: 411, distance: 193.2
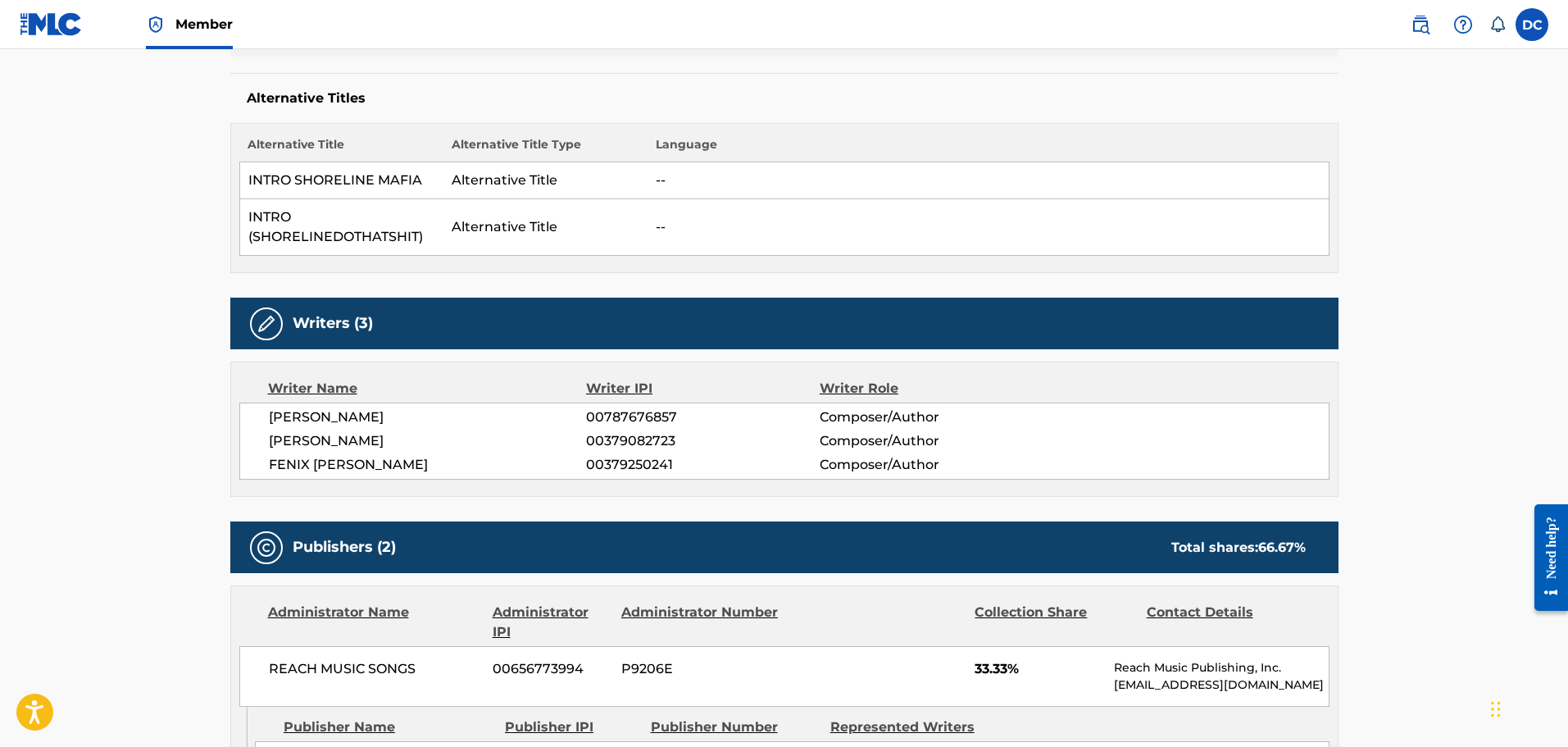
click at [457, 411] on div "LARON ANTWAN ROBINSON 00787676857 Composer/Author ALEJANDRO CARRANZA 0037908272…" at bounding box center [784, 441] width 1090 height 77
copy span "LARON ANTWAN ROBINSON"
click at [301, 433] on span "ALEJANDRO CARRANZA" at bounding box center [427, 441] width 318 height 20
drag, startPoint x: 283, startPoint y: 437, endPoint x: 440, endPoint y: 440, distance: 157.0
click at [440, 440] on span "ALEJANDRO CARRANZA" at bounding box center [427, 441] width 318 height 20
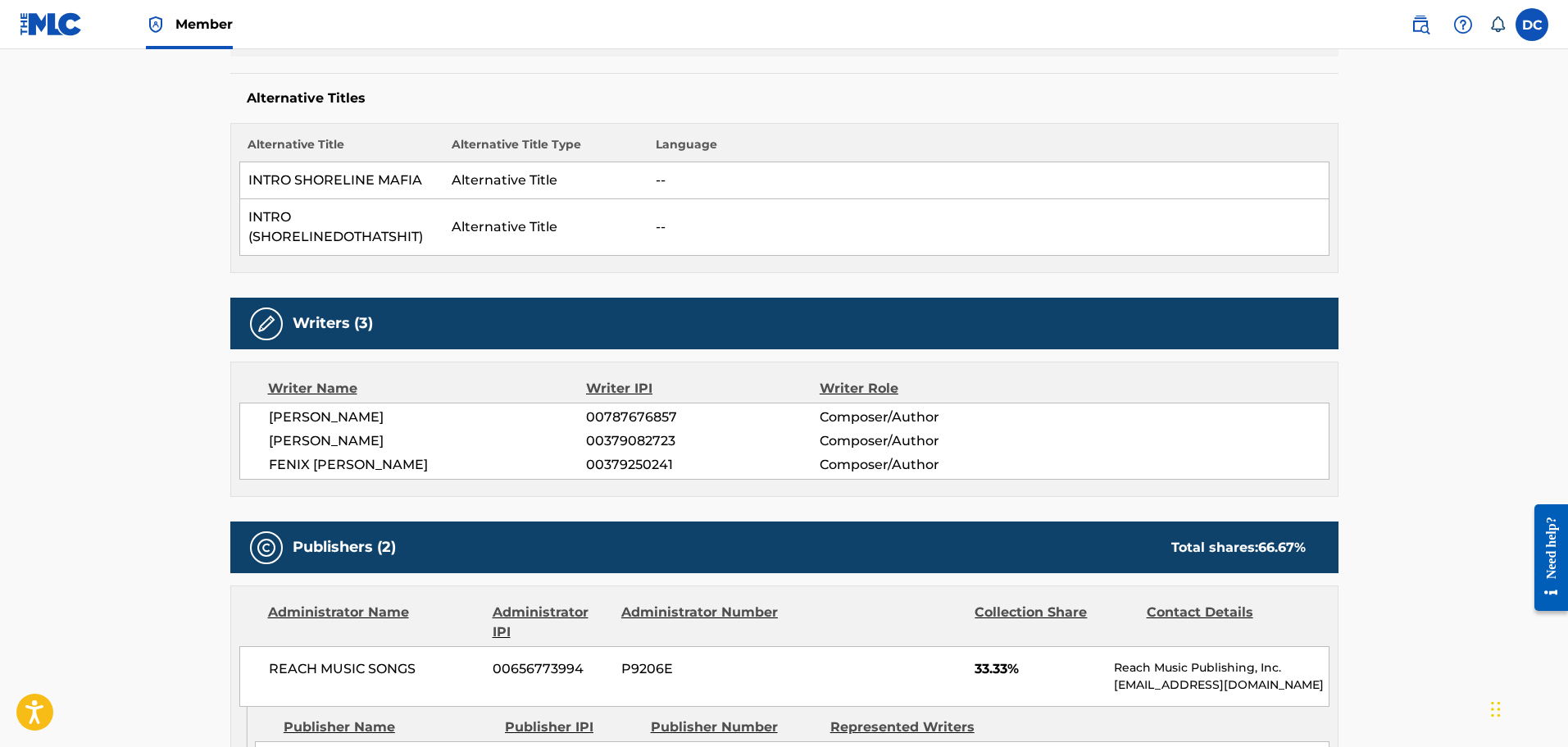
drag, startPoint x: 263, startPoint y: 439, endPoint x: 433, endPoint y: 438, distance: 170.0
click at [433, 438] on div "LARON ANTWAN ROBINSON 00787676857 Composer/Author ALEJANDRO CARRANZA 0037908272…" at bounding box center [784, 441] width 1090 height 77
copy span "ALEJANDRO CARRANZA"
drag, startPoint x: 253, startPoint y: 468, endPoint x: 371, endPoint y: 464, distance: 118.1
click at [371, 464] on div "LARON ANTWAN ROBINSON 00787676857 Composer/Author ALEJANDRO CARRANZA 0037908272…" at bounding box center [784, 441] width 1090 height 77
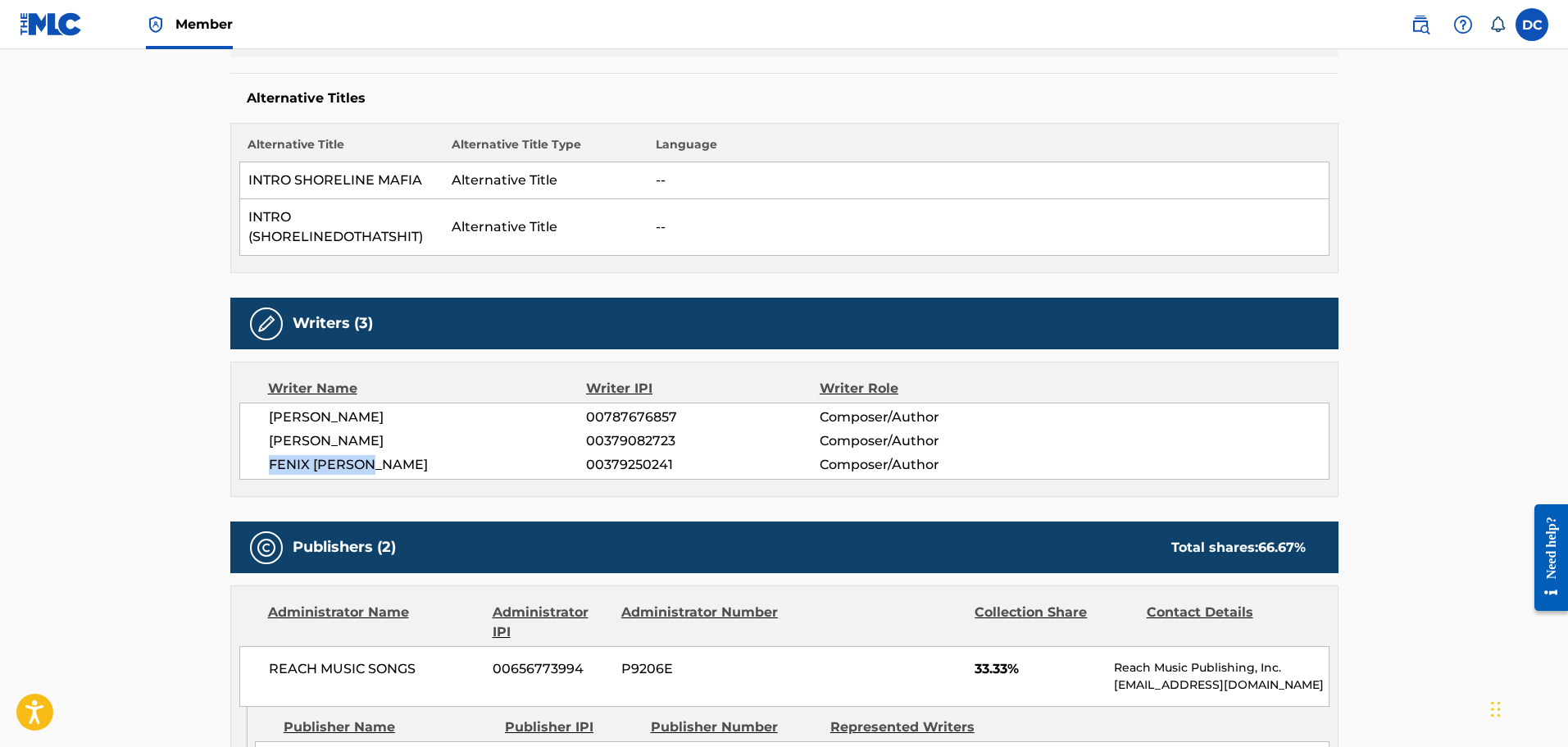
click at [371, 464] on span "FENIX RYPINSKI" at bounding box center [427, 465] width 318 height 20
drag, startPoint x: 384, startPoint y: 463, endPoint x: 246, endPoint y: 470, distance: 138.2
click at [246, 470] on div "LARON ANTWAN ROBINSON 00787676857 Composer/Author ALEJANDRO CARRANZA 0037908272…" at bounding box center [784, 441] width 1090 height 77
copy span "FENIX RYPINSKI"
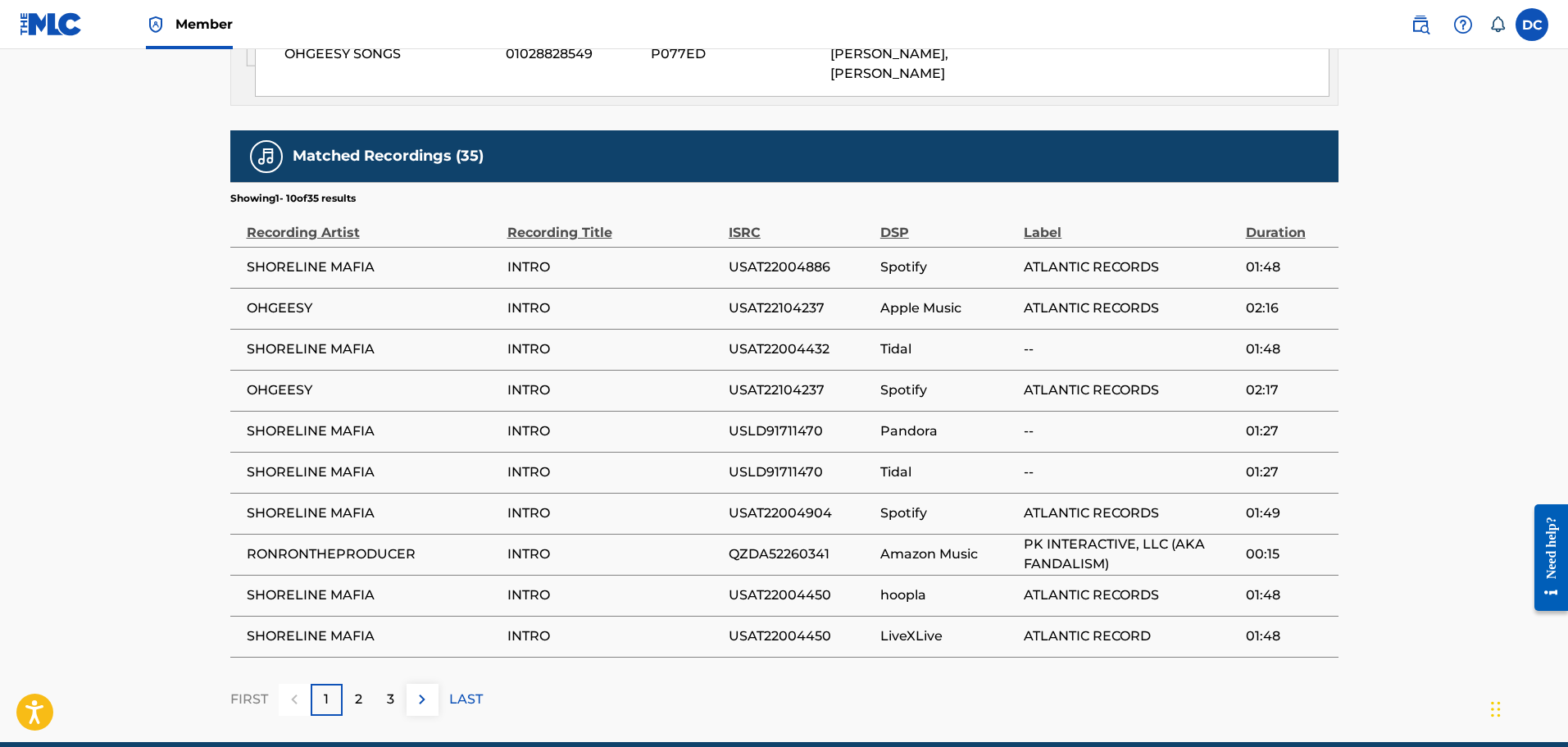
scroll to position [1066, 0]
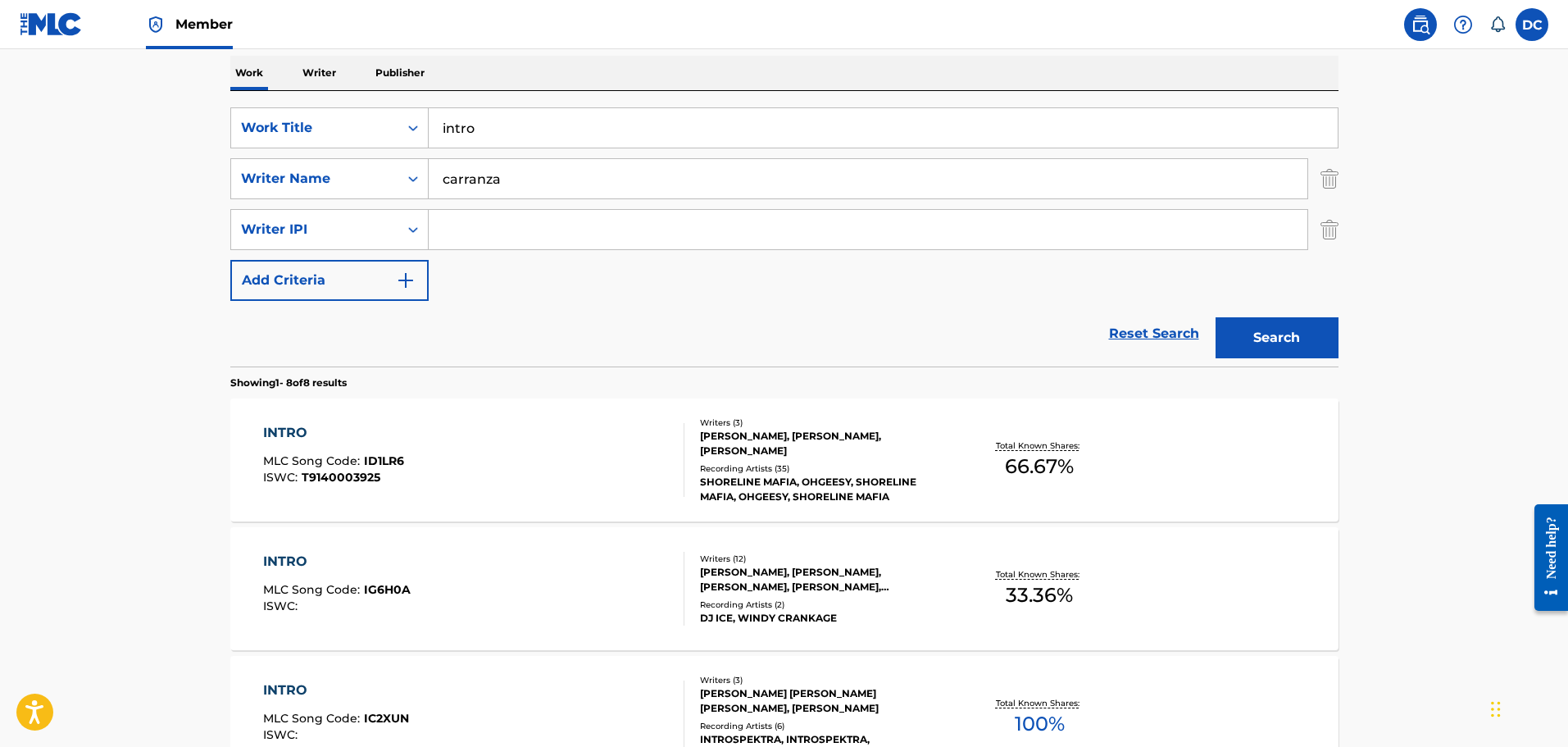
scroll to position [339, 0]
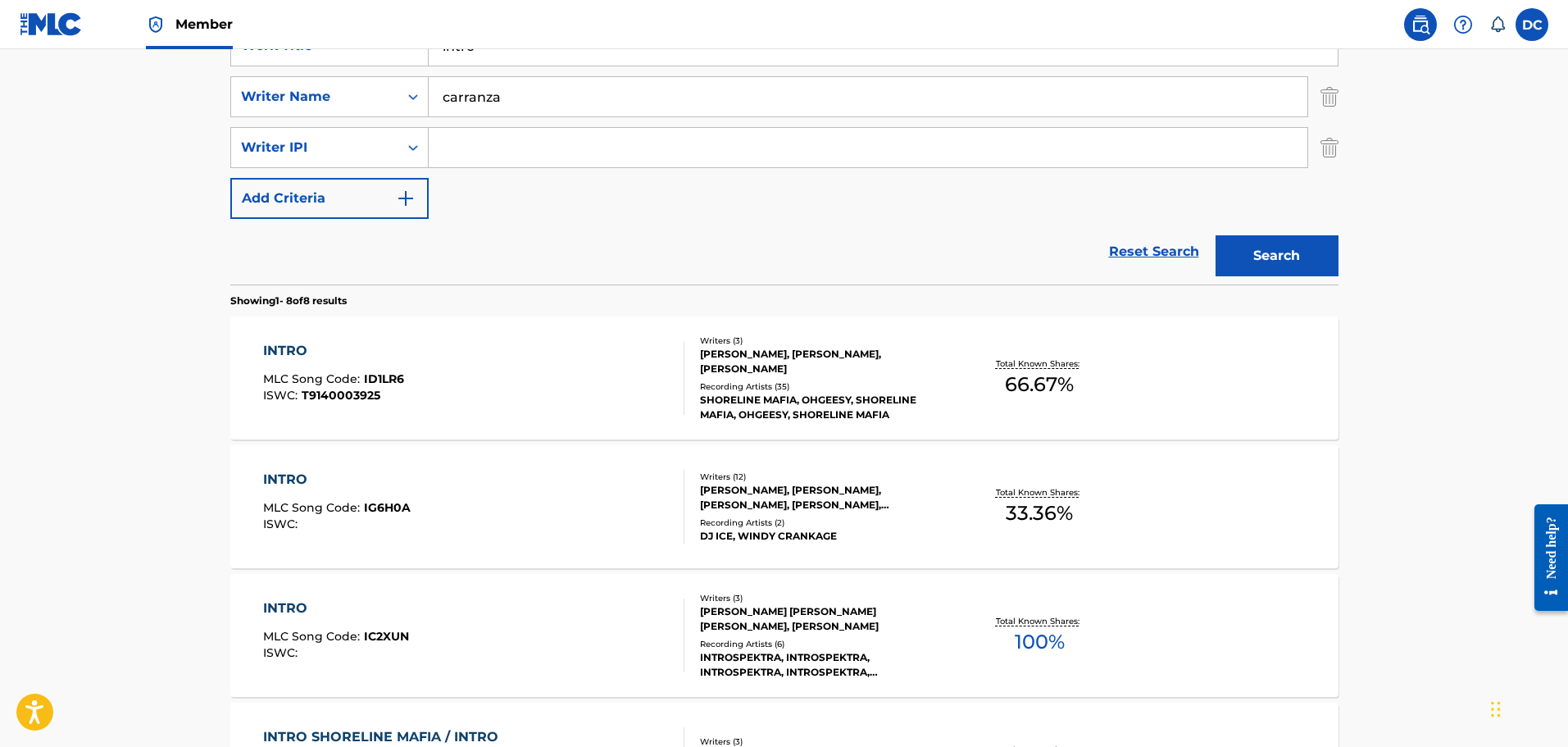
click at [435, 506] on div "INTRO MLC Song Code : IG6H0A ISWC :" at bounding box center [473, 507] width 421 height 74
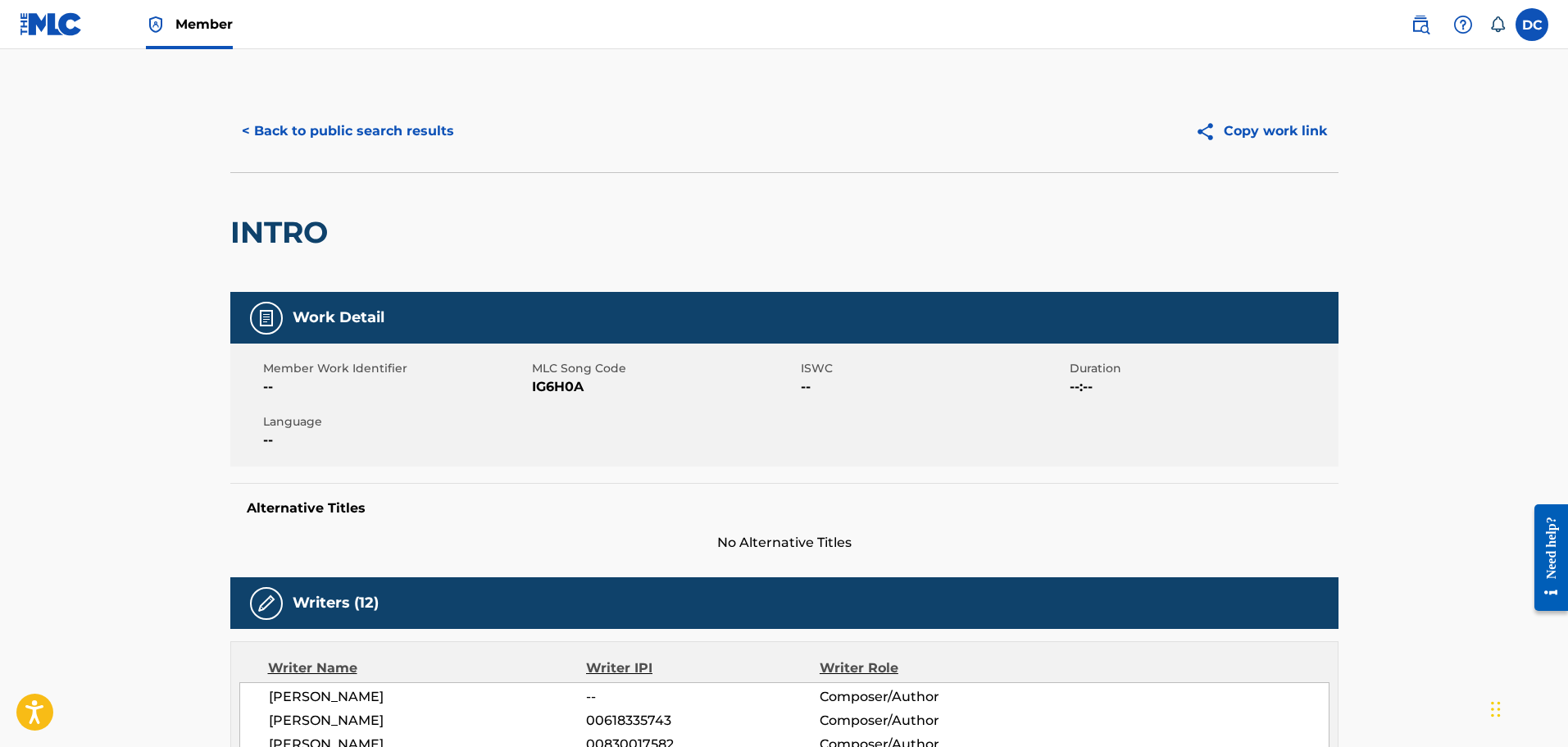
click at [573, 390] on span "IG6H0A" at bounding box center [664, 387] width 264 height 20
copy span "IG6H0A"
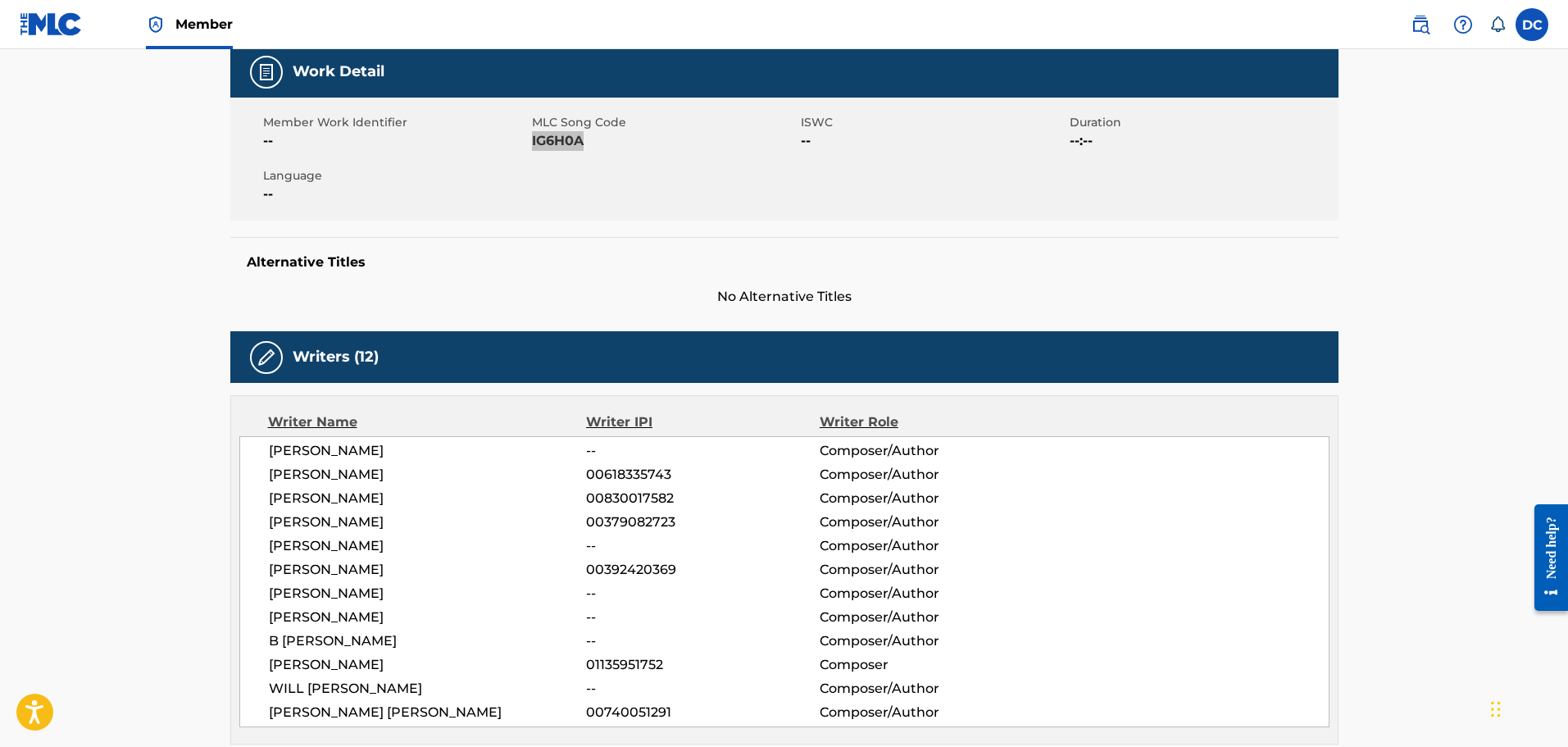
scroll to position [328, 0]
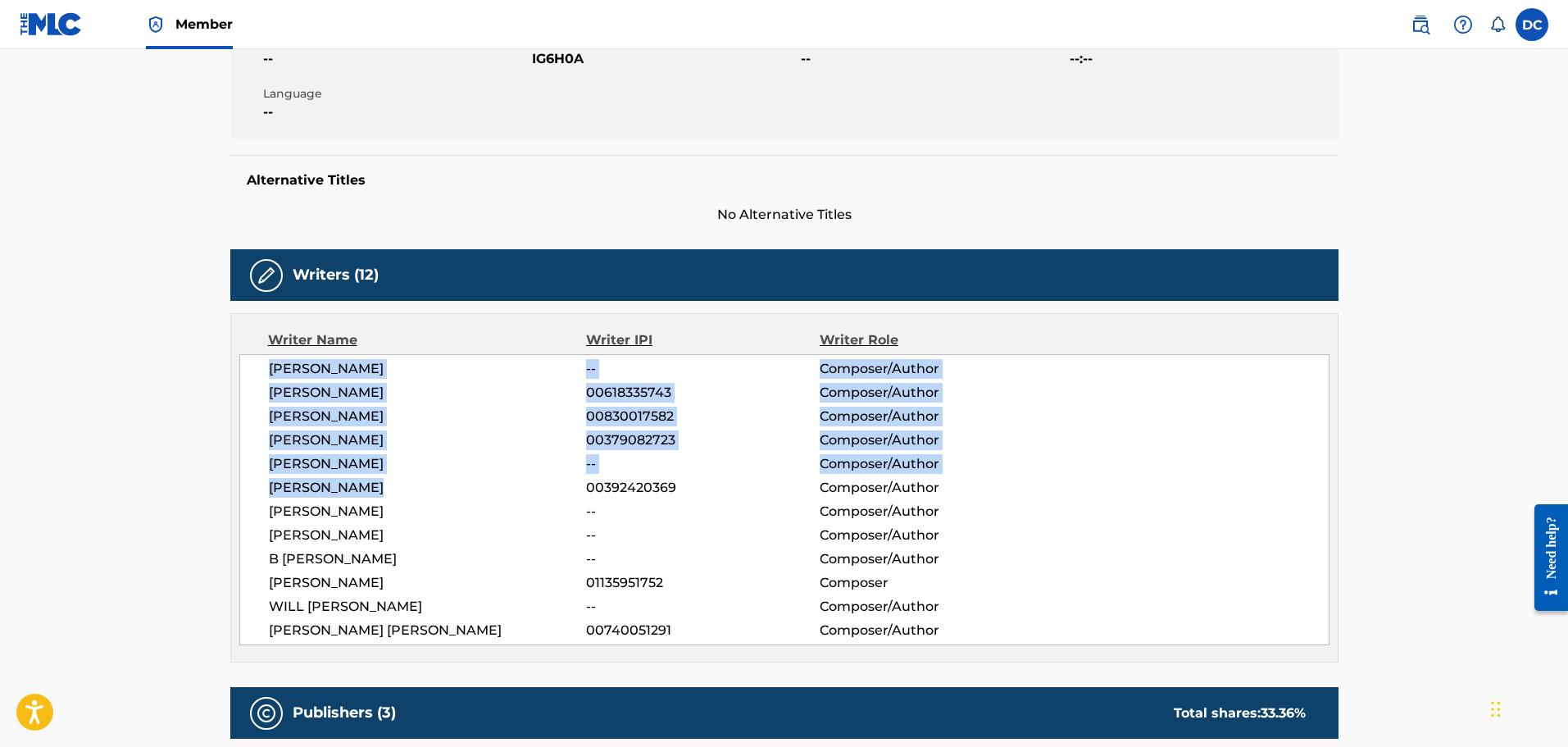
drag, startPoint x: 265, startPoint y: 366, endPoint x: 377, endPoint y: 492, distance: 168.6
click at [377, 492] on div "MICHAEL SMITH -- Composer/Author DIEGO JAVIER AVENDANO 00618335743 Composer/Aut…" at bounding box center [784, 500] width 1090 height 291
click at [377, 493] on span "LEUTRIM BEQIRI" at bounding box center [427, 488] width 318 height 20
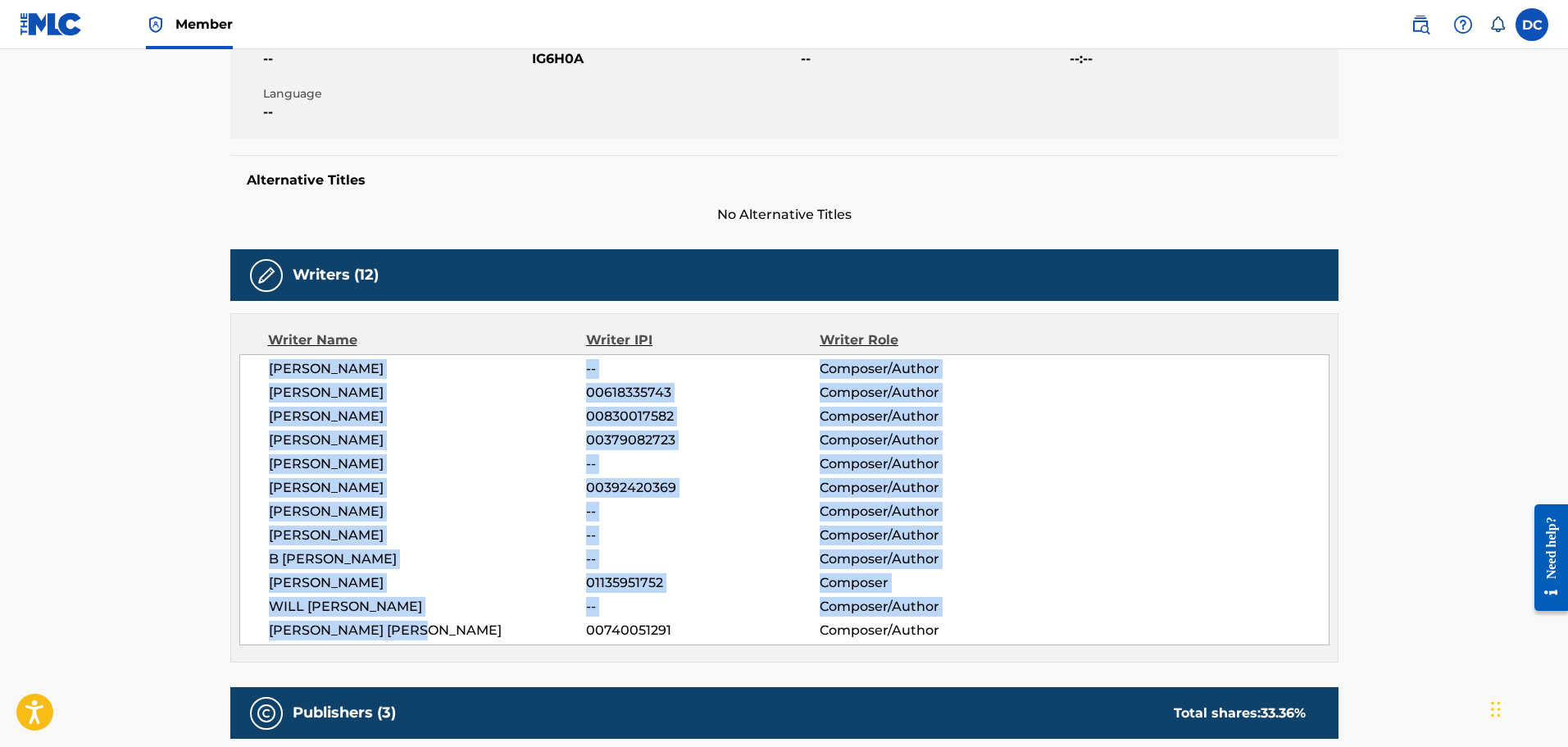
drag, startPoint x: 439, startPoint y: 625, endPoint x: 272, endPoint y: 364, distance: 309.9
click at [272, 364] on div "MICHAEL SMITH -- Composer/Author DIEGO JAVIER AVENDANO 00618335743 Composer/Aut…" at bounding box center [784, 500] width 1090 height 291
copy div "MICHAEL SMITH -- Composer/Author DIEGO JAVIER AVENDANO 00618335743 Composer/Aut…"
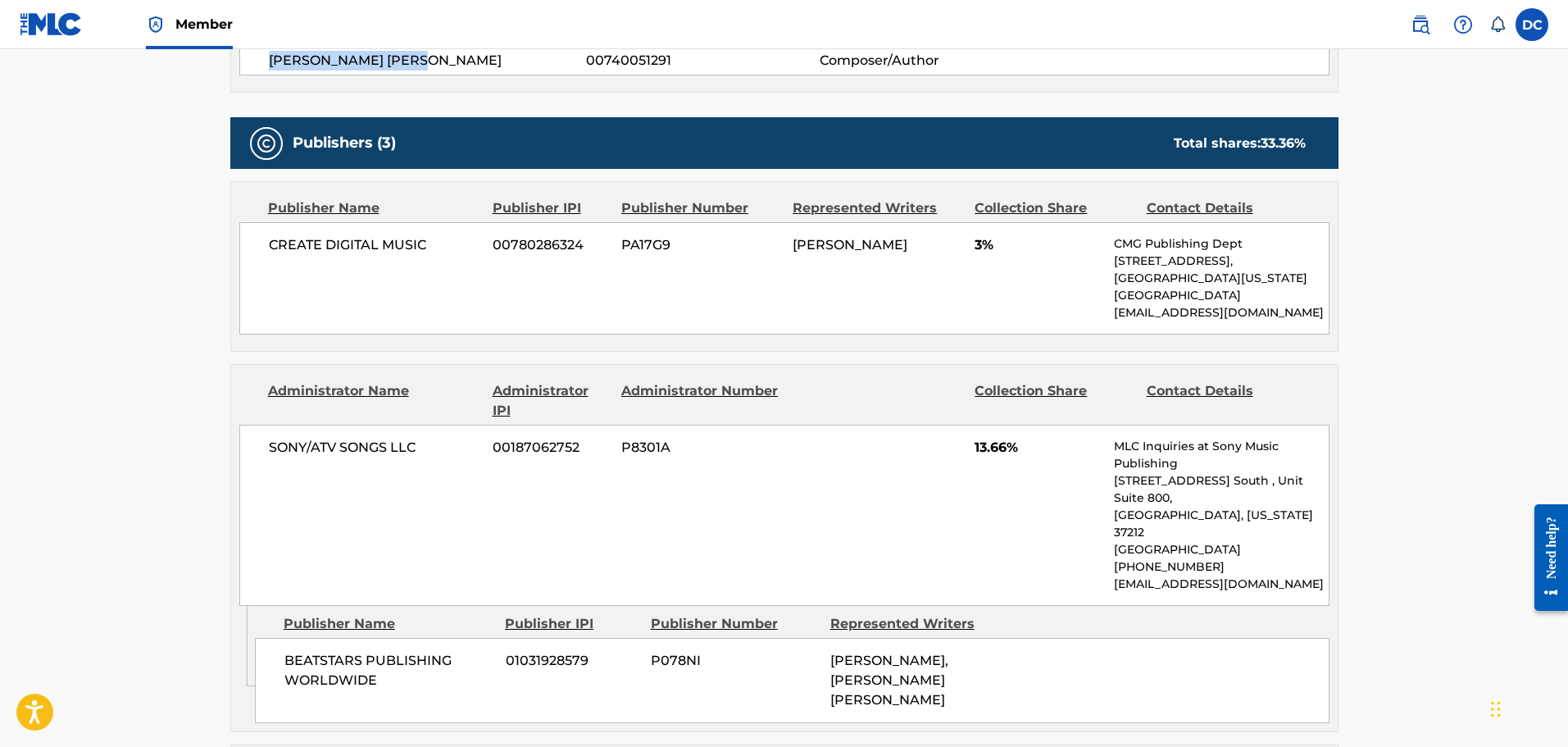
scroll to position [902, 0]
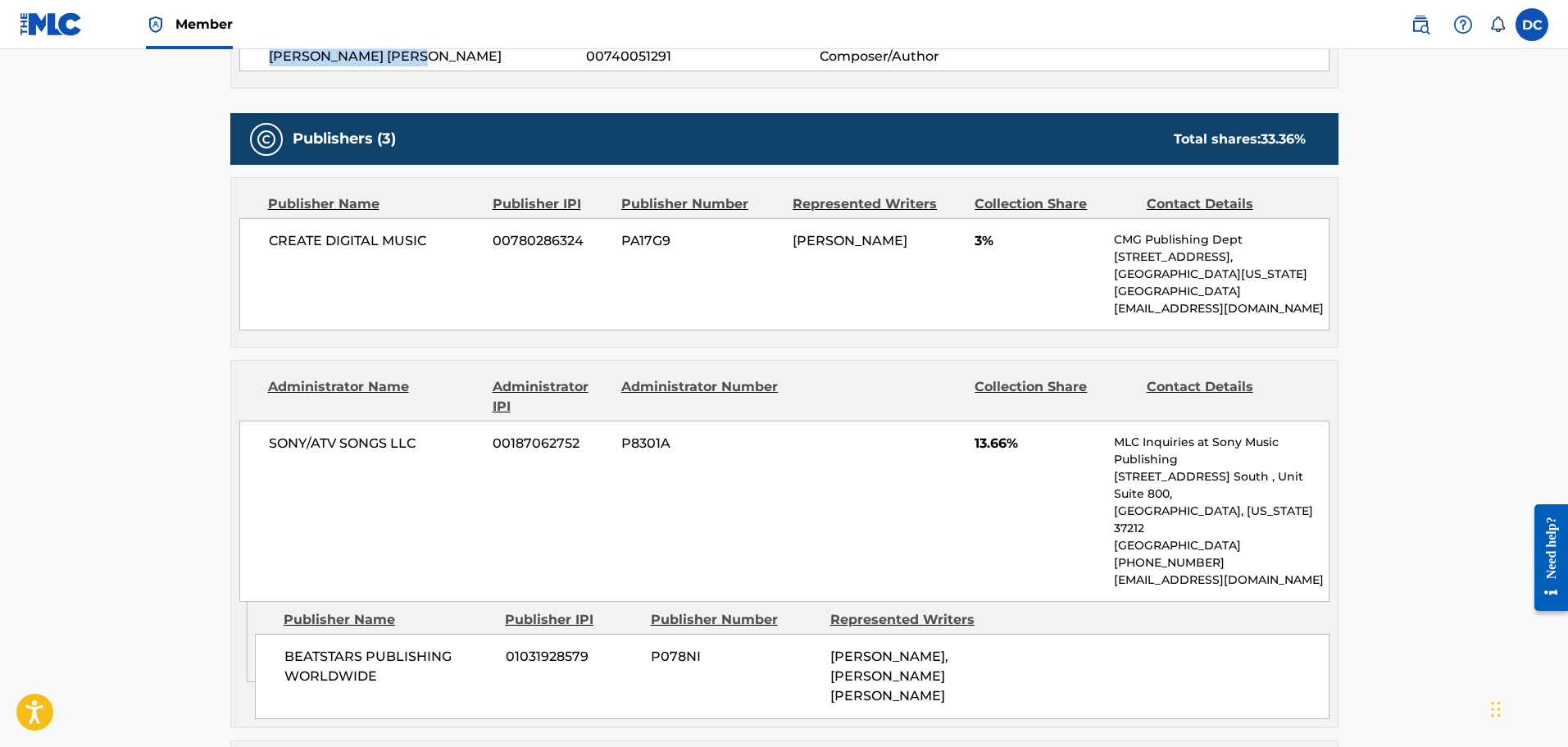
click at [914, 345] on div "Publisher Name Publisher IPI Publisher Number Represented Writers Collection Sh…" at bounding box center [784, 263] width 1106 height 169
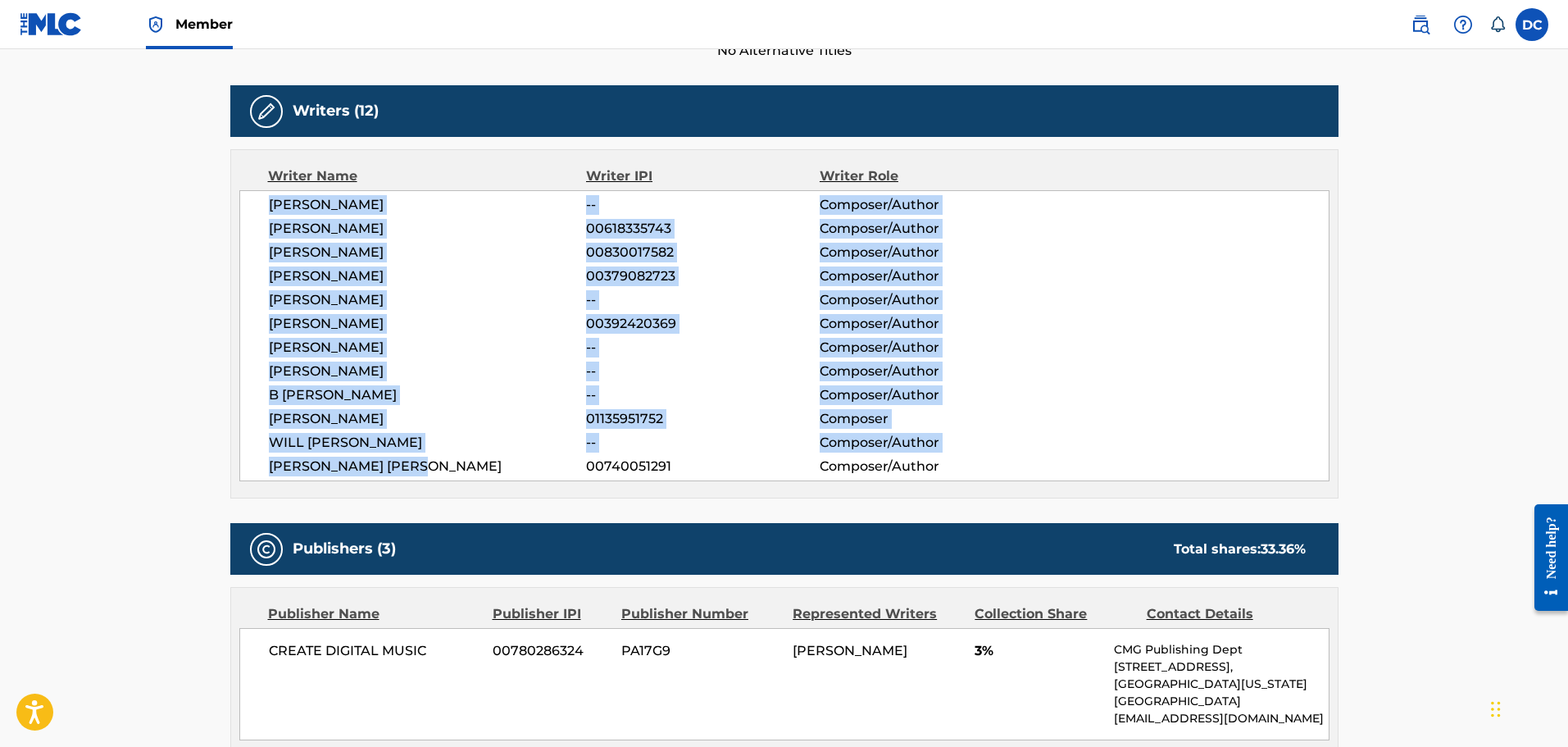
drag, startPoint x: 455, startPoint y: 473, endPoint x: 259, endPoint y: 191, distance: 343.4
click at [259, 191] on div "MICHAEL SMITH -- Composer/Author DIEGO JAVIER AVENDANO 00618335743 Composer/Aut…" at bounding box center [784, 336] width 1090 height 291
copy div "MICHAEL SMITH -- Composer/Author DIEGO JAVIER AVENDANO 00618335743 Composer/Aut…"
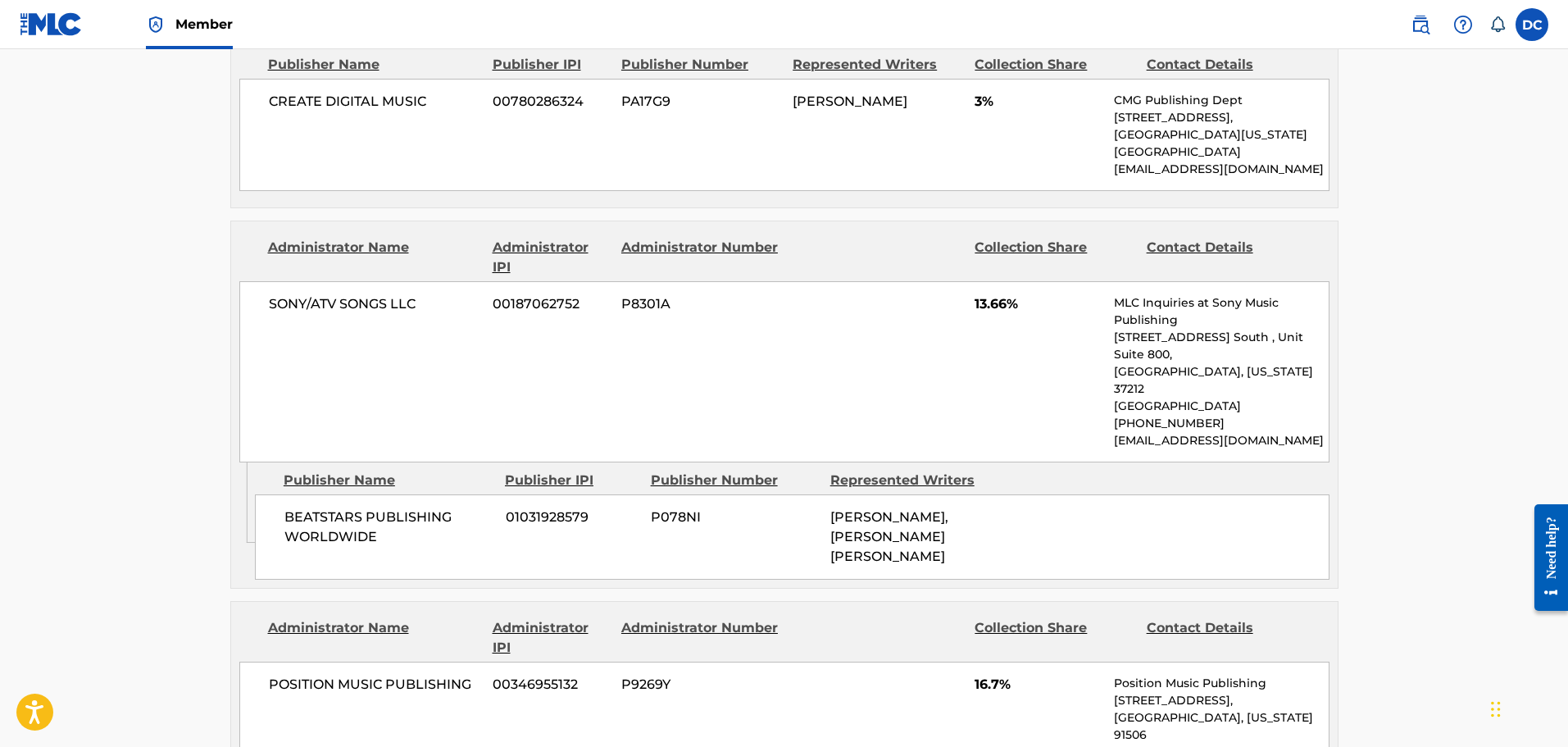
scroll to position [1066, 0]
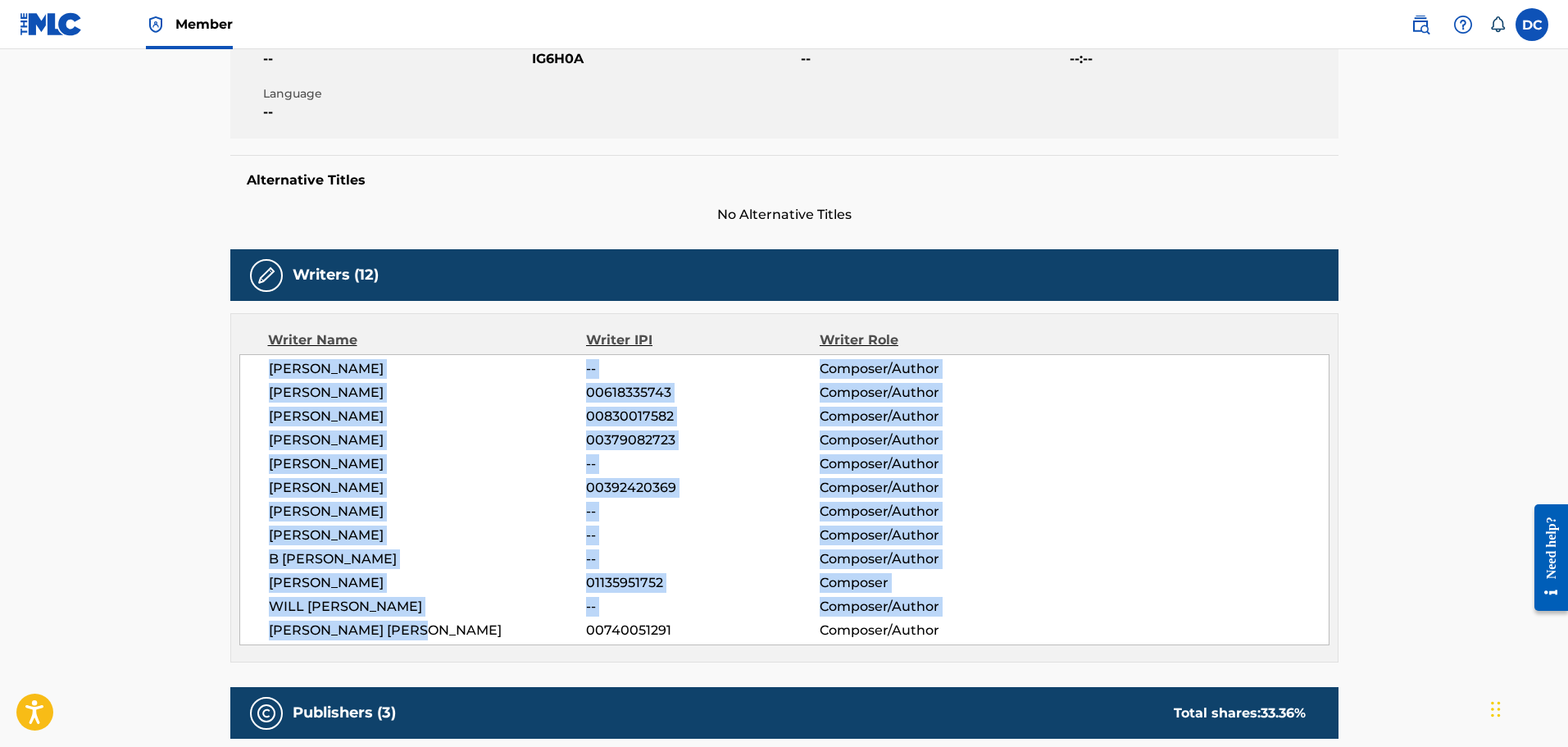
click at [1092, 465] on div "PAVEL VASILEV -- Composer/Author" at bounding box center [798, 464] width 1060 height 20
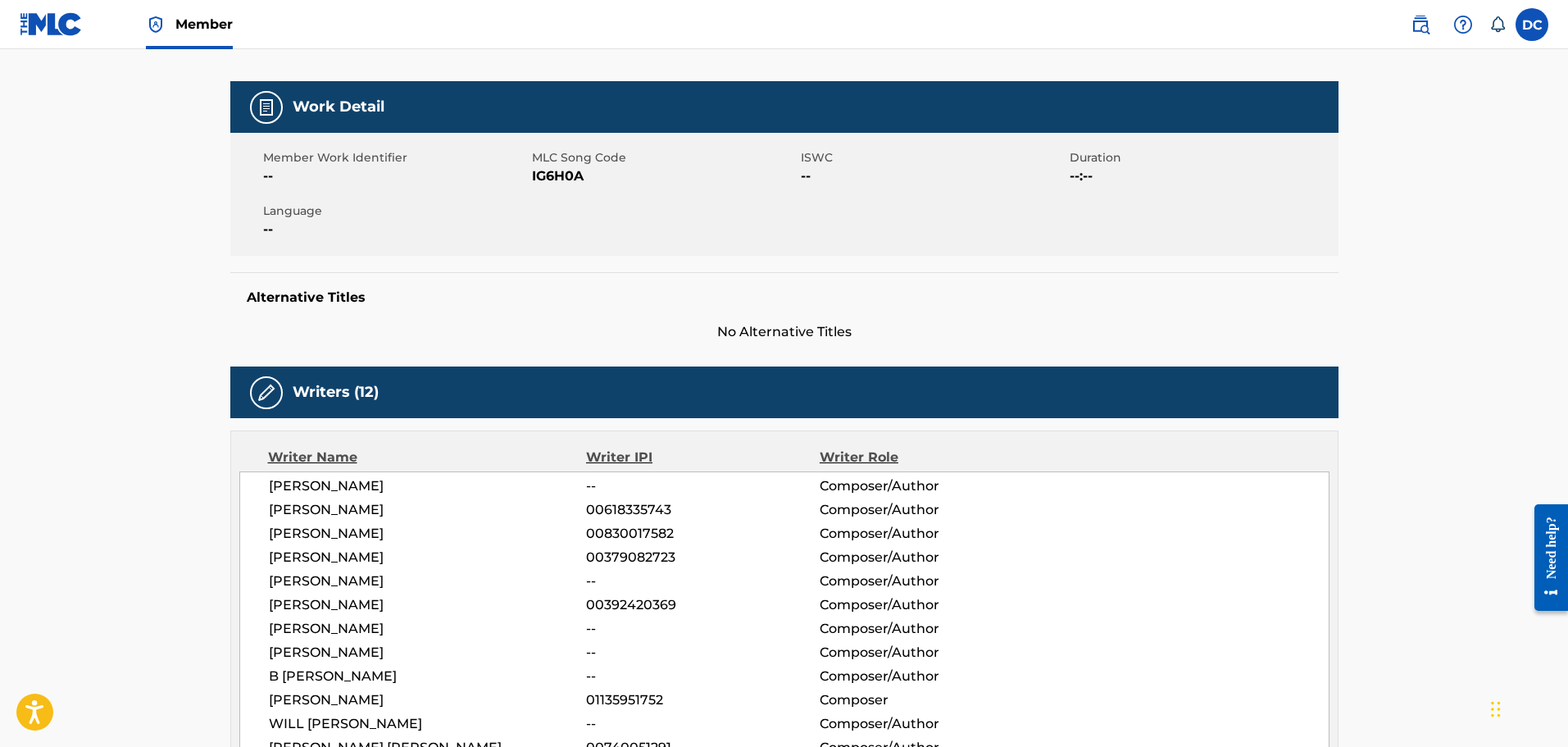
scroll to position [71, 0]
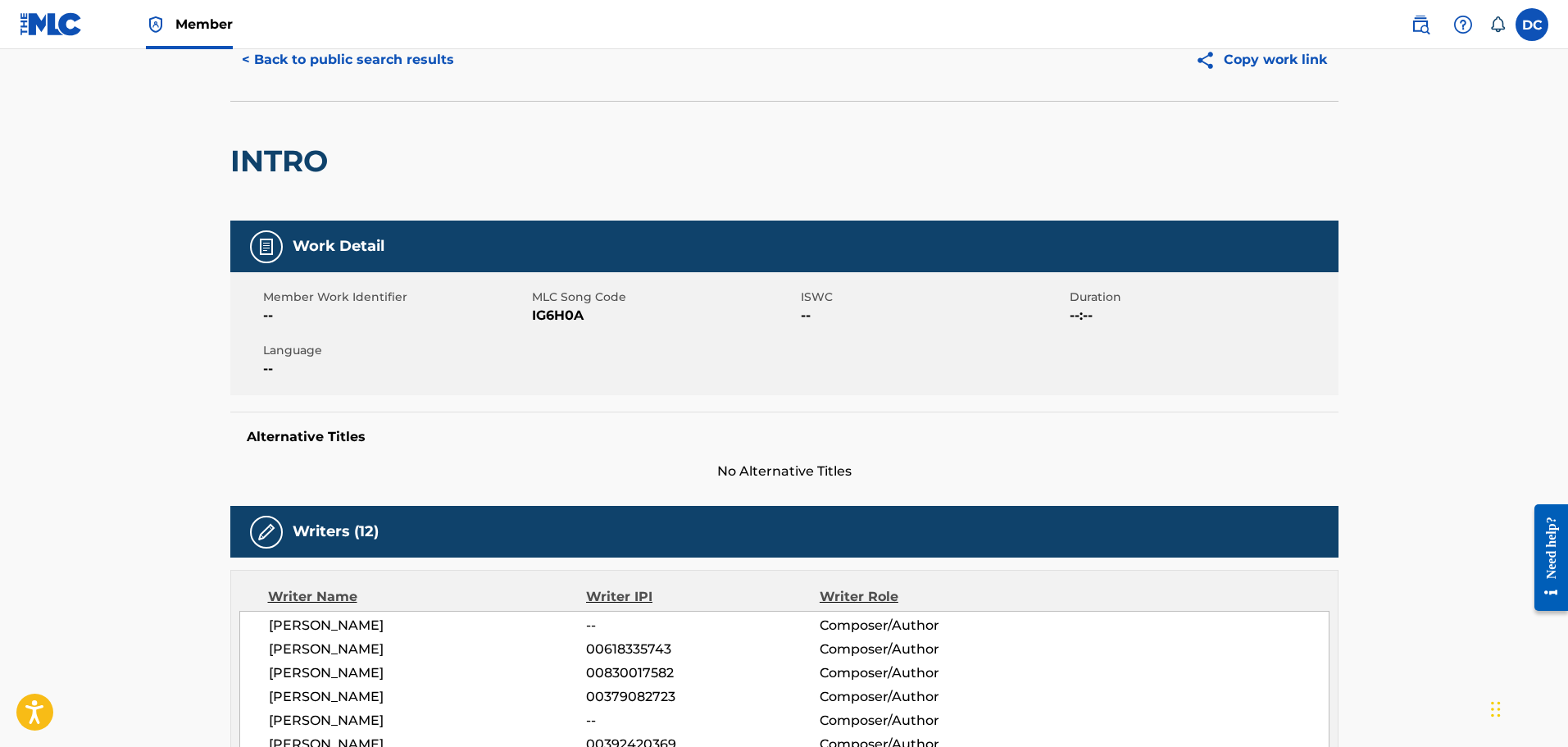
click at [552, 319] on span "IG6H0A" at bounding box center [664, 316] width 264 height 20
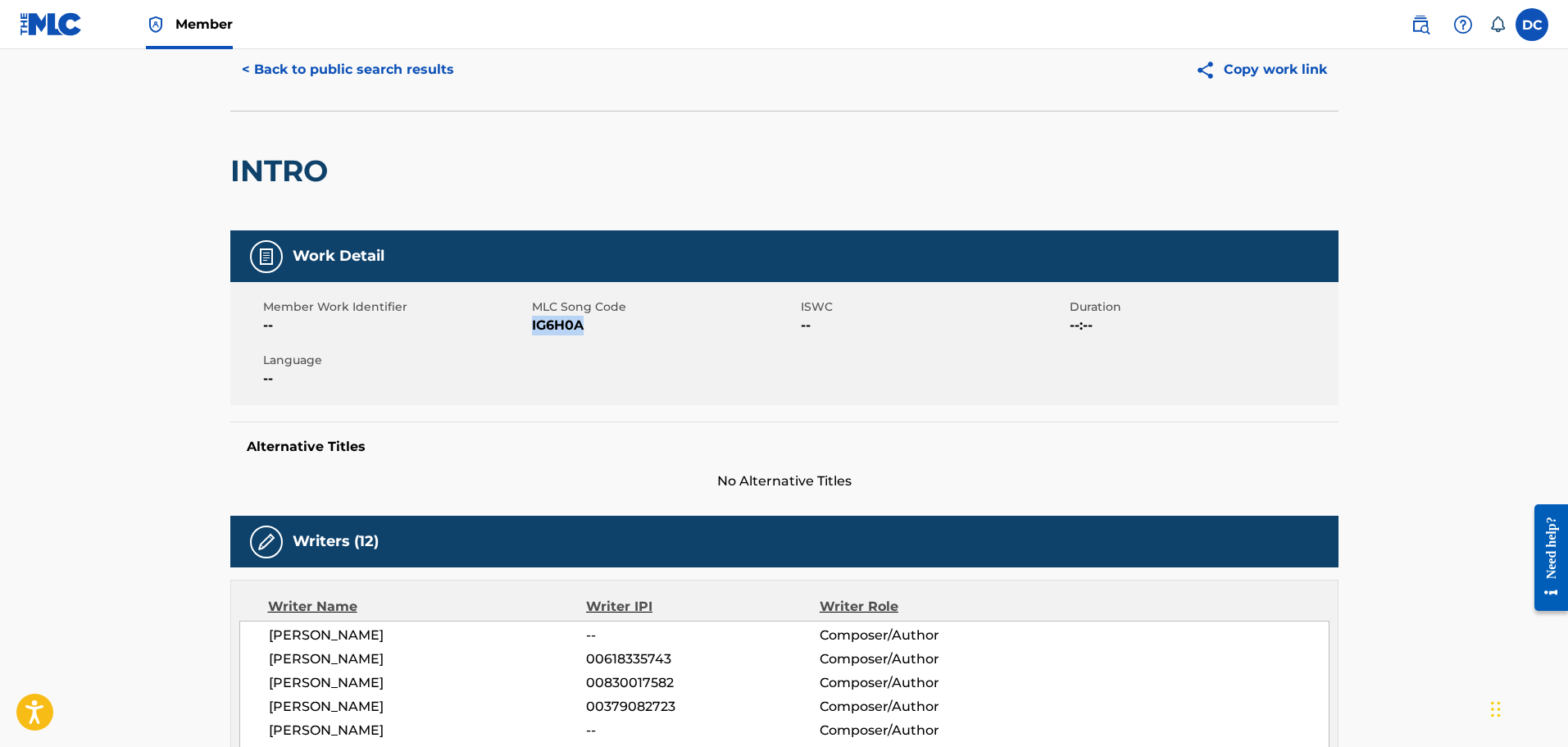
scroll to position [0, 0]
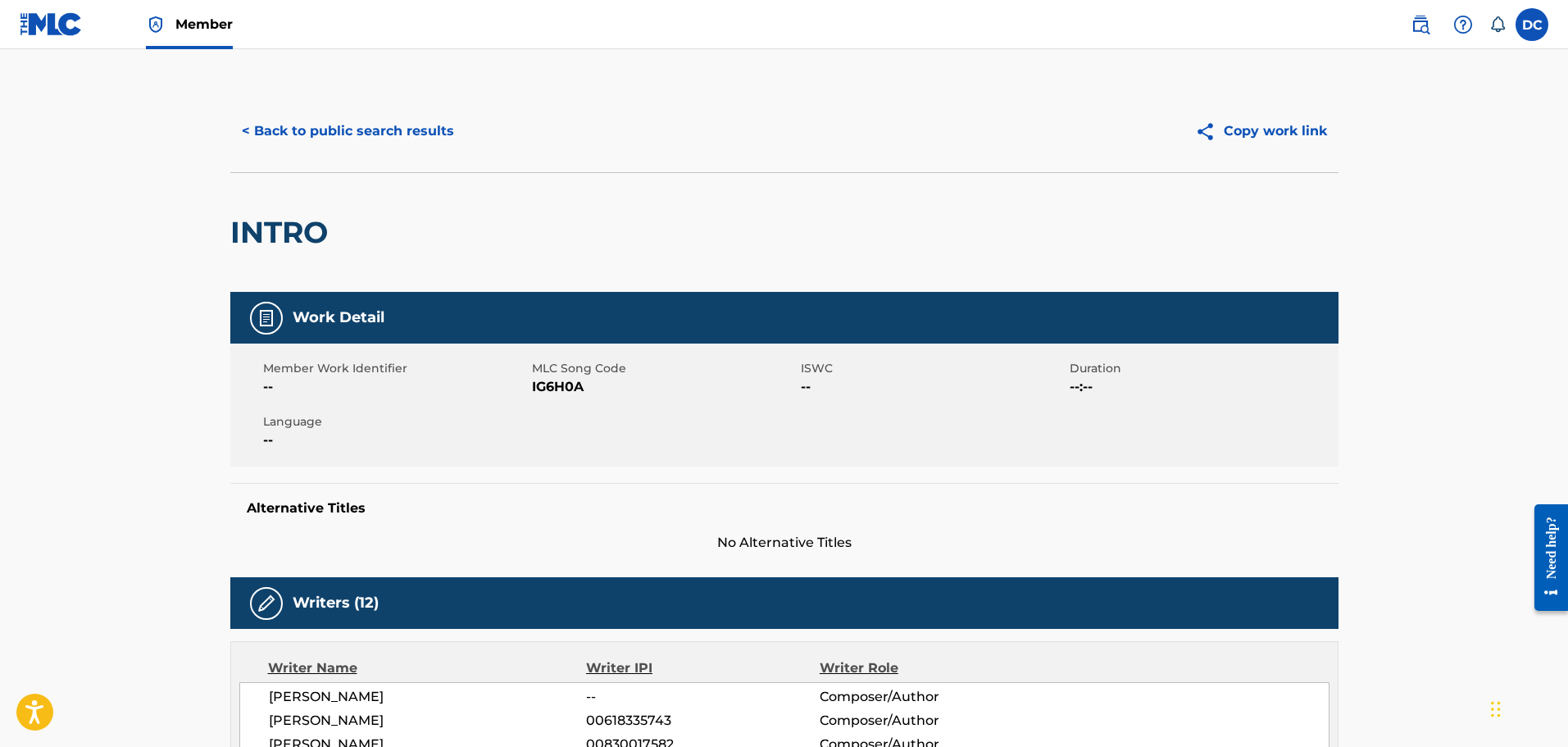
click at [289, 231] on h2 "INTRO" at bounding box center [283, 232] width 106 height 37
click at [454, 136] on button "< Back to public search results" at bounding box center [347, 131] width 235 height 41
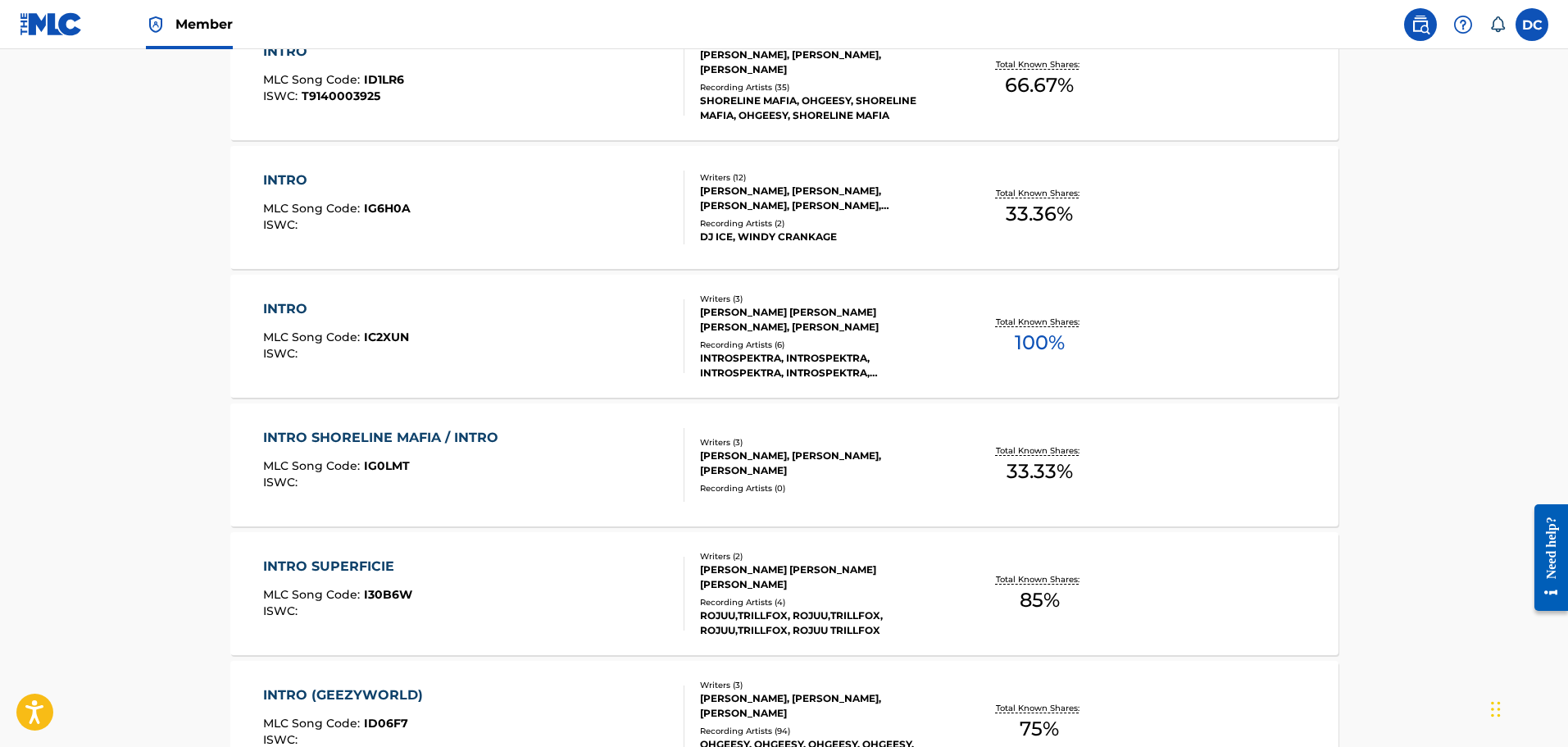
scroll to position [667, 0]
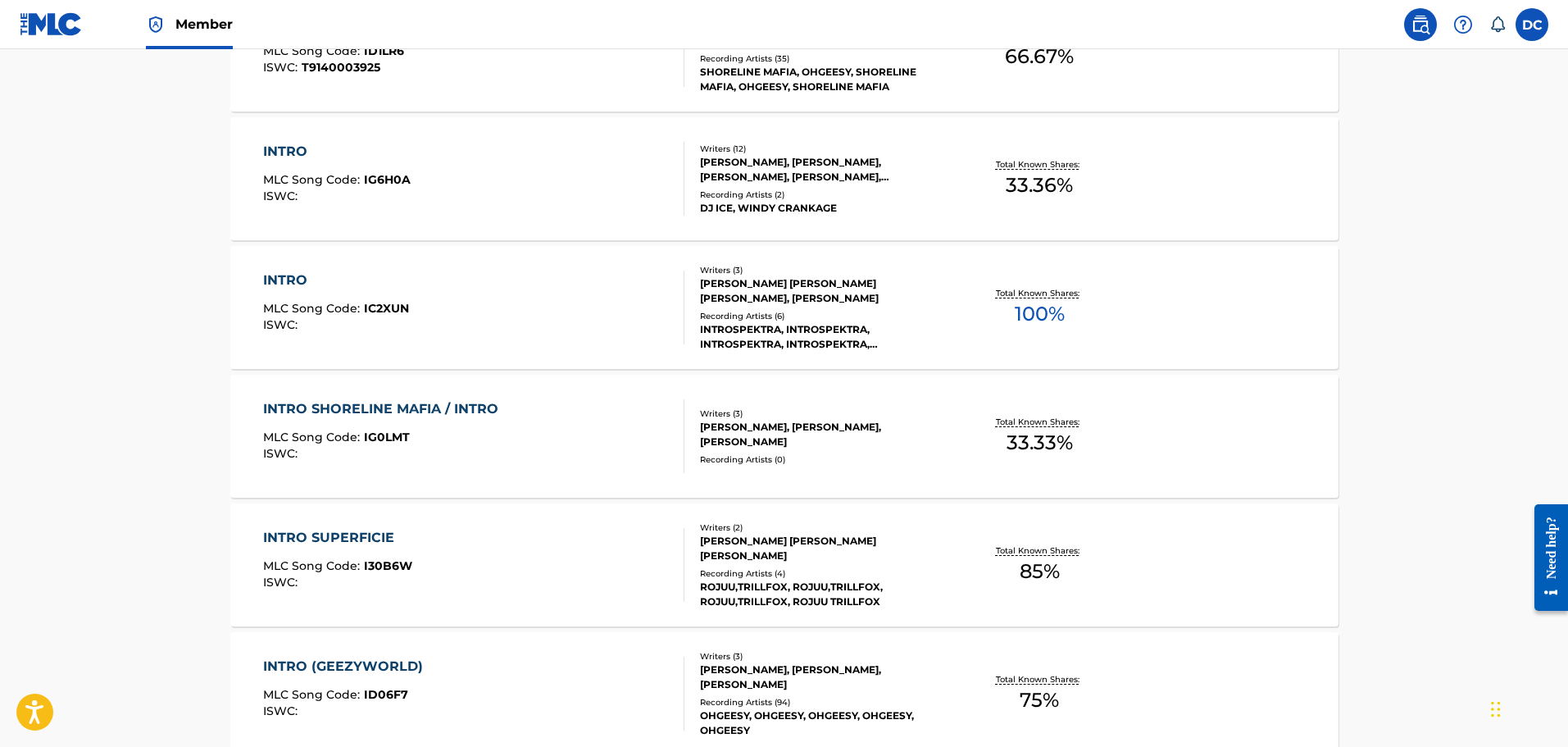
click at [654, 487] on div "INTRO SHORELINE MAFIA / INTRO MLC Song Code : IG0LMT ISWC : Writers ( 3 ) LARON…" at bounding box center [784, 436] width 1108 height 123
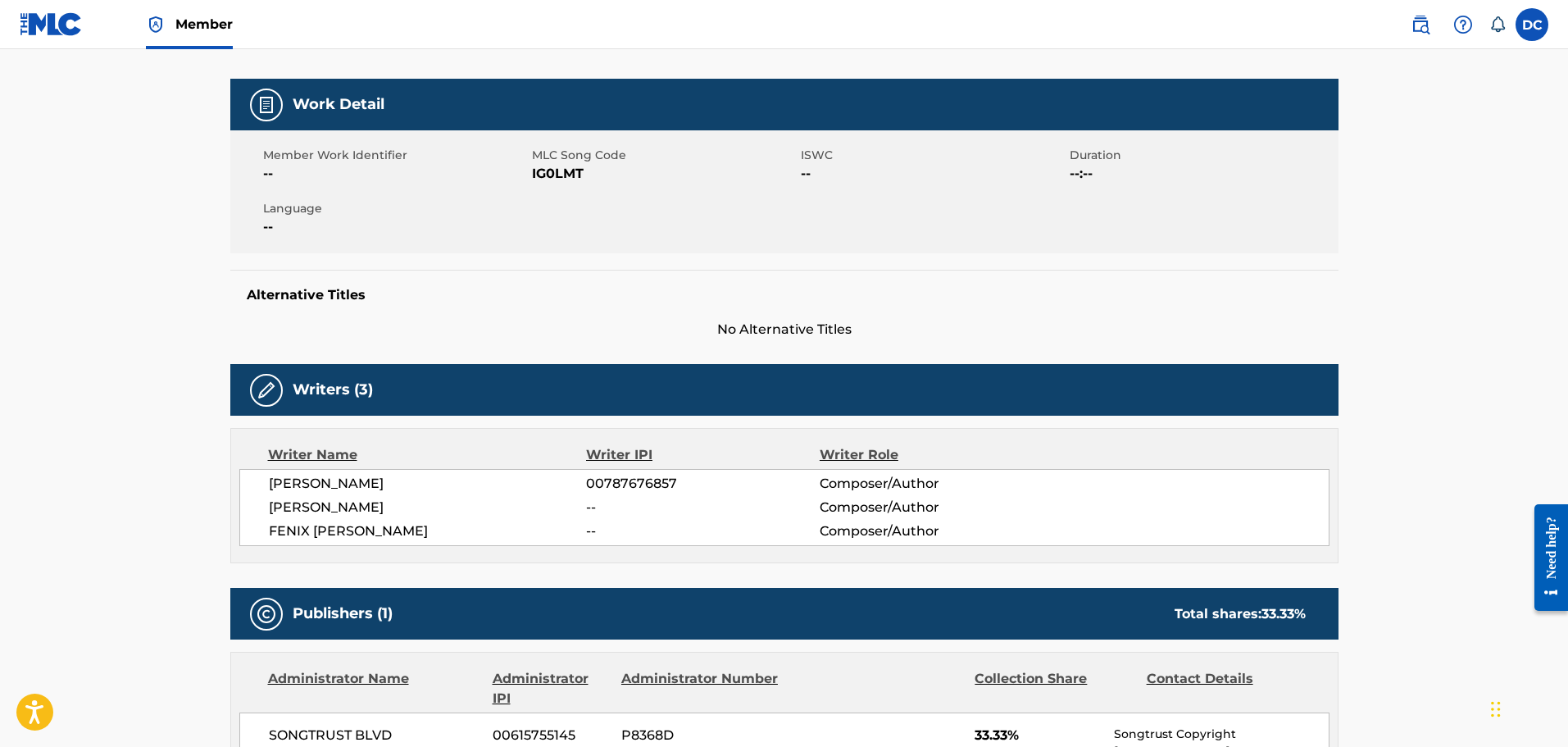
scroll to position [155, 0]
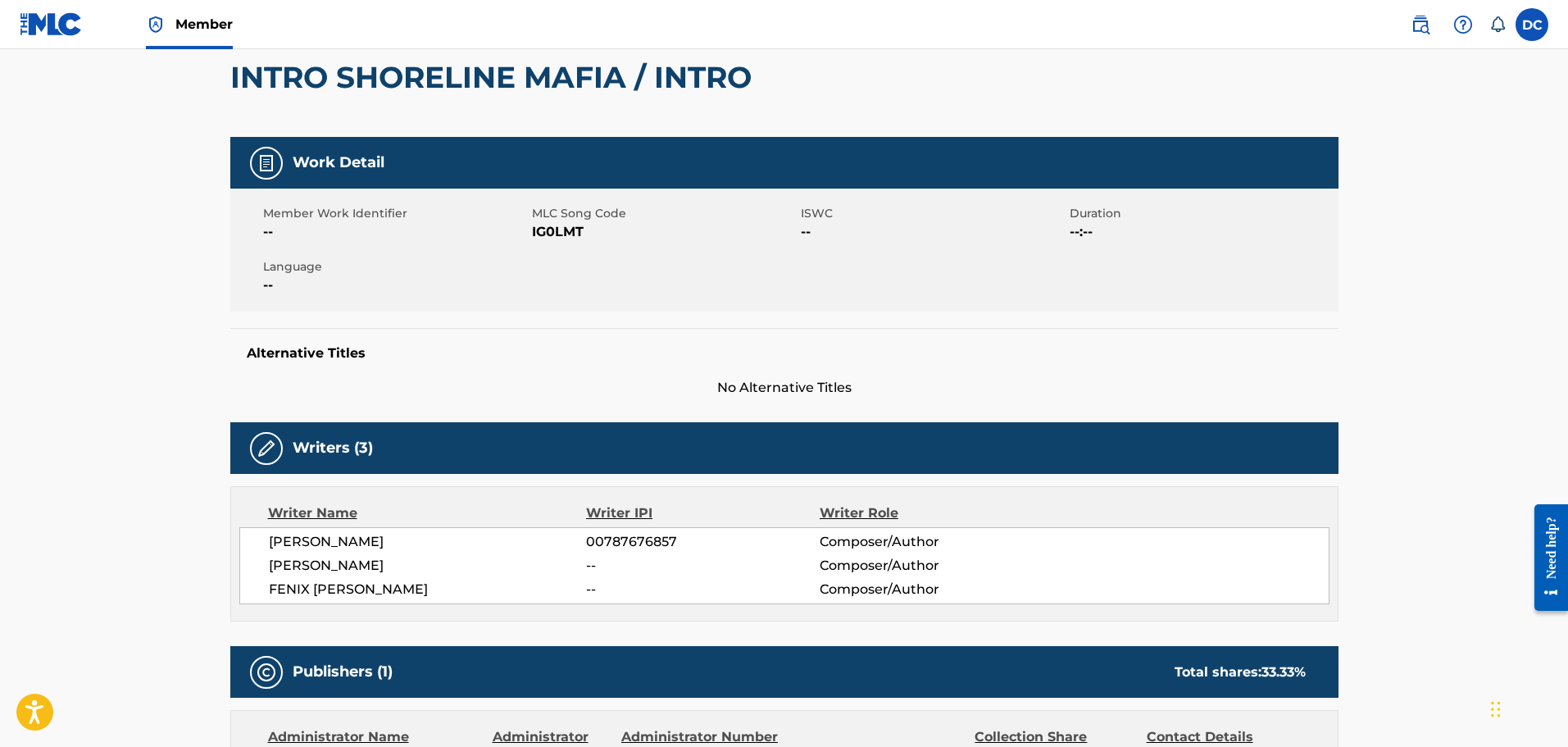
click at [566, 236] on span "IG0LMT" at bounding box center [664, 232] width 264 height 20
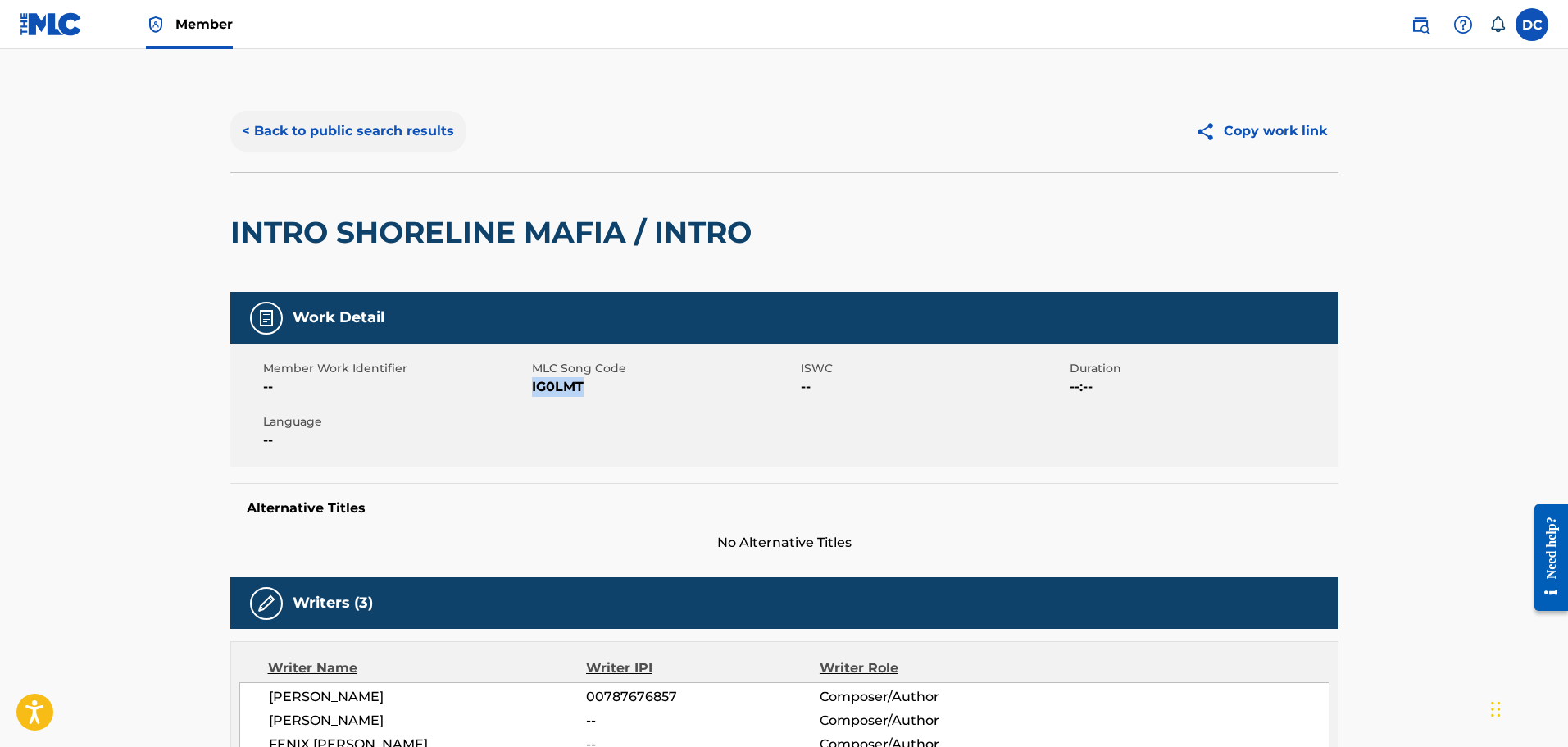
click at [334, 137] on button "< Back to public search results" at bounding box center [347, 131] width 235 height 41
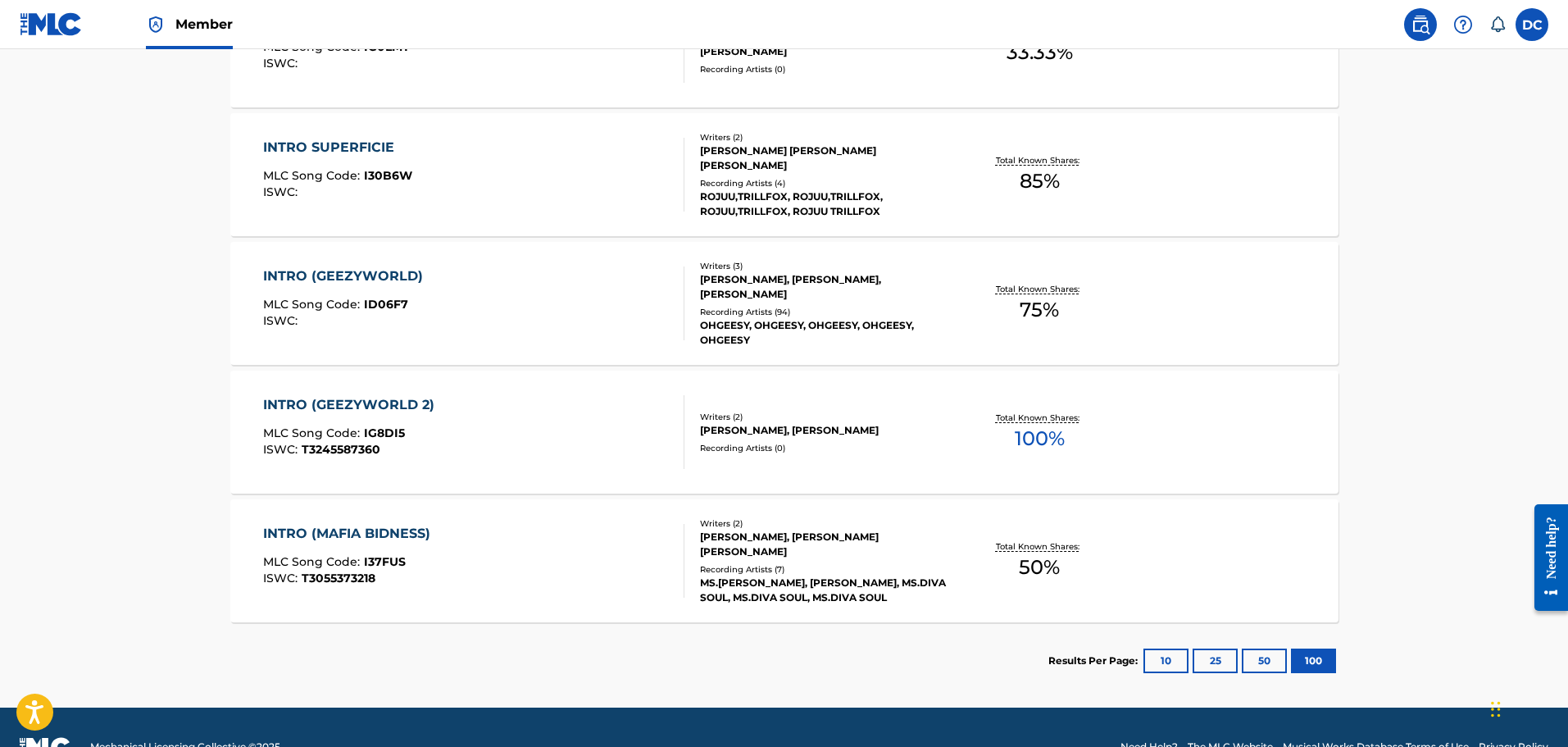
scroll to position [976, 0]
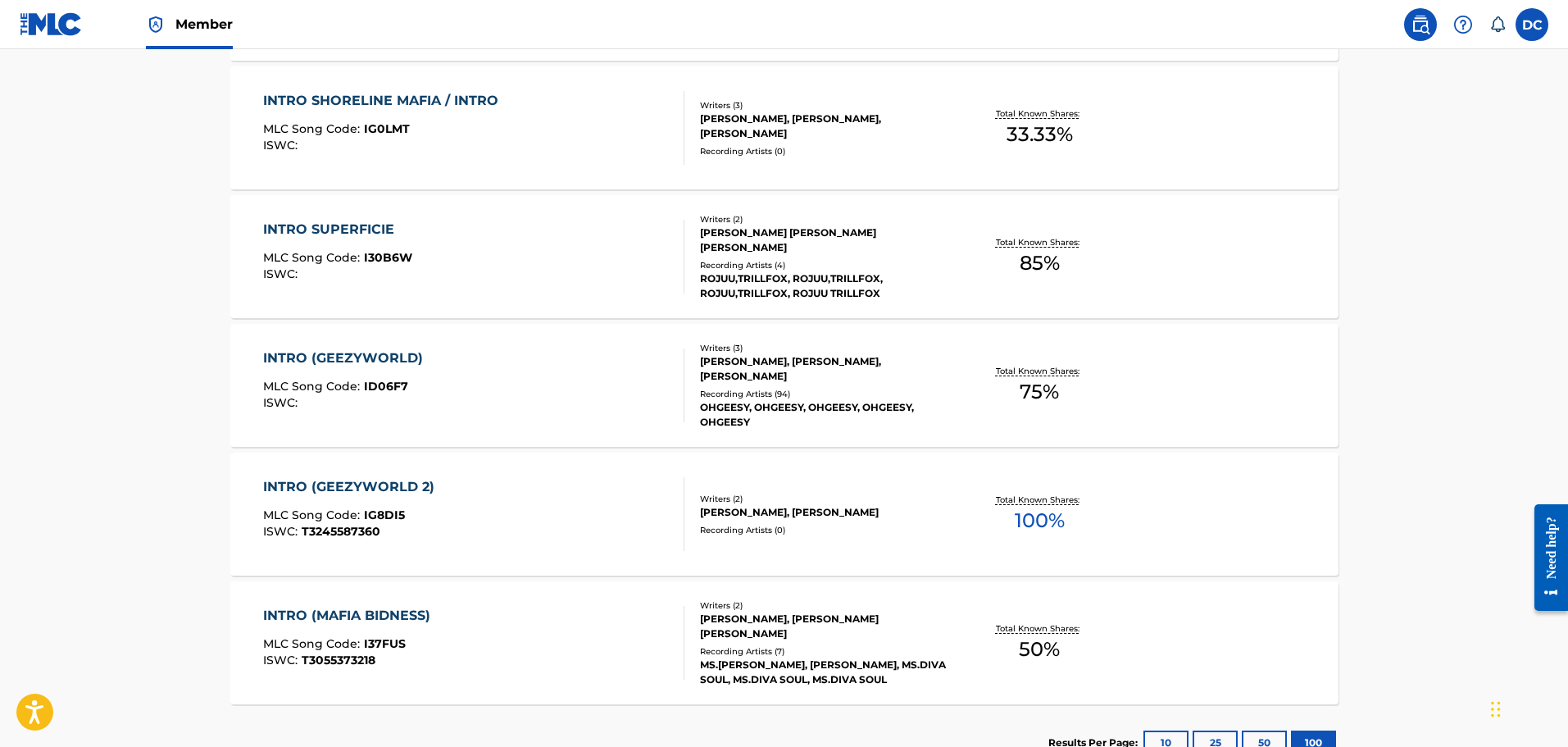
click at [582, 390] on div "INTRO (GEEZYWORLD) MLC Song Code : ID06F7 ISWC :" at bounding box center [473, 385] width 421 height 74
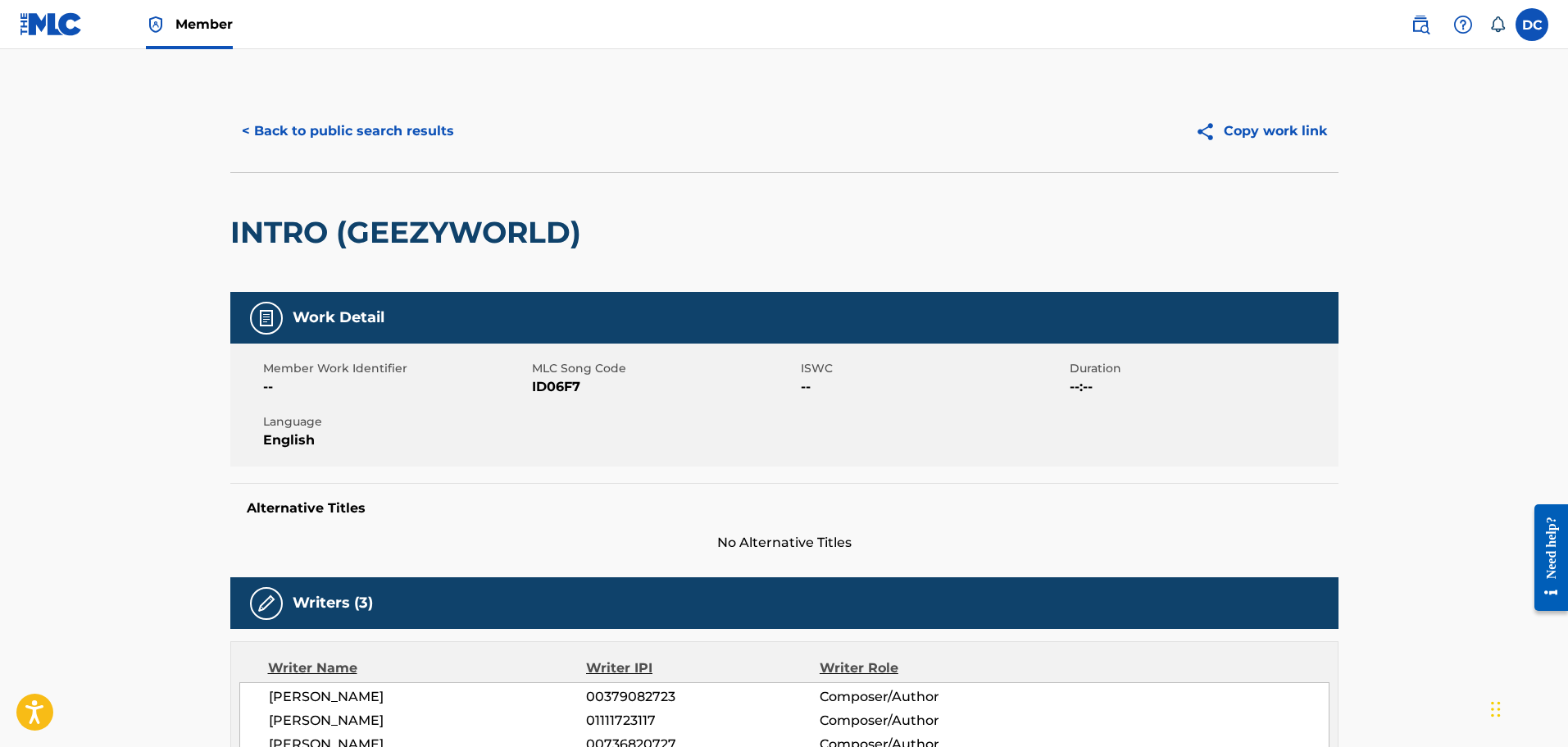
click at [565, 383] on span "ID06F7" at bounding box center [664, 387] width 264 height 20
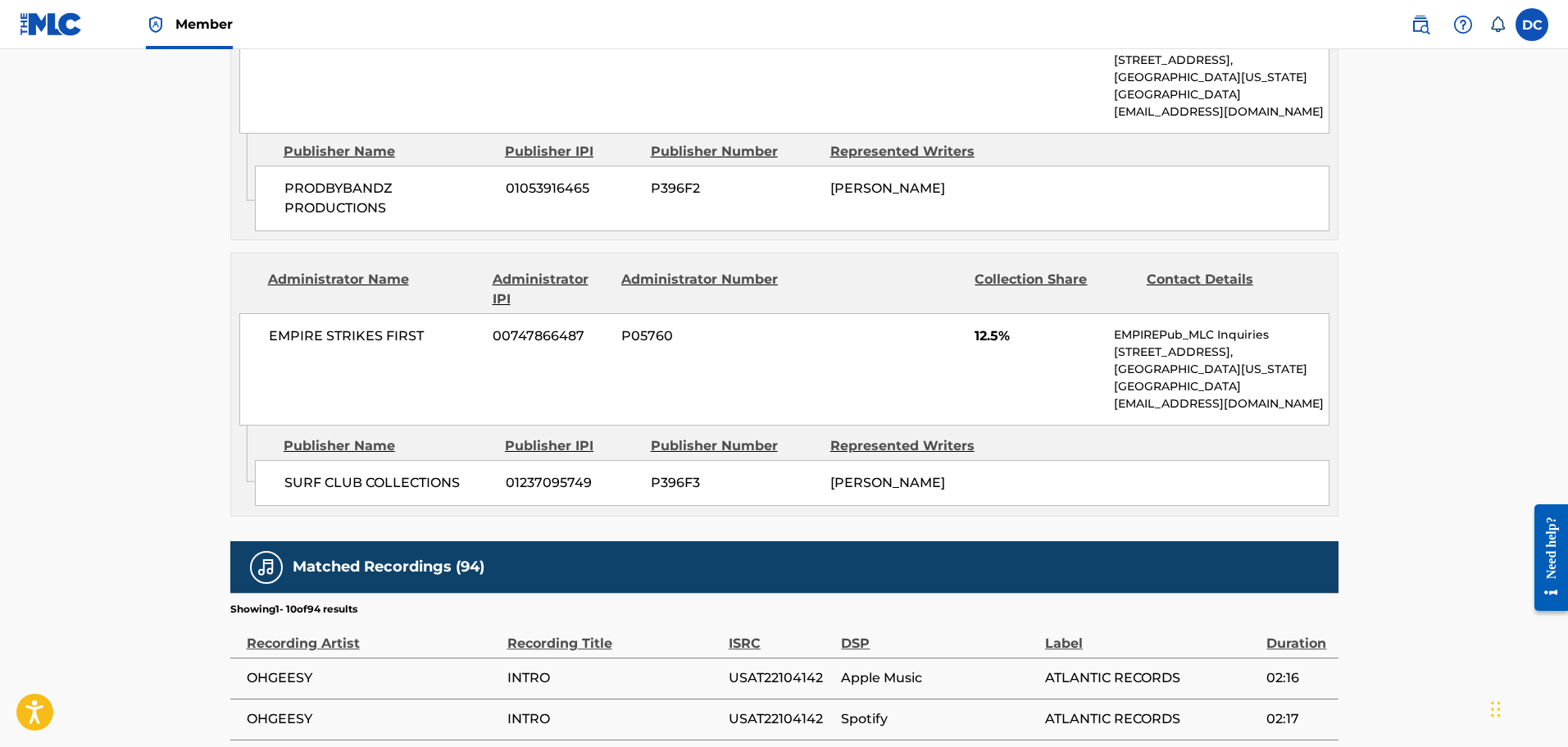
scroll to position [1312, 0]
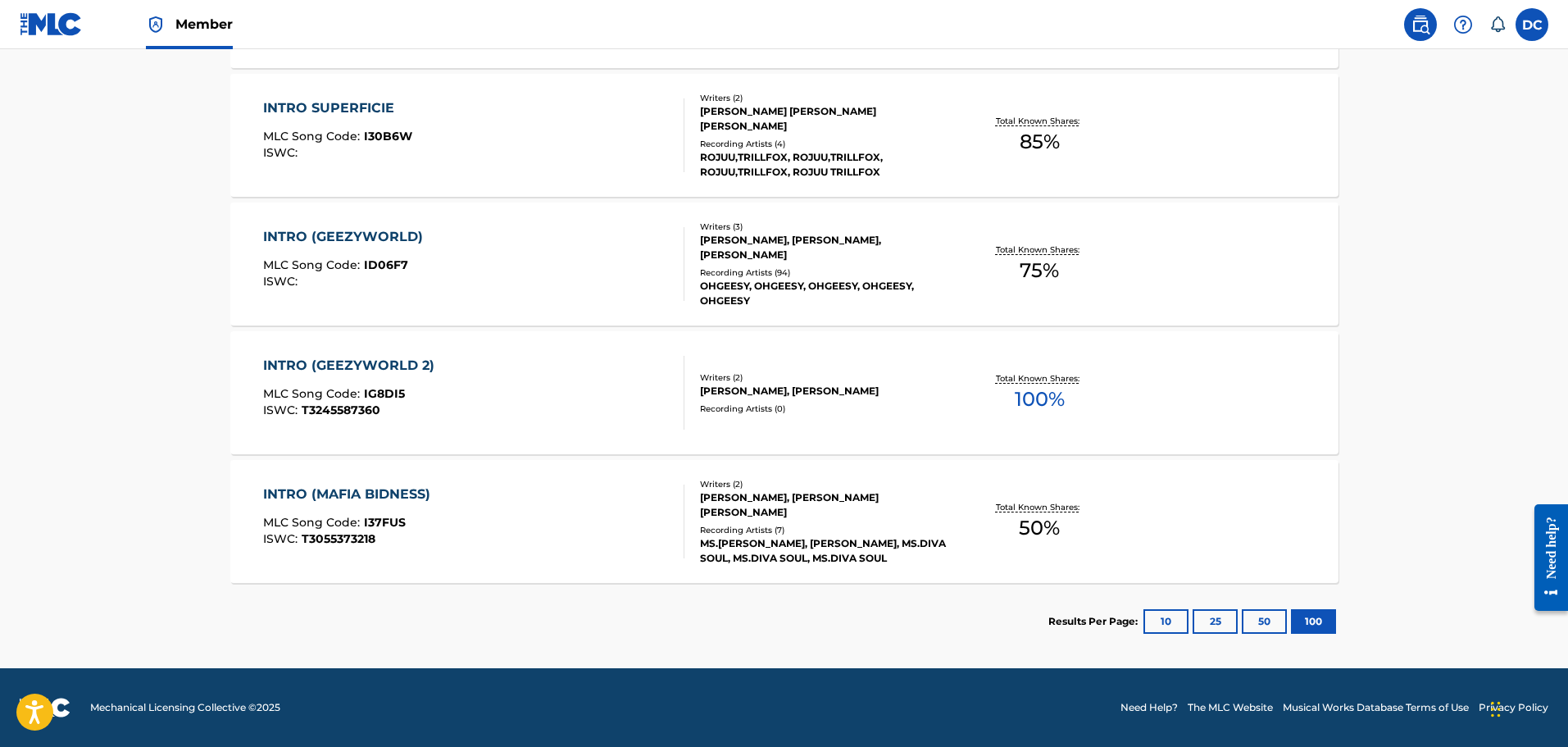
scroll to position [1097, 0]
click at [478, 362] on div "INTRO (GEEZYWORLD 2) MLC Song Code : IG8DI5 ISWC : T3245587360" at bounding box center [473, 393] width 421 height 74
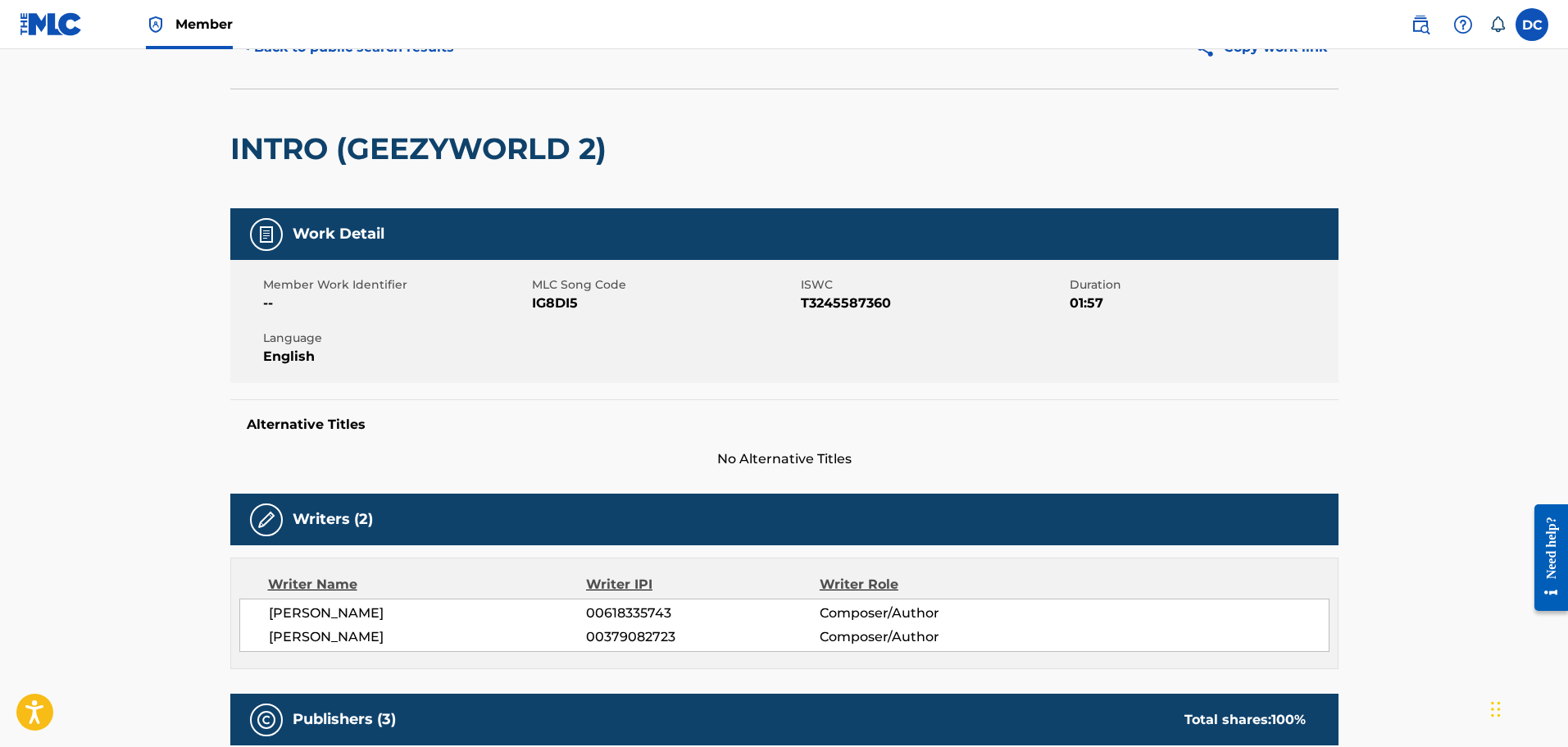
scroll to position [246, 0]
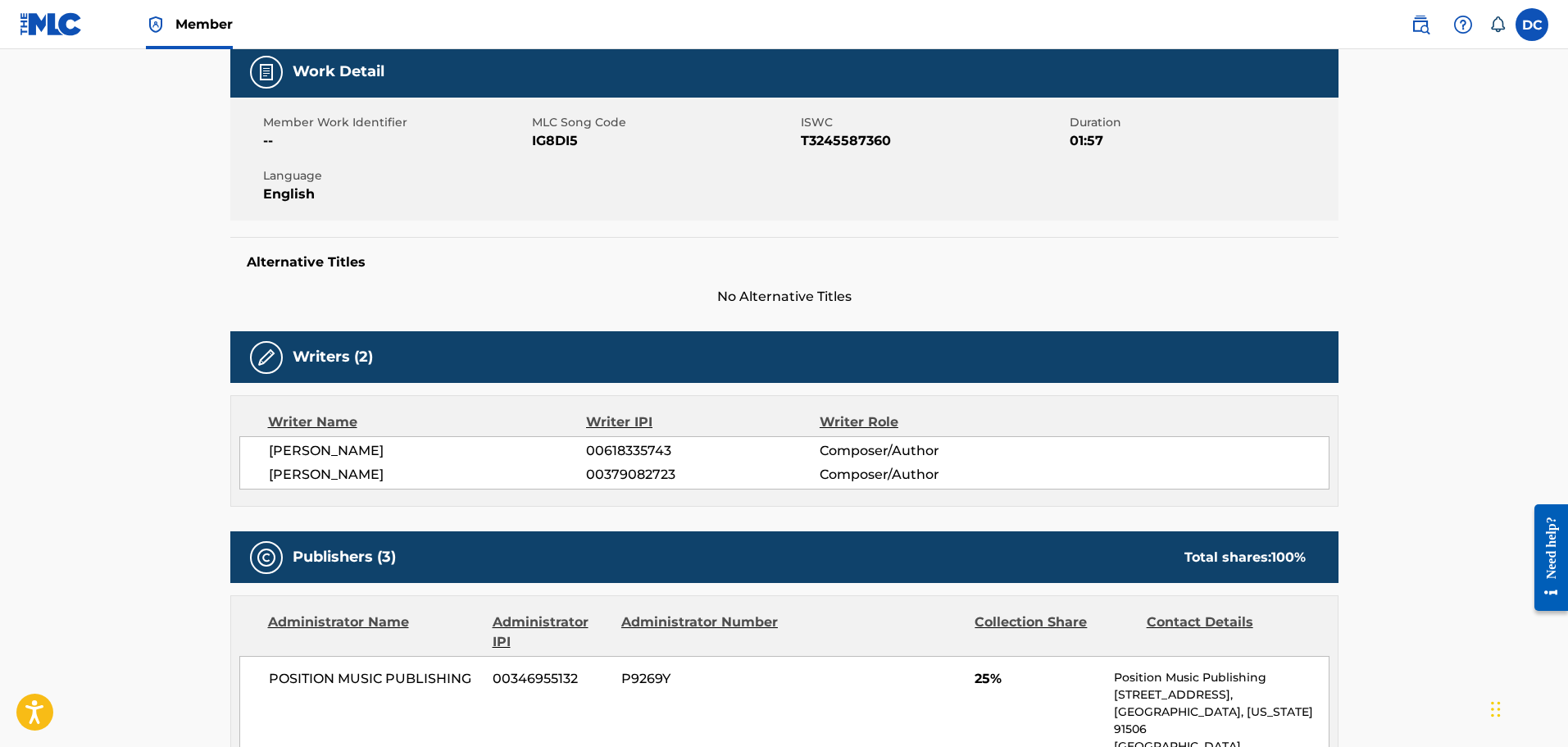
click at [553, 134] on span "IG8DI5" at bounding box center [664, 141] width 264 height 20
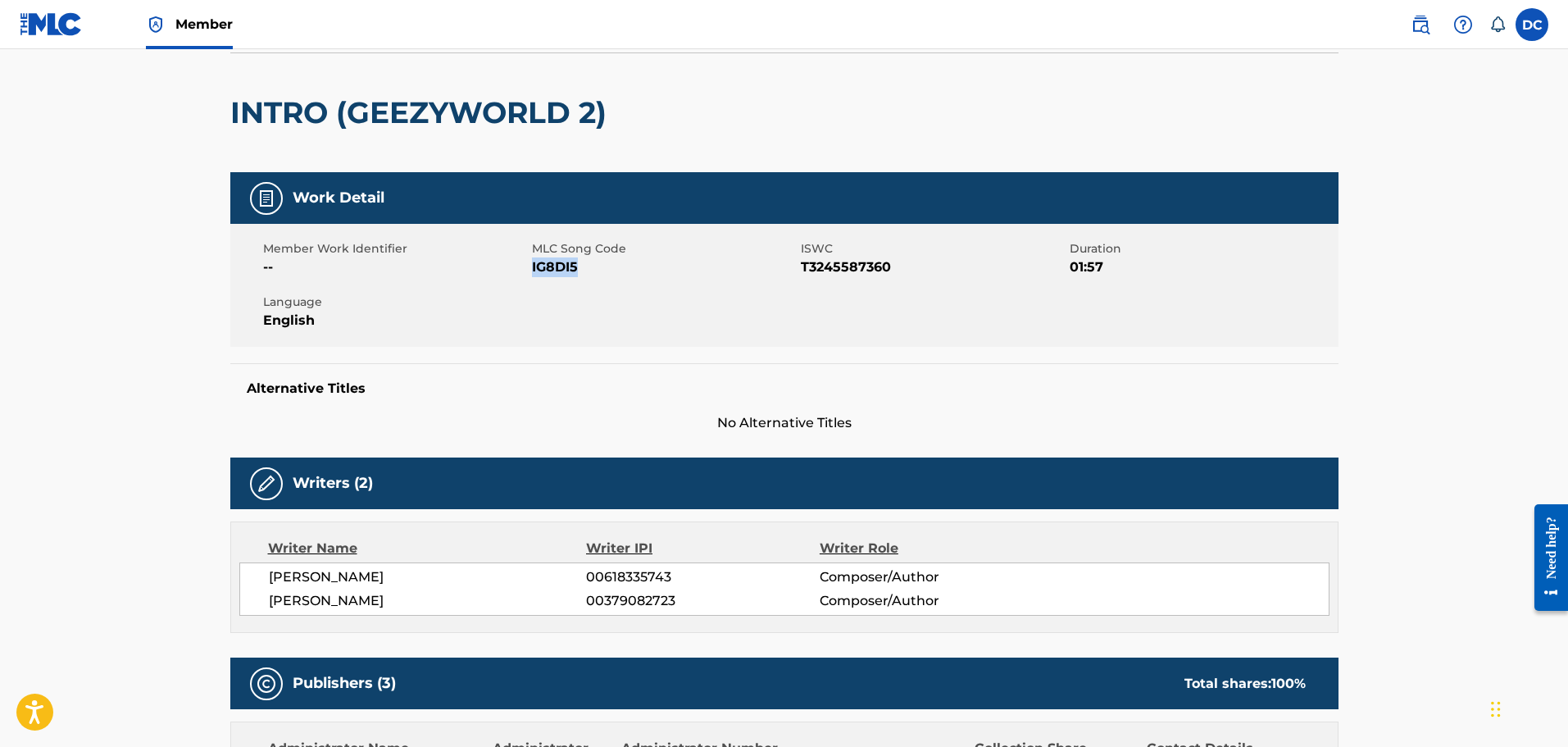
scroll to position [0, 0]
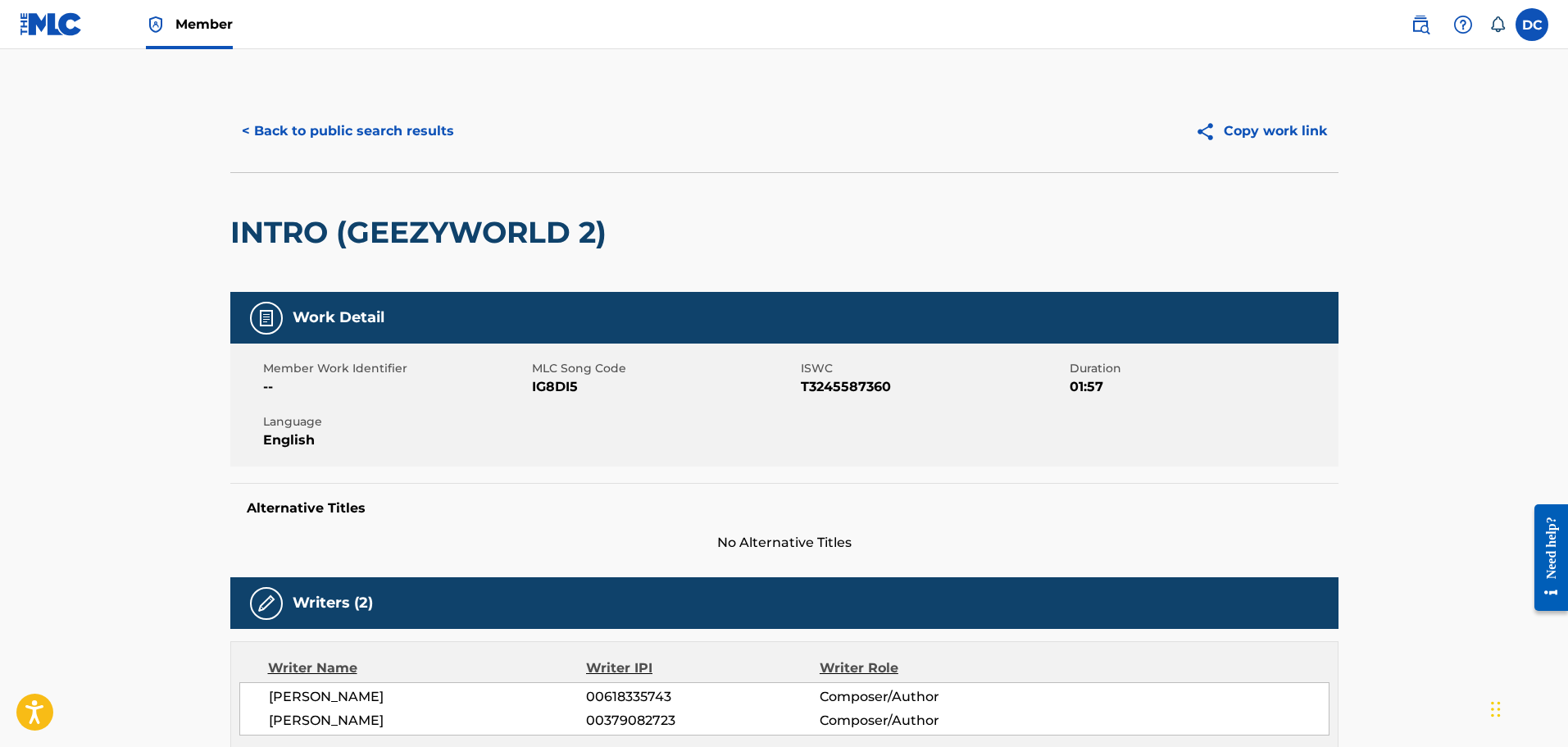
click at [392, 154] on div "< Back to public search results Copy work link" at bounding box center [784, 131] width 1108 height 82
click at [414, 150] on button "< Back to public search results" at bounding box center [347, 131] width 235 height 41
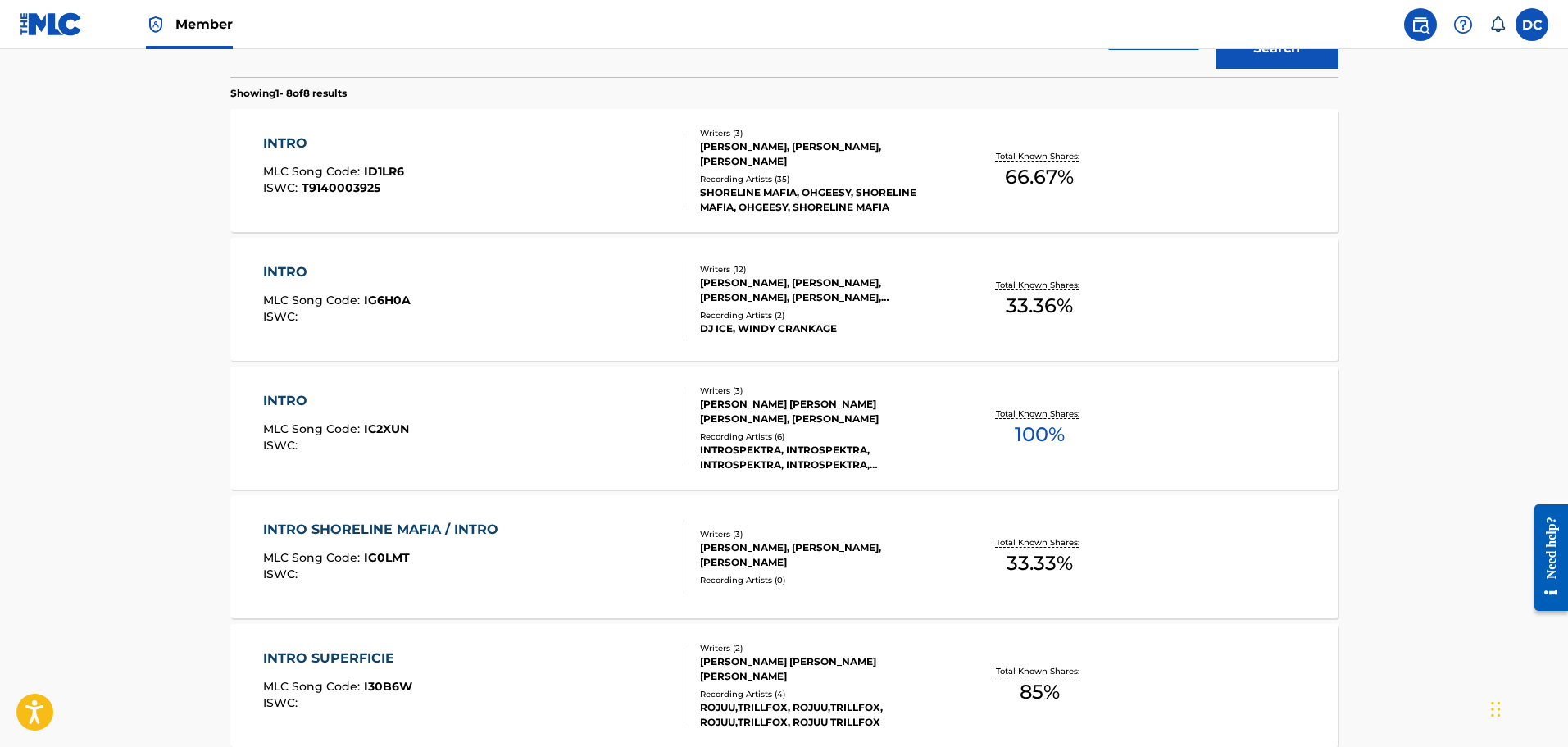
scroll to position [523, 0]
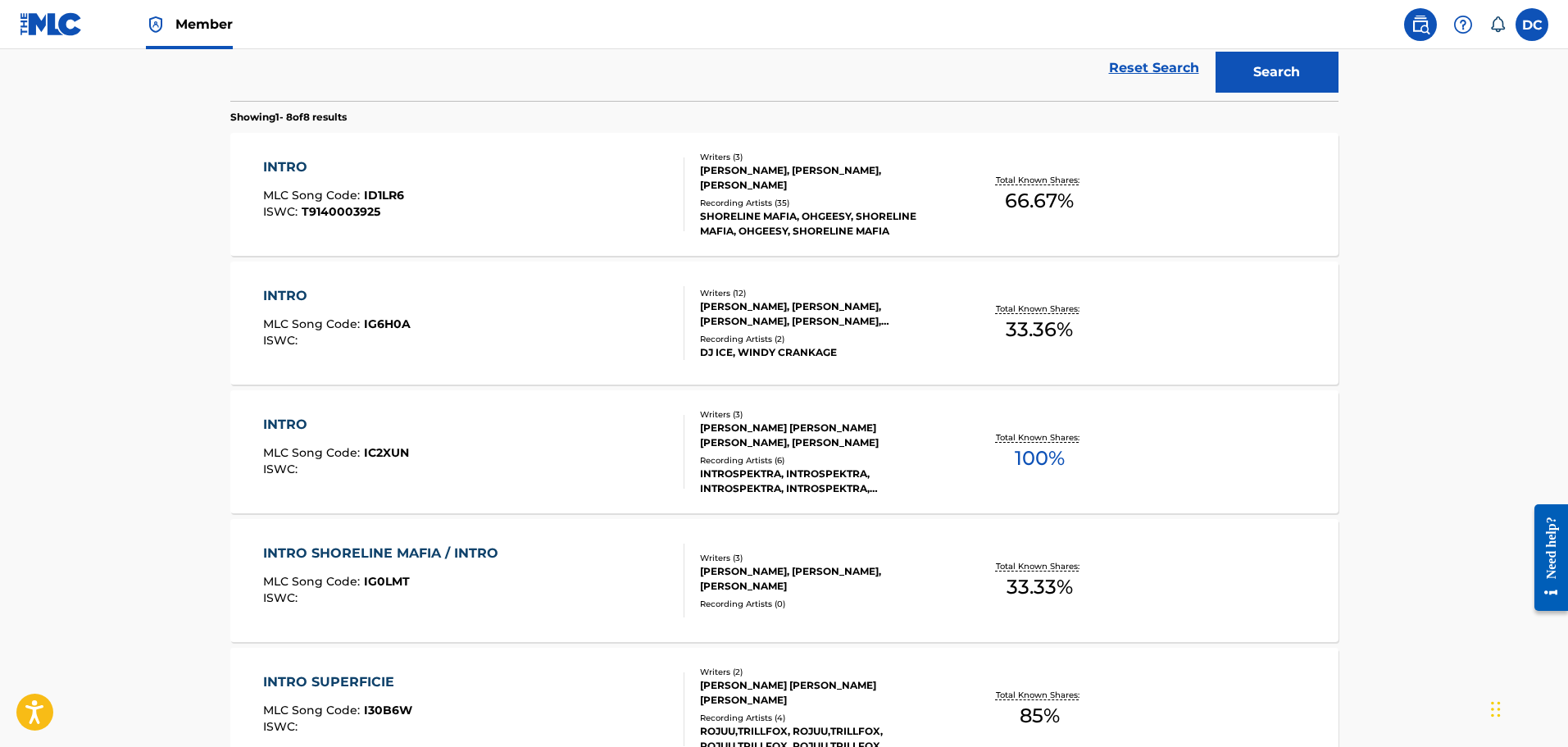
click at [334, 311] on div "INTRO MLC Song Code : IG6H0A ISWC :" at bounding box center [337, 323] width 148 height 74
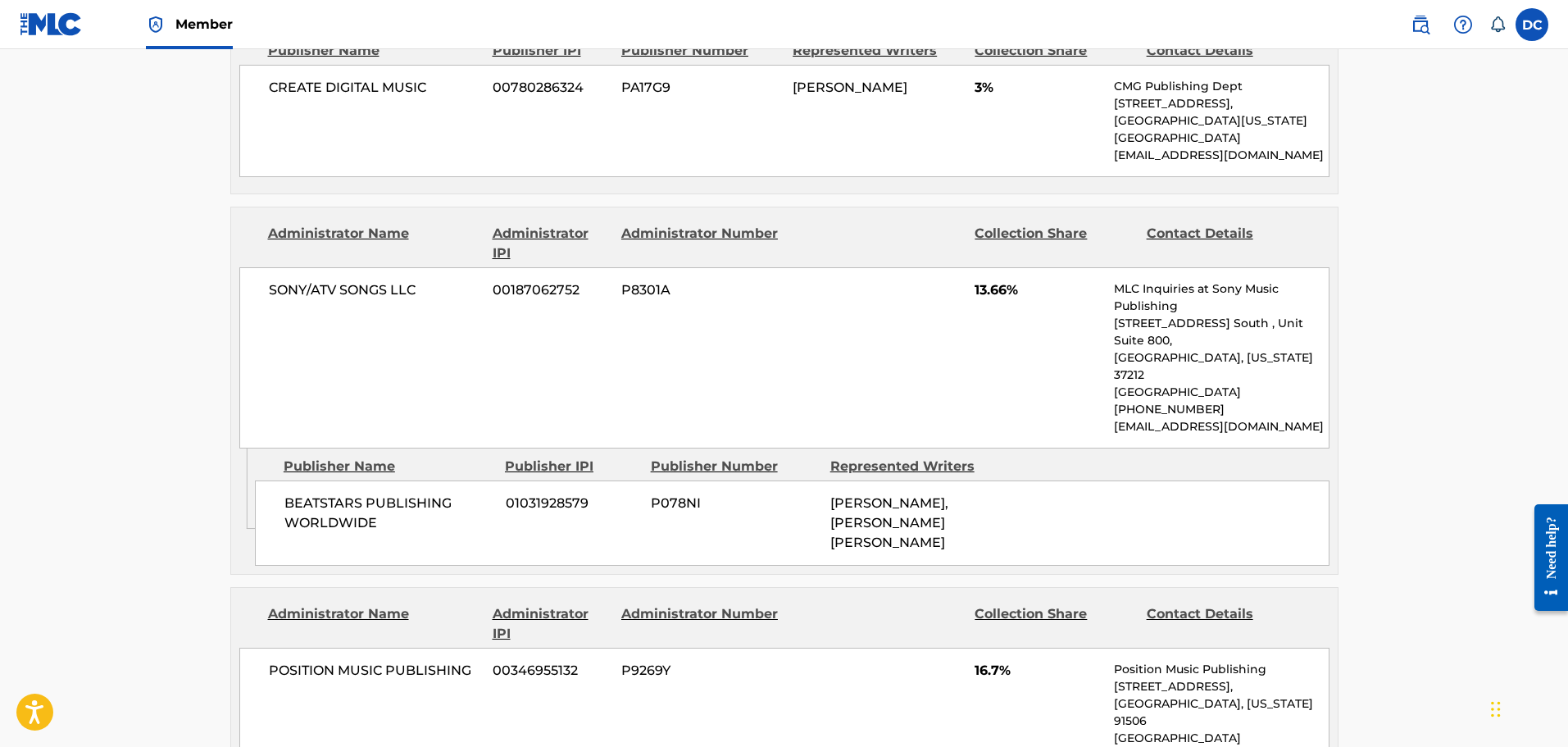
scroll to position [727, 0]
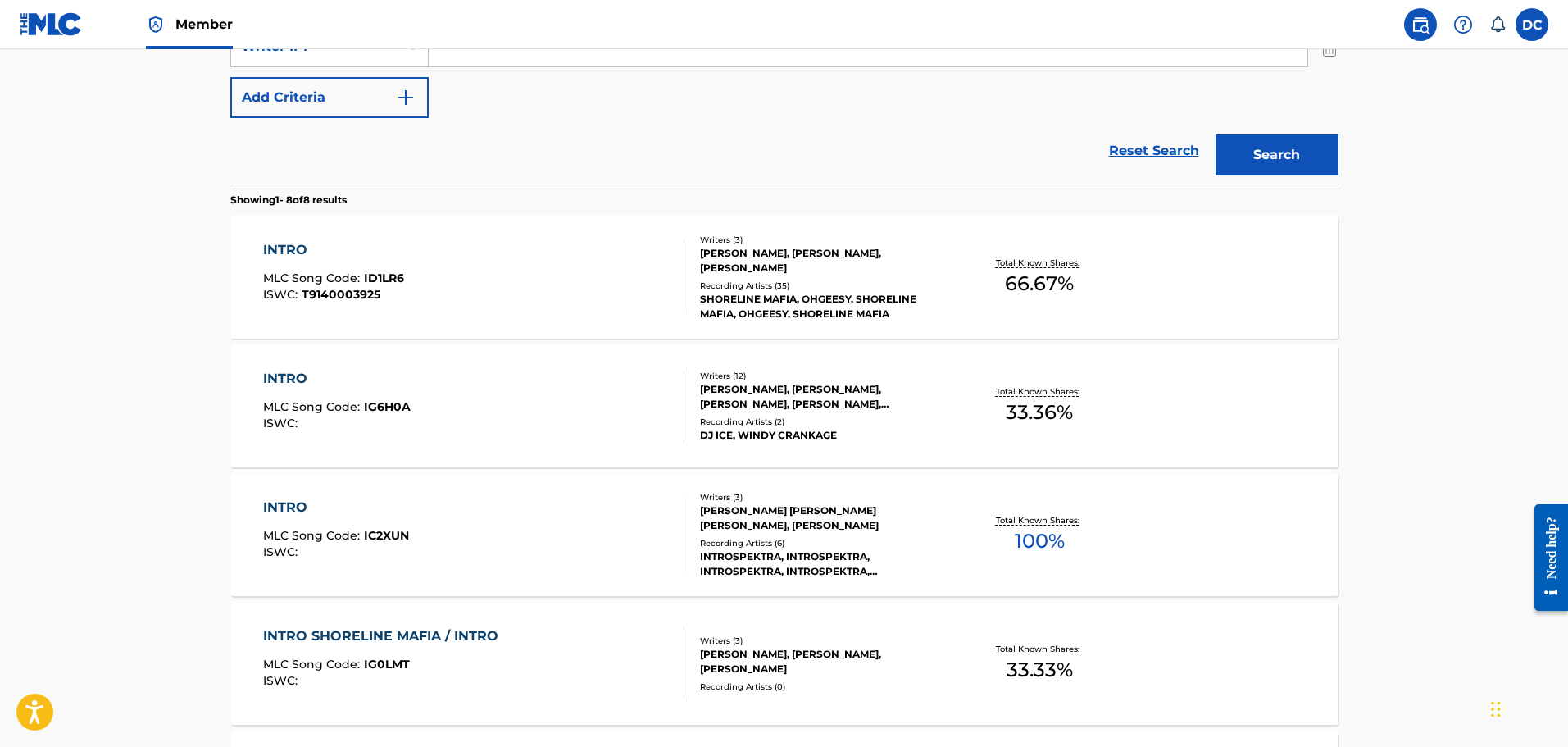
scroll to position [422, 0]
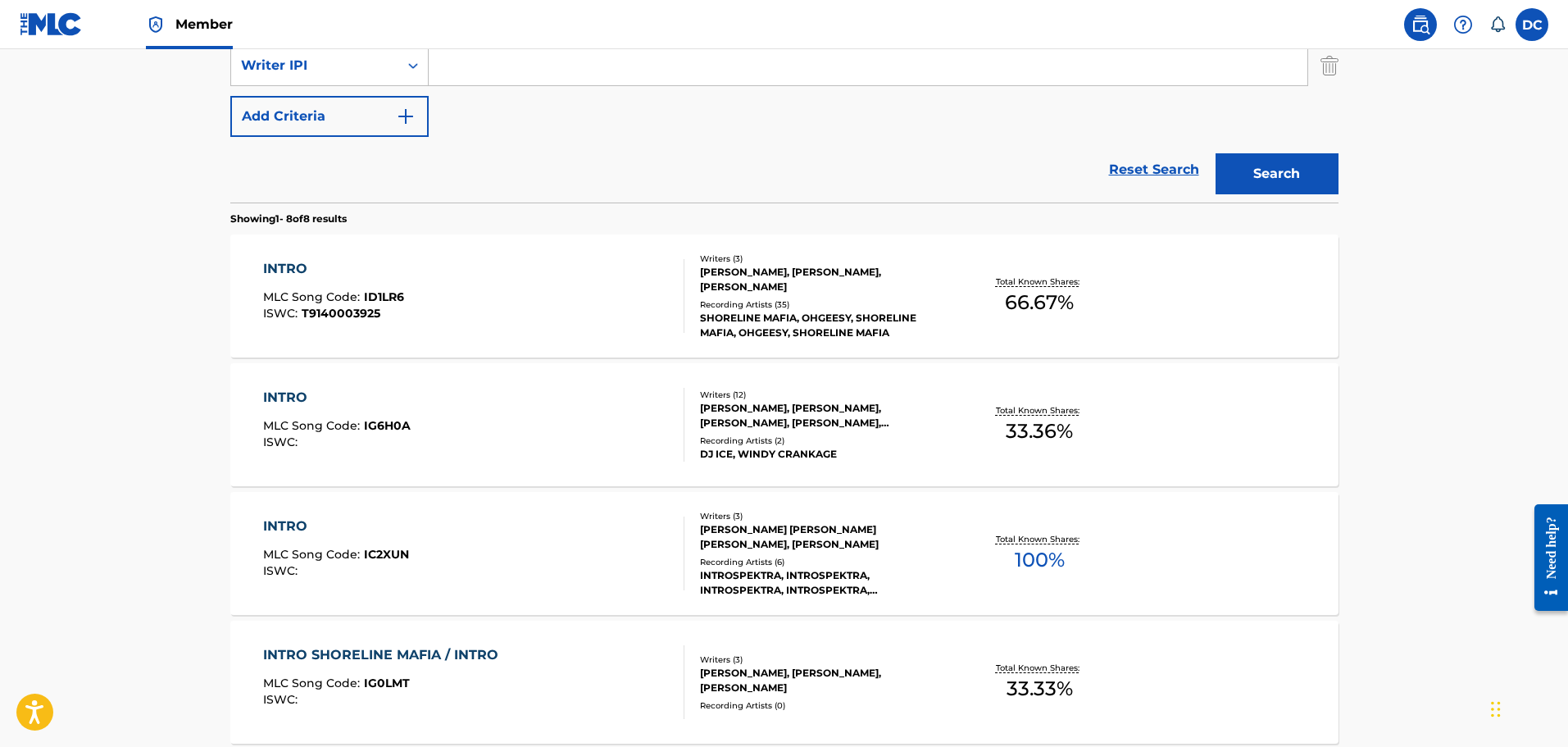
click at [374, 253] on div "INTRO MLC Song Code : ID1LR6 ISWC : T9140003925 Writers ( 3 ) LARON ANTWAN ROBI…" at bounding box center [784, 296] width 1108 height 123
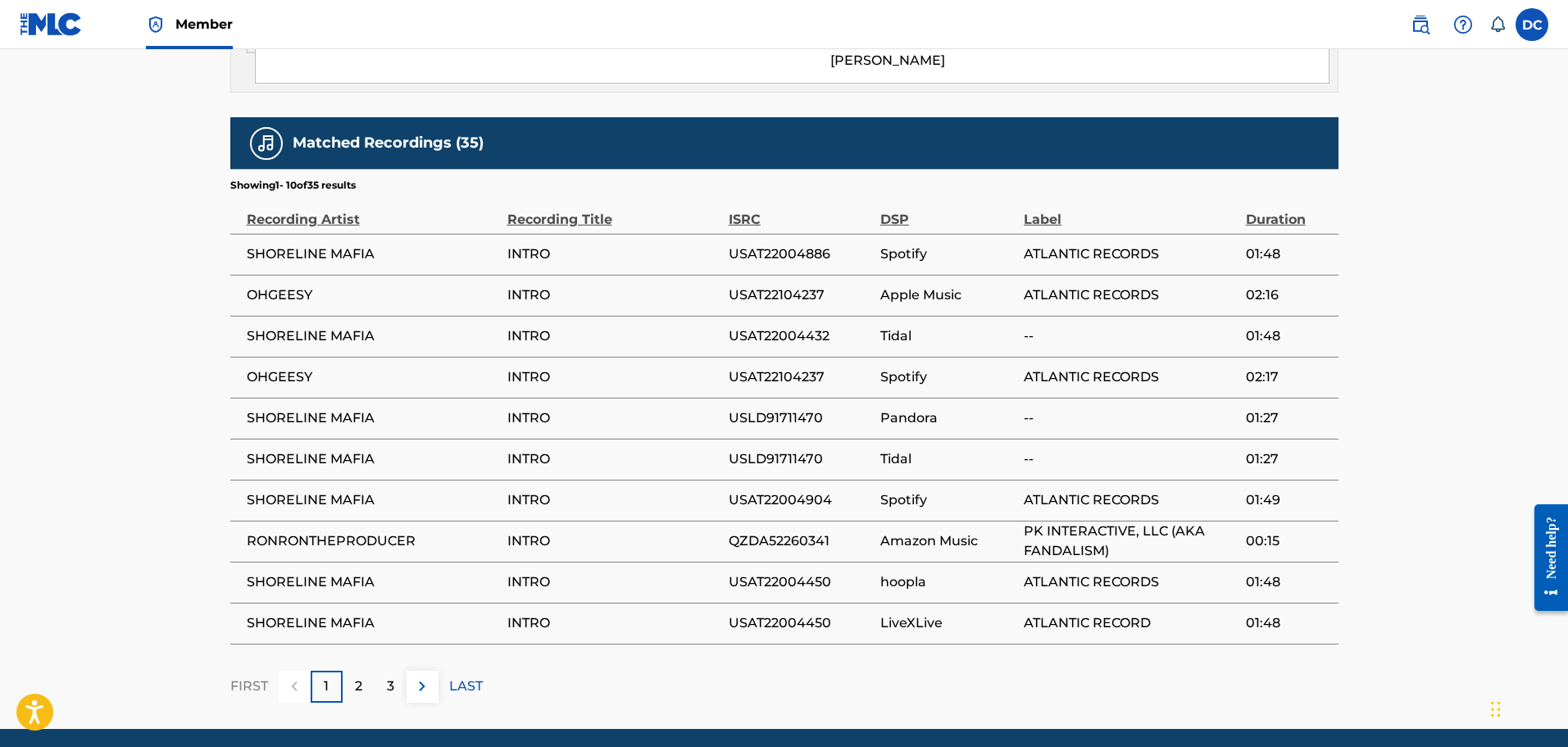
scroll to position [1503, 0]
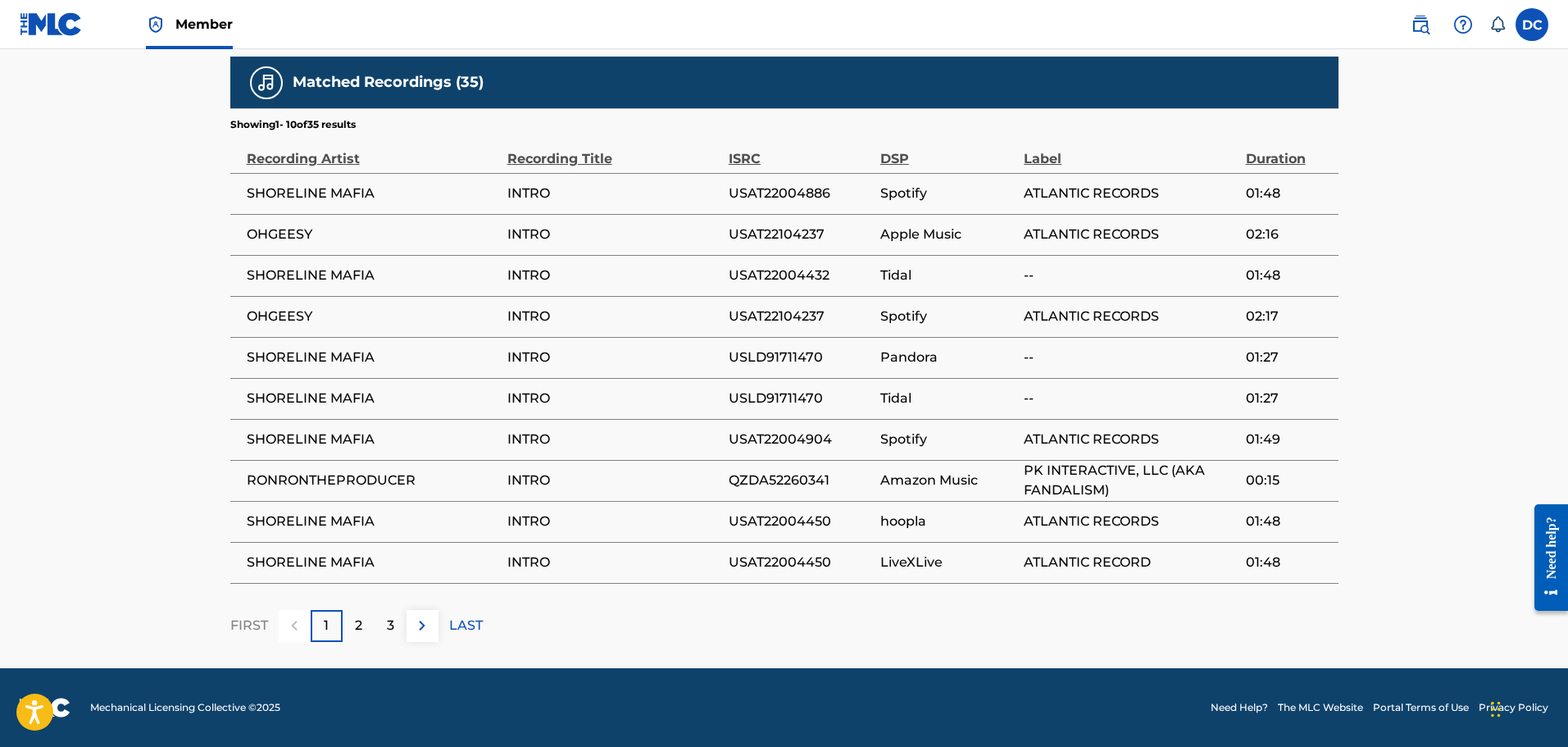
click at [977, 347] on td "Pandora" at bounding box center [952, 357] width 144 height 41
click at [424, 328] on td "OHGEESY" at bounding box center [368, 316] width 277 height 41
click at [361, 636] on div "2" at bounding box center [358, 626] width 32 height 32
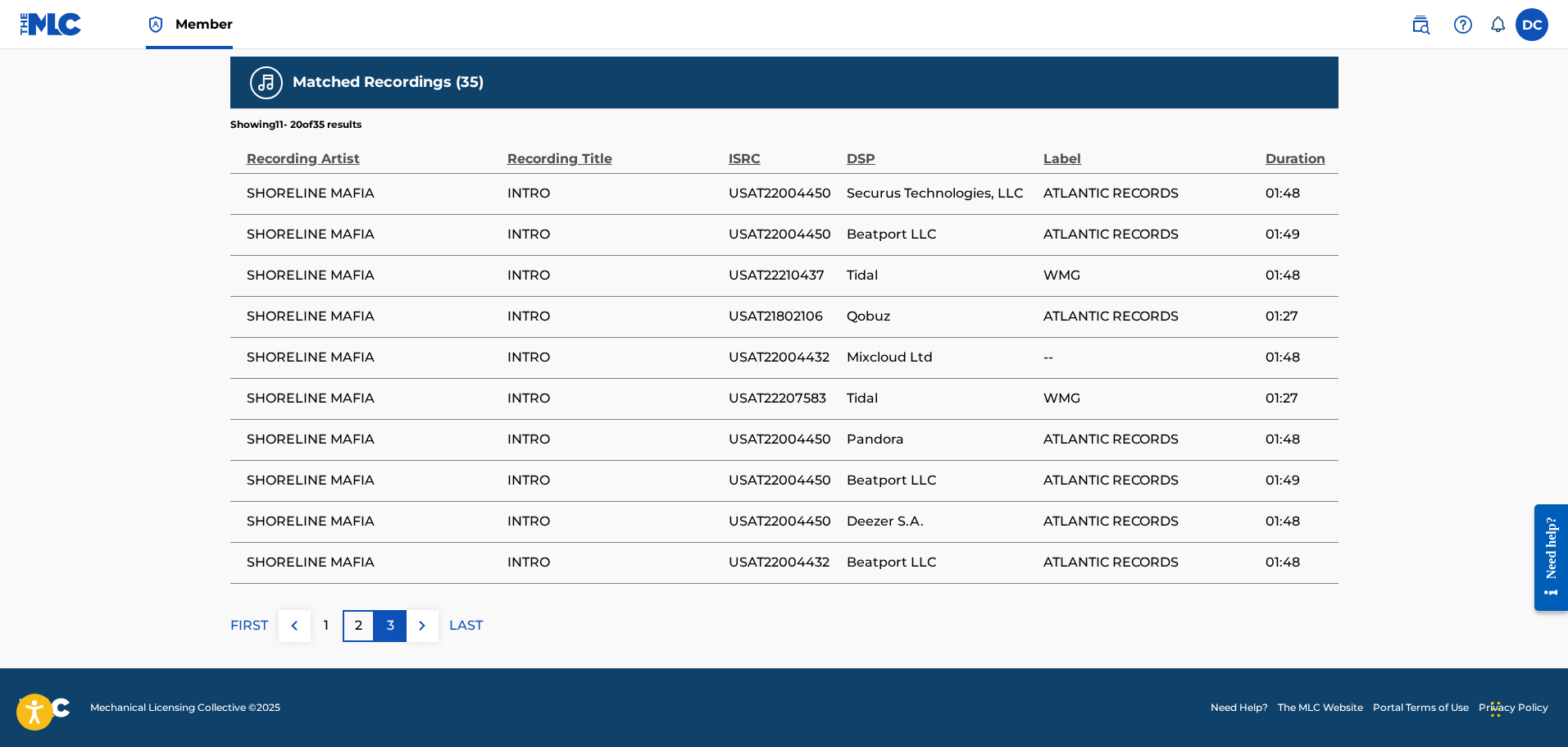
click at [393, 631] on p "3" at bounding box center [390, 626] width 7 height 20
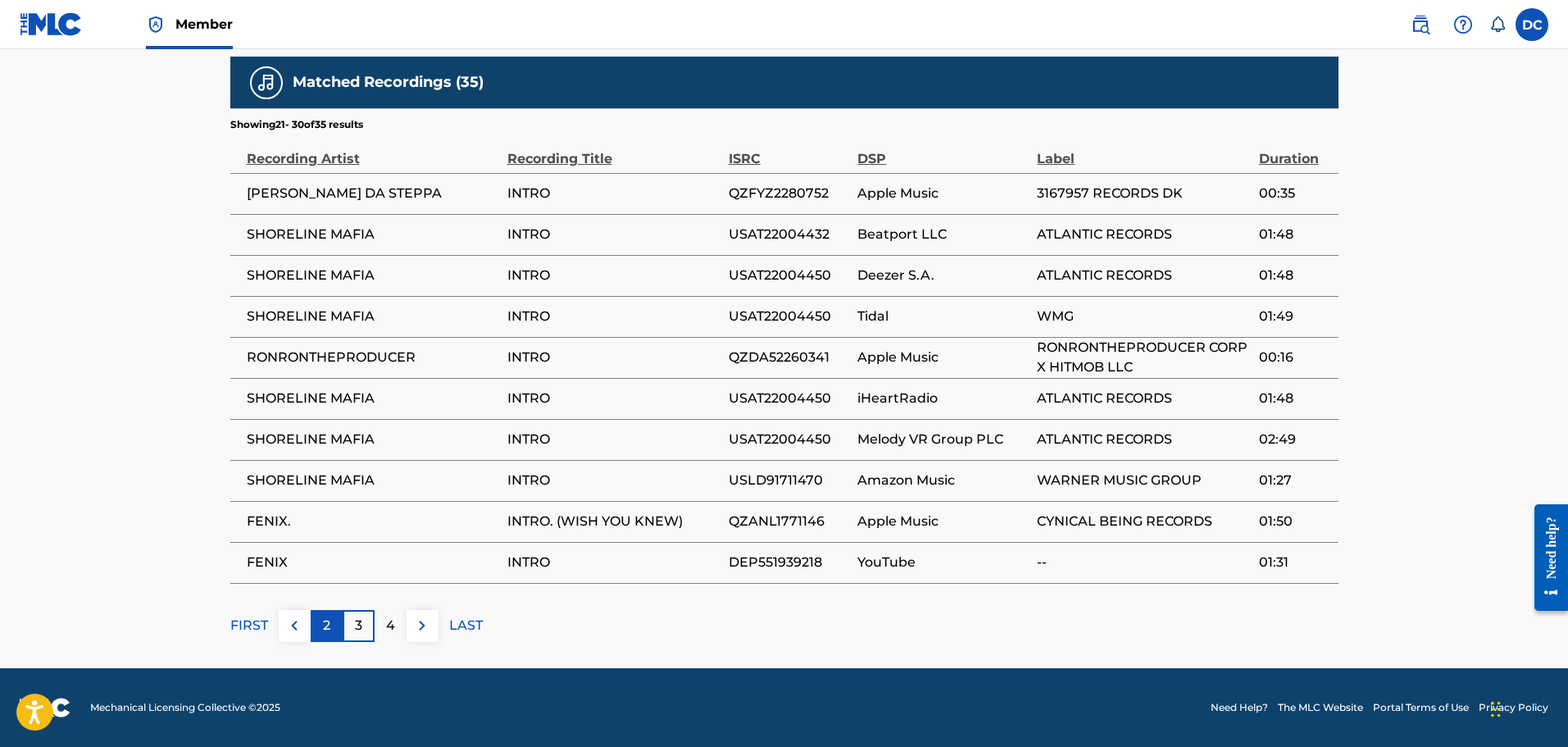
click at [328, 627] on p "2" at bounding box center [326, 626] width 7 height 20
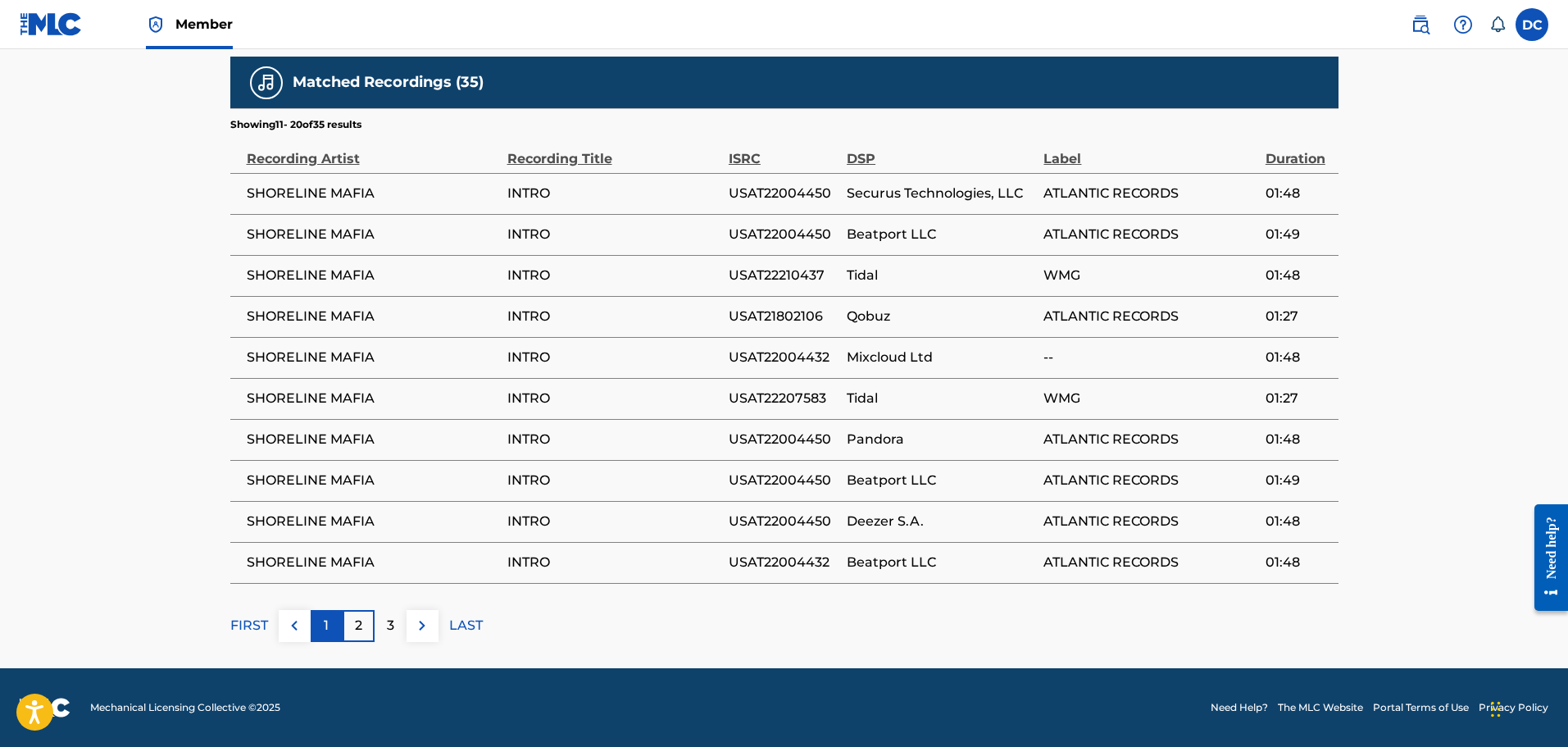
click at [320, 624] on div "1" at bounding box center [326, 626] width 32 height 32
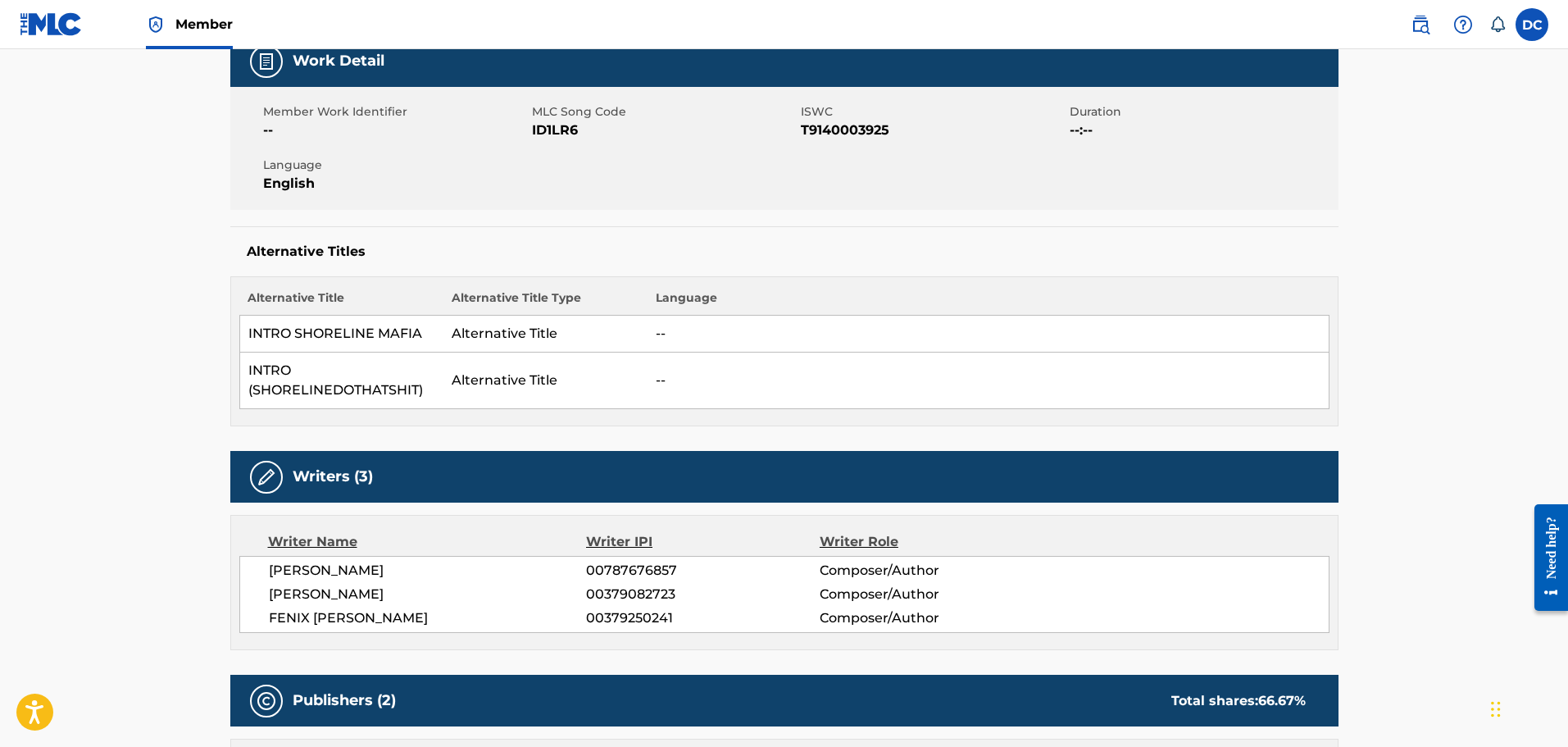
scroll to position [109, 0]
